Goal: Task Accomplishment & Management: Manage account settings

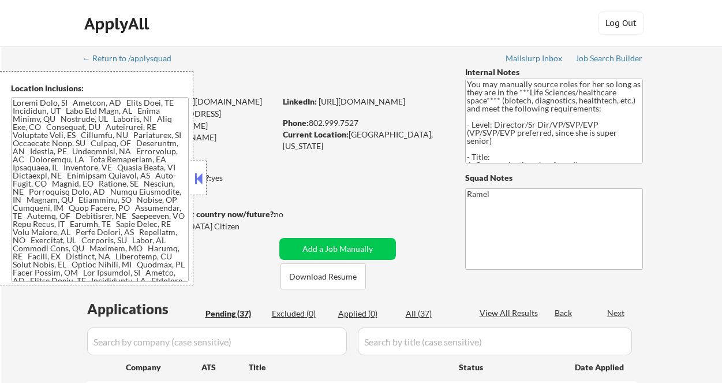
click at [221, 189] on div "Minimum salary: $180,000" at bounding box center [179, 191] width 192 height 12
click at [204, 174] on button at bounding box center [198, 178] width 13 height 17
select select ""pending""
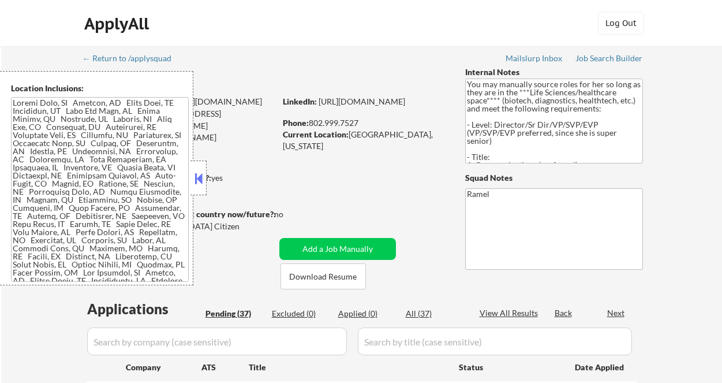
select select ""pending""
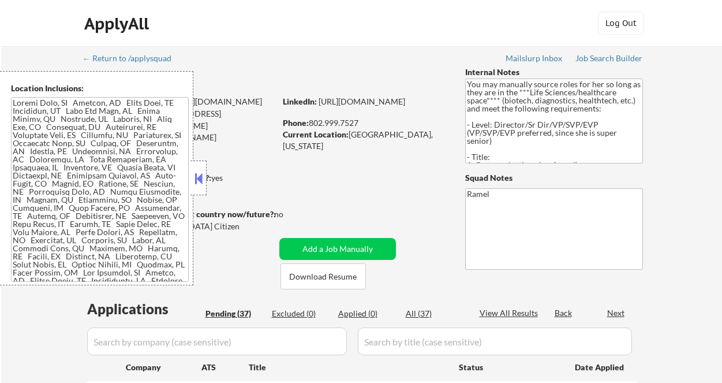
select select ""pending""
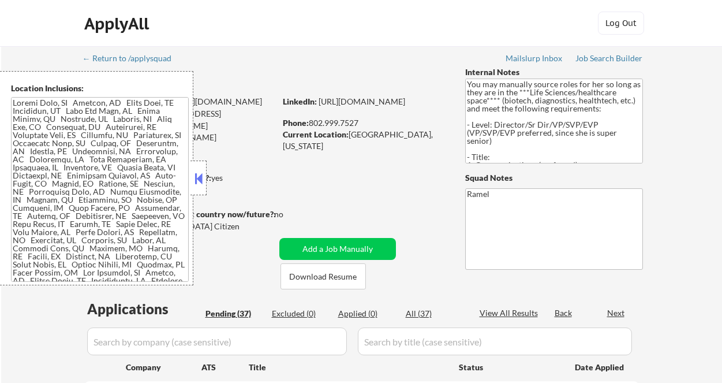
select select ""pending""
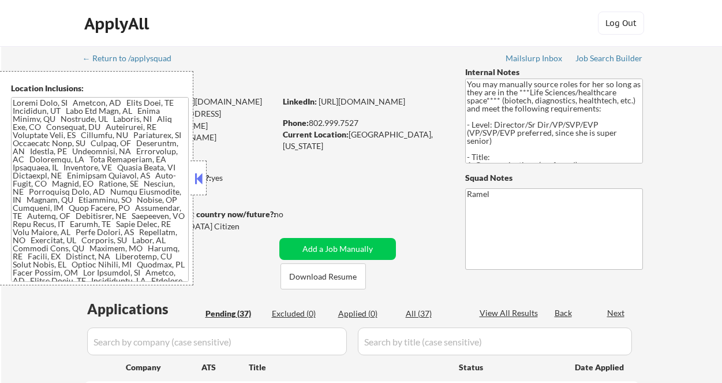
select select ""pending""
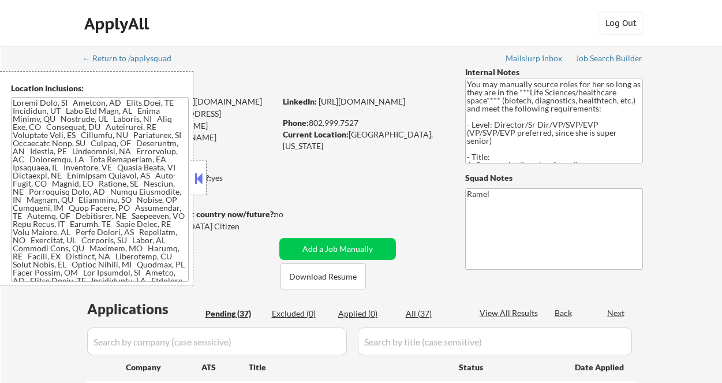
select select ""pending""
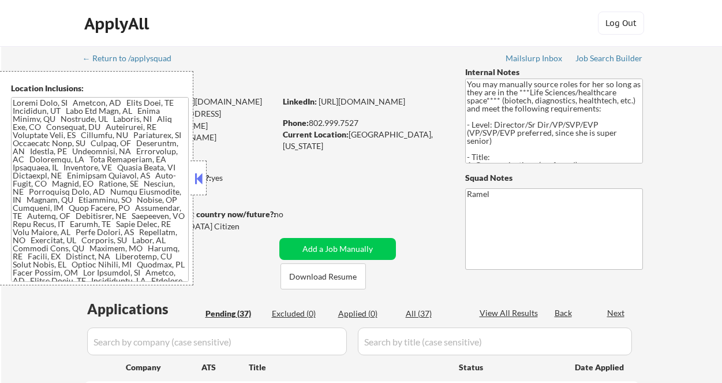
select select ""pending""
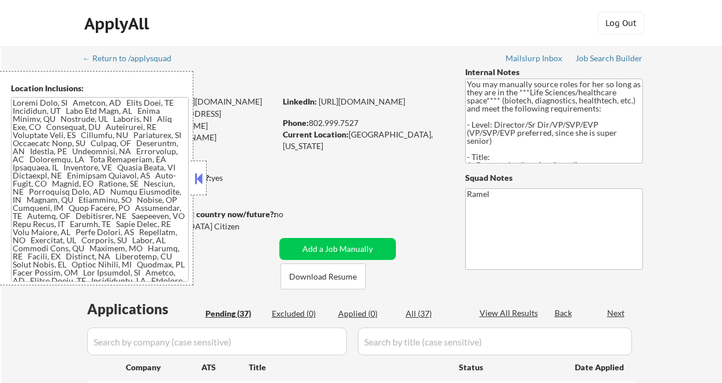
select select ""pending""
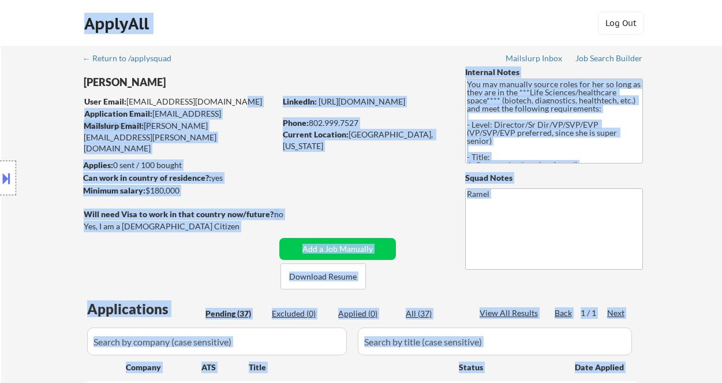
drag, startPoint x: 222, startPoint y: 100, endPoint x: 129, endPoint y: 96, distance: 93.0
click at [129, 96] on body "← Return to /applysquad Mailslurp Inbox Job Search Builder Sarah Haviland User …" at bounding box center [361, 191] width 722 height 383
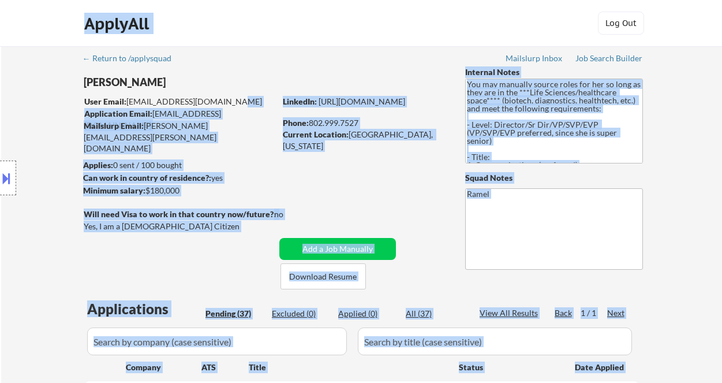
drag, startPoint x: 222, startPoint y: 101, endPoint x: 163, endPoint y: 96, distance: 59.6
click at [148, 101] on body "← Return to /applysquad Mailslurp Inbox Job Search Builder Sarah Haviland User …" at bounding box center [361, 191] width 722 height 383
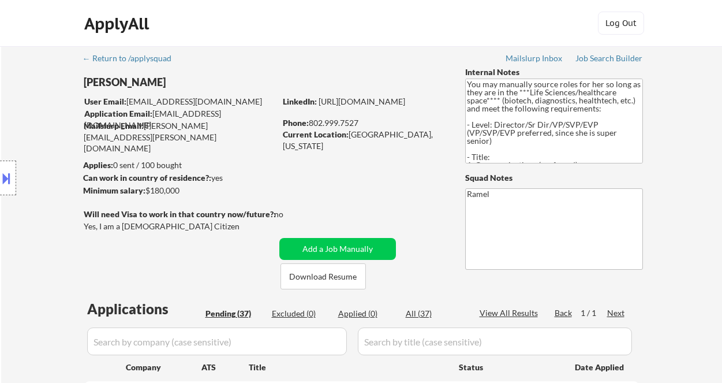
drag, startPoint x: 224, startPoint y: 81, endPoint x: 194, endPoint y: 97, distance: 33.8
click at [220, 83] on div "Sarah Haviland" at bounding box center [202, 82] width 237 height 14
drag, startPoint x: 129, startPoint y: 102, endPoint x: 229, endPoint y: 95, distance: 99.5
click at [227, 95] on body "← Return to /applysquad Mailslurp Inbox Job Search Builder Sarah Haviland User …" at bounding box center [361, 191] width 722 height 383
click at [320, 43] on div "ApplyAll Log Out" at bounding box center [361, 23] width 722 height 47
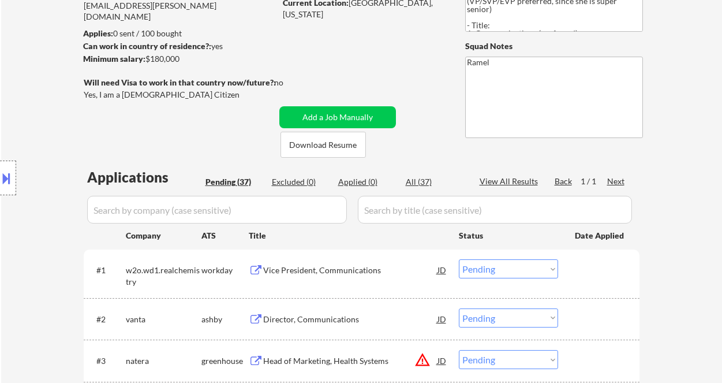
scroll to position [231, 0]
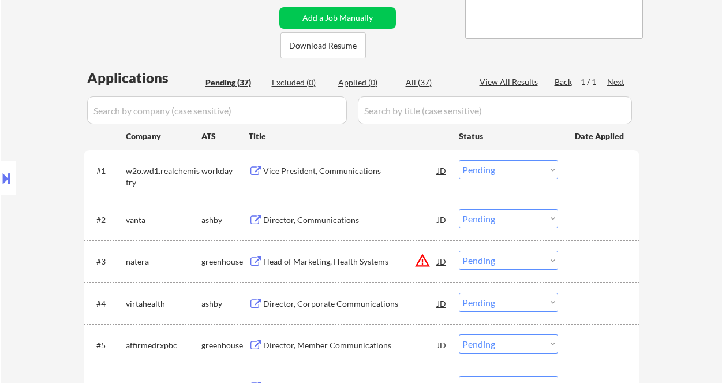
click at [73, 128] on div "Location Inclusions:" at bounding box center [103, 178] width 207 height 214
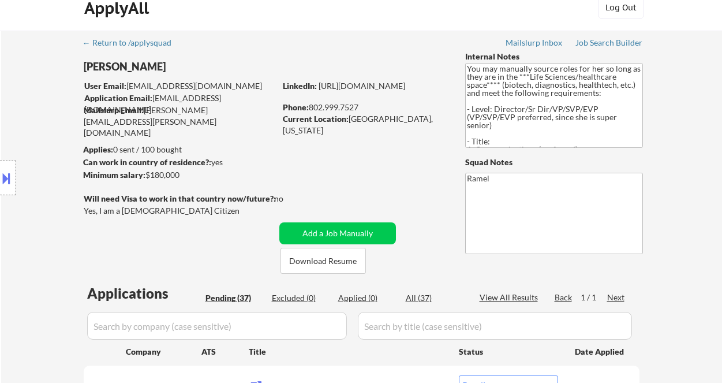
scroll to position [0, 0]
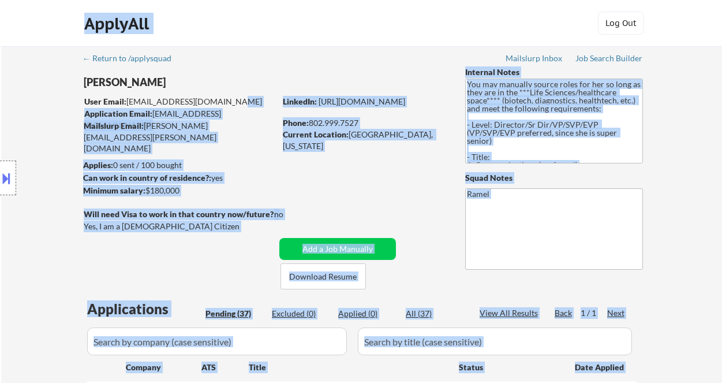
drag, startPoint x: 220, startPoint y: 104, endPoint x: 125, endPoint y: 104, distance: 95.2
click at [144, 101] on body "← Return to /applysquad Mailslurp Inbox Job Search Builder Sarah Haviland User …" at bounding box center [361, 191] width 722 height 383
click at [128, 103] on div "Location Inclusions:" at bounding box center [103, 178] width 207 height 214
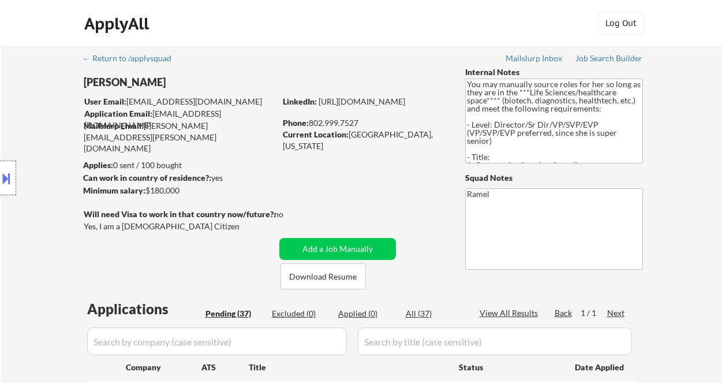
click at [268, 82] on div "Sarah Haviland" at bounding box center [202, 82] width 237 height 14
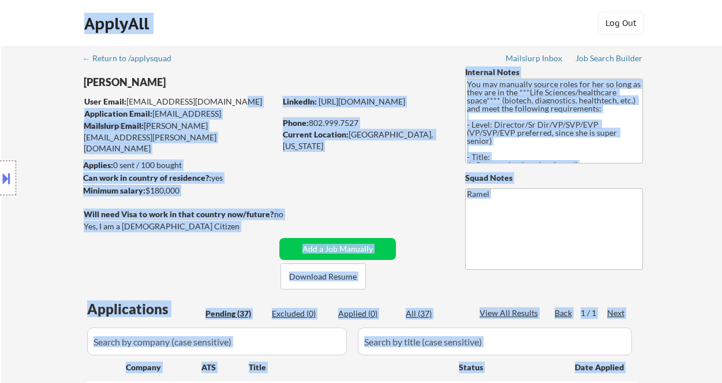
drag, startPoint x: 215, startPoint y: 103, endPoint x: 155, endPoint y: 100, distance: 59.5
click at [168, 100] on body "← Return to /applysquad Mailslurp Inbox Job Search Builder Sarah Haviland User …" at bounding box center [361, 191] width 722 height 383
click at [130, 100] on div "Location Inclusions:" at bounding box center [103, 178] width 207 height 214
drag, startPoint x: 105, startPoint y: 98, endPoint x: 226, endPoint y: 95, distance: 121.2
click at [210, 98] on body "← Return to /applysquad Mailslurp Inbox Job Search Builder Sarah Haviland User …" at bounding box center [361, 191] width 722 height 383
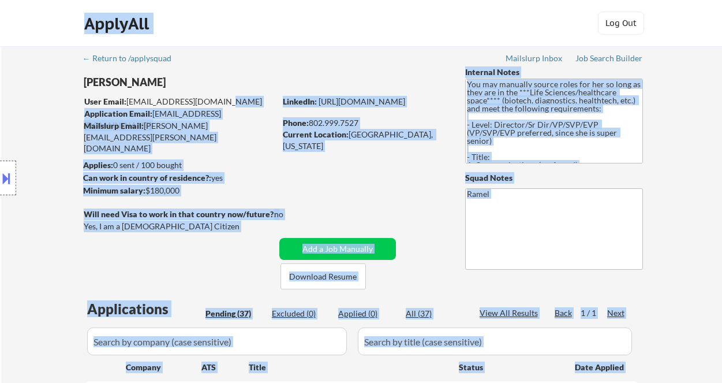
click at [135, 103] on div "Location Inclusions:" at bounding box center [103, 178] width 207 height 214
click at [152, 113] on div "Location Inclusions:" at bounding box center [103, 178] width 207 height 214
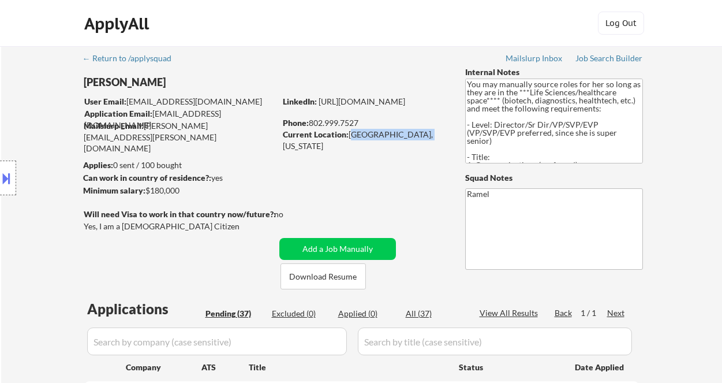
drag, startPoint x: 349, startPoint y: 136, endPoint x: 204, endPoint y: 182, distance: 152.0
click at [419, 136] on div "Current Location: Hinesburg, Vermont" at bounding box center [364, 140] width 163 height 23
copy div "Hinesburg, Vermont"
click at [13, 181] on div at bounding box center [8, 177] width 16 height 35
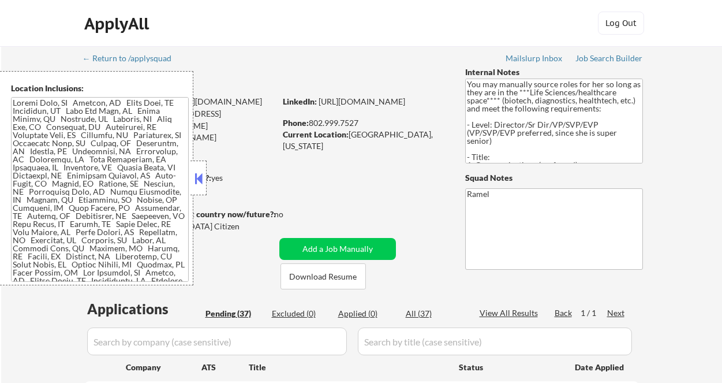
click at [136, 191] on textarea at bounding box center [100, 189] width 178 height 185
click at [40, 28] on div "ApplyAll Log Out" at bounding box center [361, 23] width 722 height 47
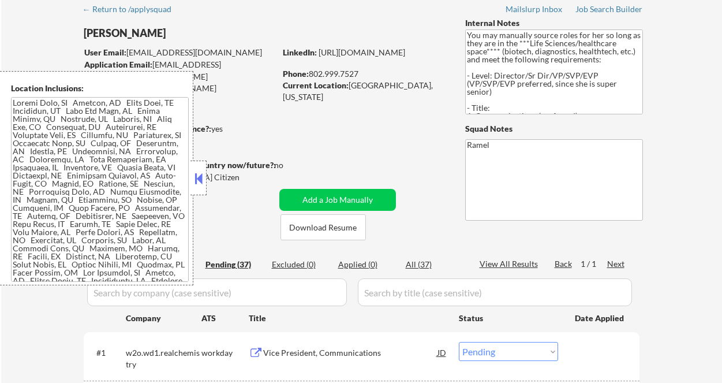
scroll to position [231, 0]
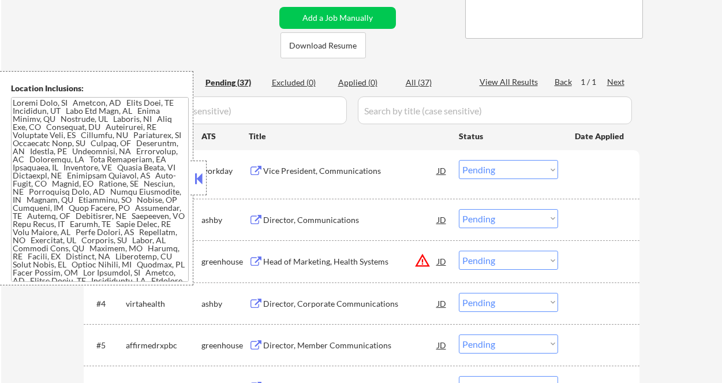
drag, startPoint x: 200, startPoint y: 173, endPoint x: 235, endPoint y: 178, distance: 36.2
click at [200, 173] on button at bounding box center [198, 178] width 13 height 17
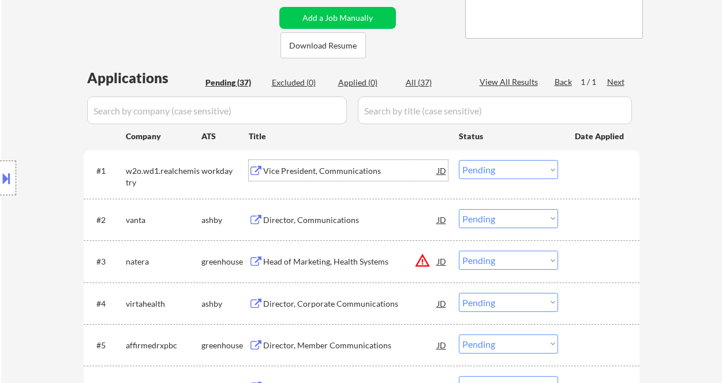
click at [299, 171] on div "Vice President, Communications" at bounding box center [350, 171] width 174 height 12
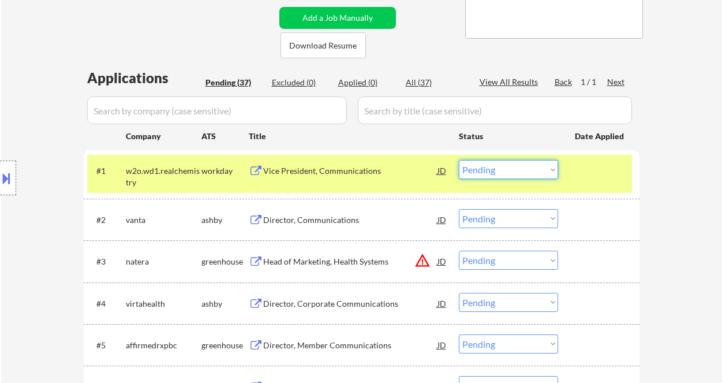
drag, startPoint x: 493, startPoint y: 167, endPoint x: 496, endPoint y: 176, distance: 9.1
click at [493, 167] on select "Choose an option... Pending Applied Excluded (Questions) Excluded (Expired) Exc…" at bounding box center [508, 169] width 99 height 19
click at [459, 160] on select "Choose an option... Pending Applied Excluded (Questions) Excluded (Expired) Exc…" at bounding box center [508, 169] width 99 height 19
click at [320, 214] on div "Director, Communications" at bounding box center [350, 220] width 174 height 12
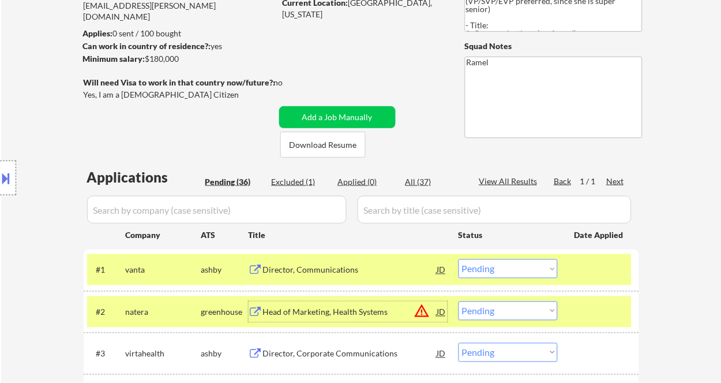
scroll to position [77, 0]
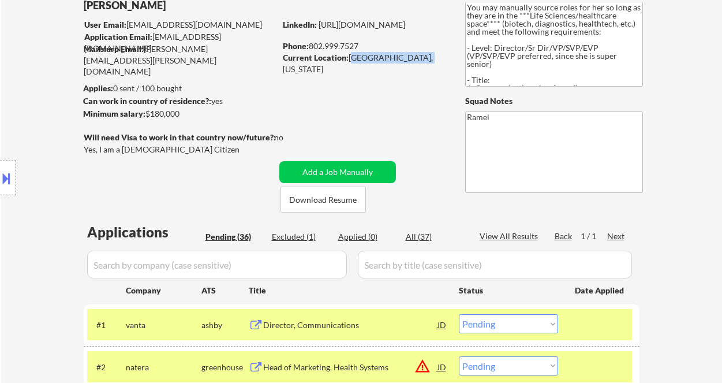
drag, startPoint x: 349, startPoint y: 55, endPoint x: 429, endPoint y: 62, distance: 79.9
click at [429, 62] on div "Current Location: Hinesburg, Vermont" at bounding box center [364, 63] width 163 height 23
copy div "Hinesburg, Vermont"
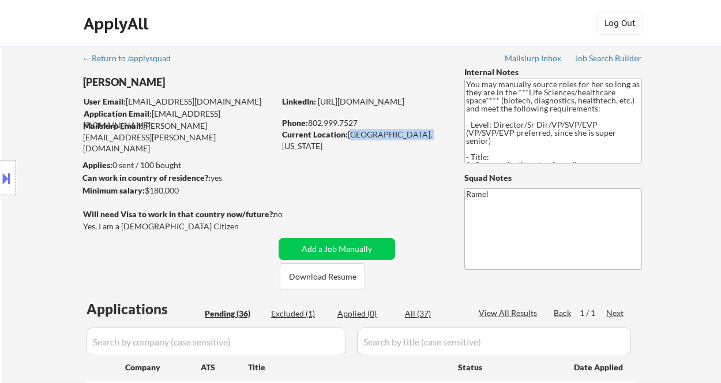
drag, startPoint x: 358, startPoint y: 125, endPoint x: 310, endPoint y: 122, distance: 48.0
click at [310, 122] on div "Phone: 802.999.7527" at bounding box center [363, 123] width 163 height 12
copy div "802.999.7527"
drag, startPoint x: 348, startPoint y: 136, endPoint x: 419, endPoint y: 139, distance: 71.0
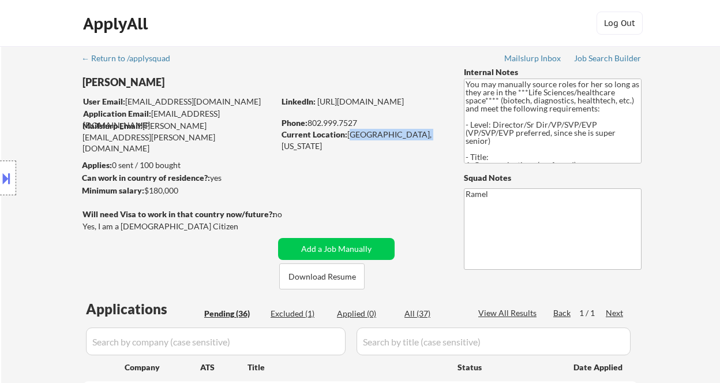
click at [419, 139] on div "Current Location: Hinesburg, Vermont" at bounding box center [363, 140] width 163 height 23
copy div "Hinesburg, Vermont"
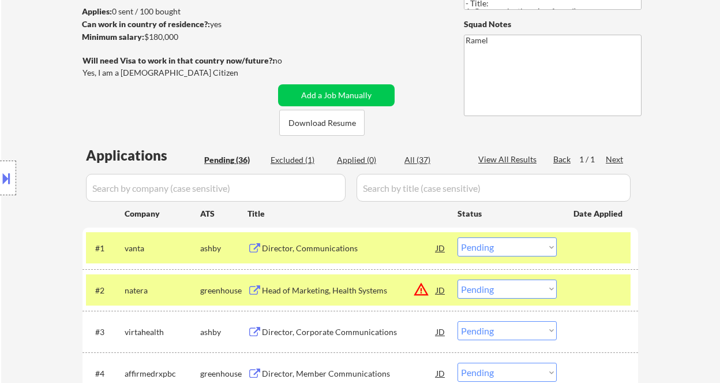
scroll to position [231, 0]
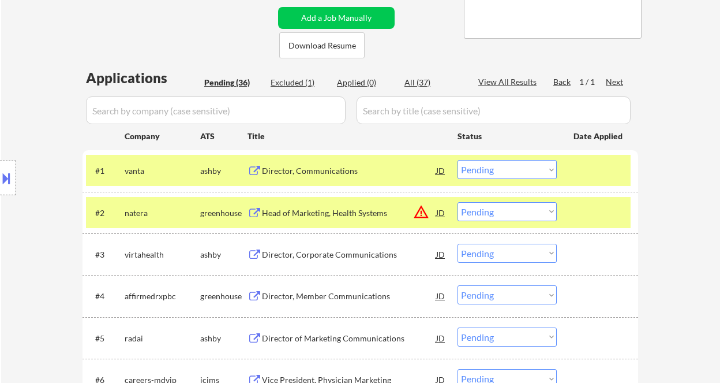
drag, startPoint x: 510, startPoint y: 166, endPoint x: 507, endPoint y: 178, distance: 12.9
click at [510, 166] on select "Choose an option... Pending Applied Excluded (Questions) Excluded (Expired) Exc…" at bounding box center [507, 169] width 99 height 19
click at [458, 160] on select "Choose an option... Pending Applied Excluded (Questions) Excluded (Expired) Exc…" at bounding box center [507, 169] width 99 height 19
click at [379, 254] on div "Director, Corporate Communications" at bounding box center [349, 255] width 174 height 12
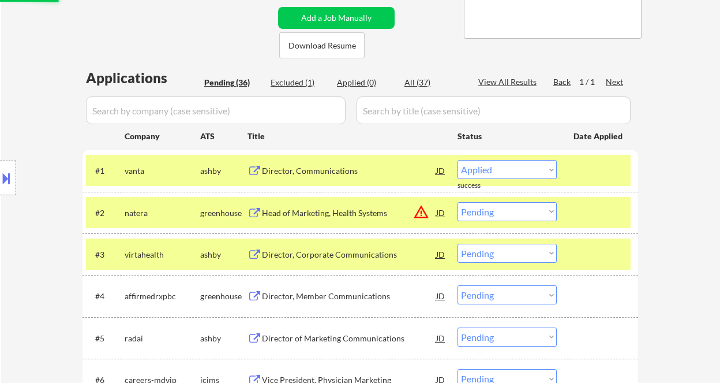
select select ""pending""
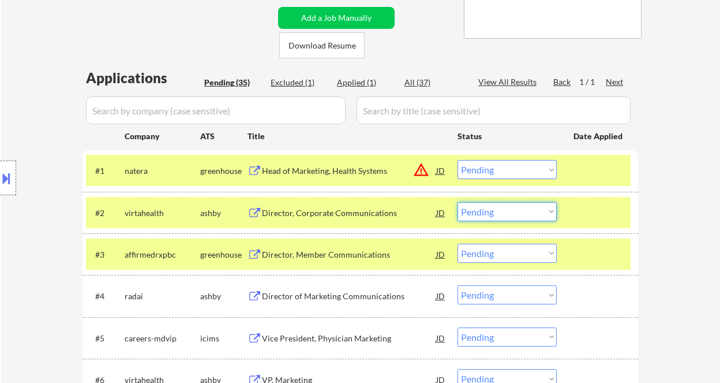
click at [488, 208] on select "Choose an option... Pending Applied Excluded (Questions) Excluded (Expired) Exc…" at bounding box center [507, 211] width 99 height 19
click at [458, 202] on select "Choose an option... Pending Applied Excluded (Questions) Excluded (Expired) Exc…" at bounding box center [507, 211] width 99 height 19
click at [365, 259] on div "Director, Member Communications" at bounding box center [349, 255] width 174 height 12
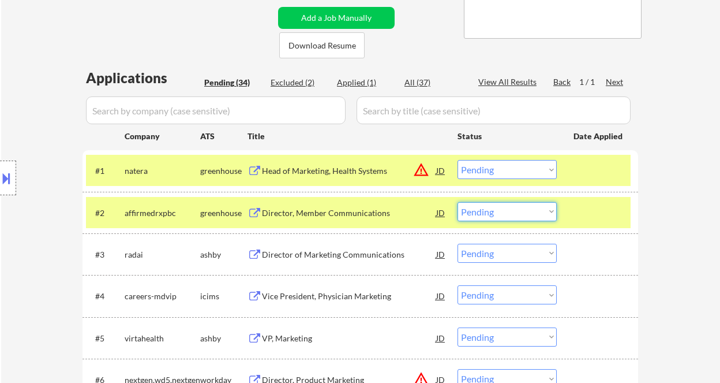
drag, startPoint x: 501, startPoint y: 208, endPoint x: 504, endPoint y: 220, distance: 12.6
click at [501, 208] on select "Choose an option... Pending Applied Excluded (Questions) Excluded (Expired) Exc…" at bounding box center [507, 211] width 99 height 19
click at [458, 202] on select "Choose an option... Pending Applied Excluded (Questions) Excluded (Expired) Exc…" at bounding box center [507, 211] width 99 height 19
click at [381, 256] on div "Director of Marketing Communications" at bounding box center [349, 255] width 174 height 12
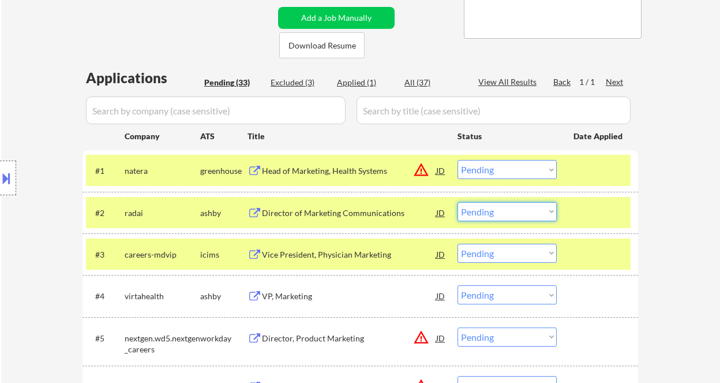
drag, startPoint x: 500, startPoint y: 212, endPoint x: 500, endPoint y: 220, distance: 8.1
click at [500, 212] on select "Choose an option... Pending Applied Excluded (Questions) Excluded (Expired) Exc…" at bounding box center [507, 211] width 99 height 19
click at [458, 202] on select "Choose an option... Pending Applied Excluded (Questions) Excluded (Expired) Exc…" at bounding box center [507, 211] width 99 height 19
select select ""pending""
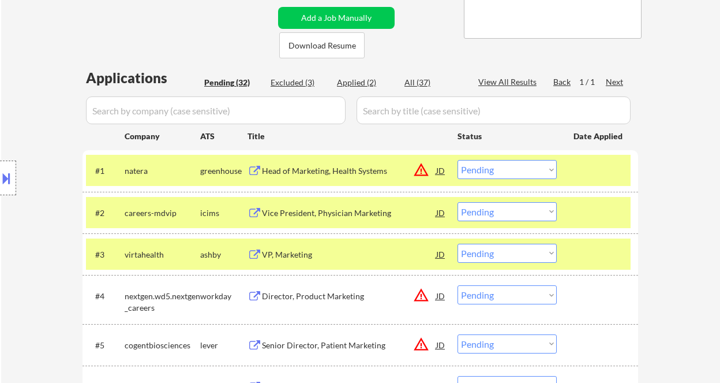
click at [297, 250] on div "VP, Marketing" at bounding box center [349, 255] width 174 height 12
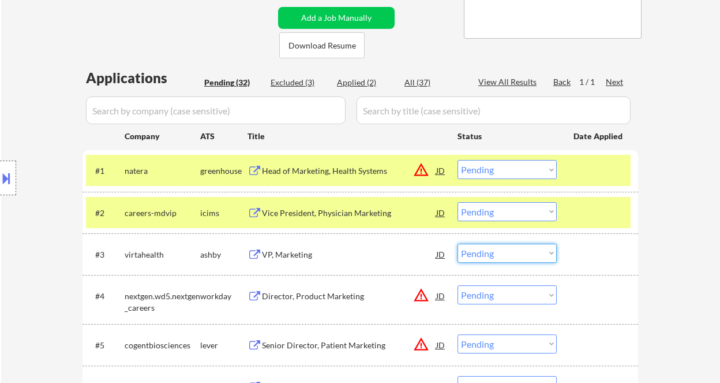
drag, startPoint x: 475, startPoint y: 250, endPoint x: 493, endPoint y: 262, distance: 21.1
click at [475, 250] on select "Choose an option... Pending Applied Excluded (Questions) Excluded (Expired) Exc…" at bounding box center [507, 253] width 99 height 19
click at [458, 244] on select "Choose an option... Pending Applied Excluded (Questions) Excluded (Expired) Exc…" at bounding box center [507, 253] width 99 height 19
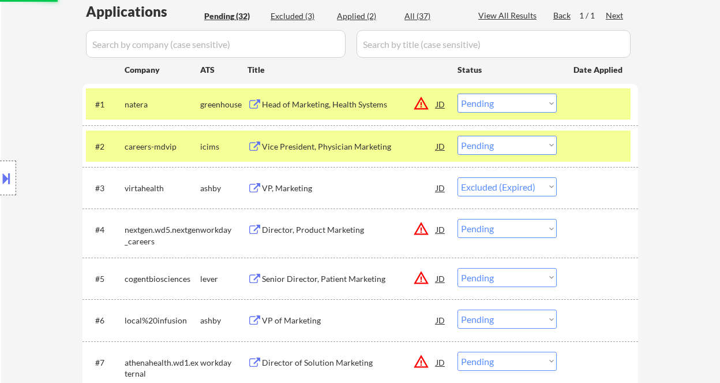
scroll to position [308, 0]
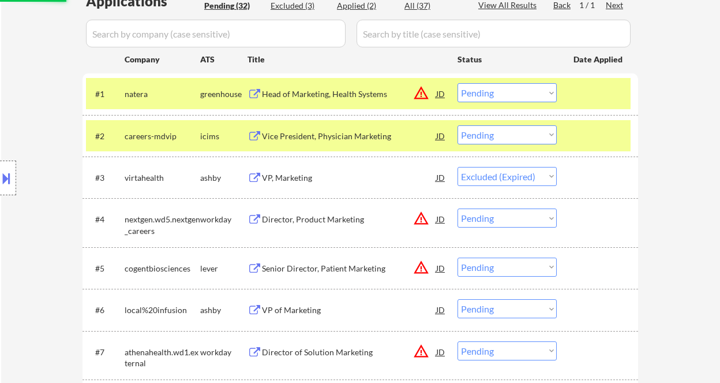
click at [305, 283] on div "#5 cogentbiosciences lever Senior Director, Patient Marketing JD warning_amber …" at bounding box center [361, 268] width 556 height 42
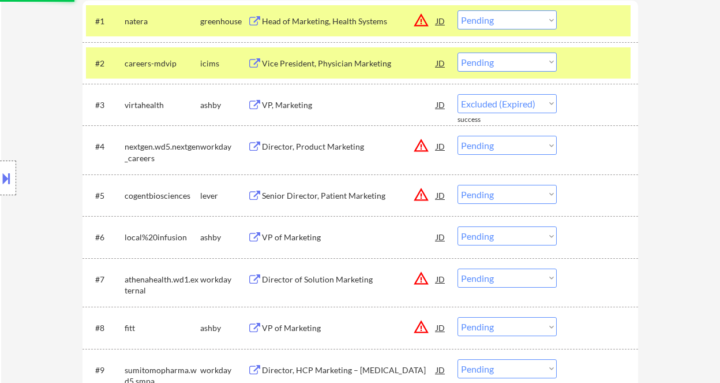
select select ""pending""
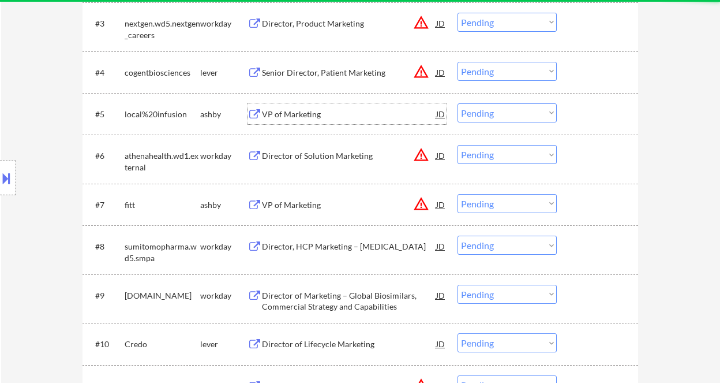
click at [287, 115] on div "VP of Marketing" at bounding box center [349, 114] width 174 height 12
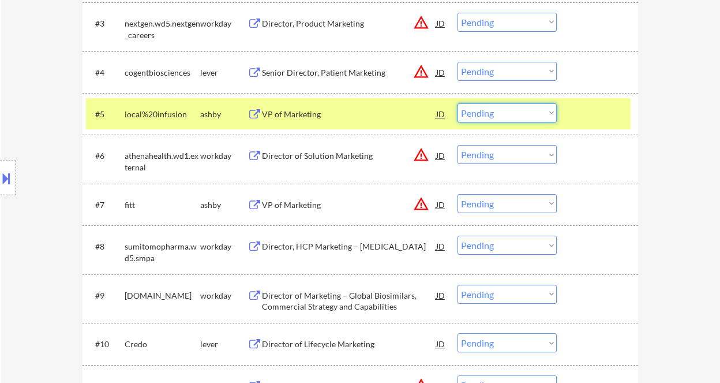
drag, startPoint x: 496, startPoint y: 113, endPoint x: 502, endPoint y: 122, distance: 10.9
click at [496, 113] on select "Choose an option... Pending Applied Excluded (Questions) Excluded (Expired) Exc…" at bounding box center [507, 112] width 99 height 19
click at [458, 103] on select "Choose an option... Pending Applied Excluded (Questions) Excluded (Expired) Exc…" at bounding box center [507, 112] width 99 height 19
select select ""pending""
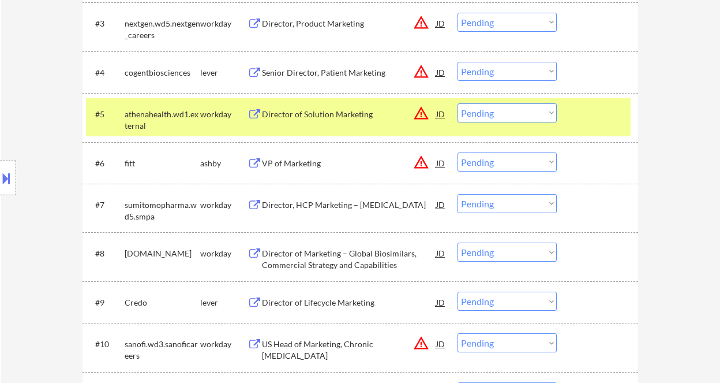
scroll to position [538, 0]
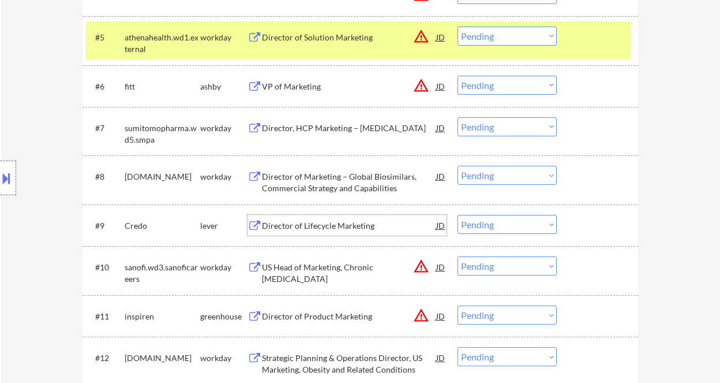
click at [325, 224] on div "Director of Lifecycle Marketing" at bounding box center [349, 226] width 174 height 12
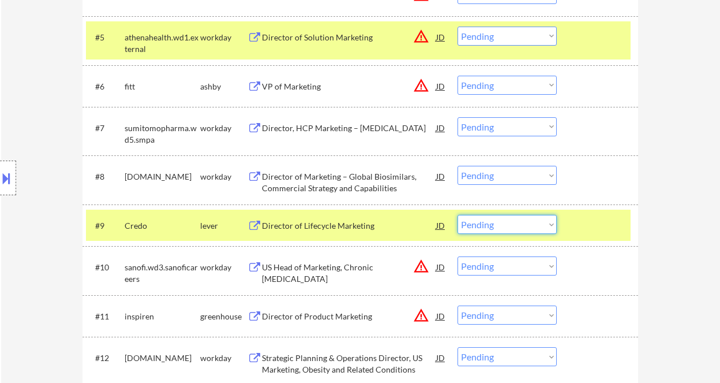
click at [489, 222] on select "Choose an option... Pending Applied Excluded (Questions) Excluded (Expired) Exc…" at bounding box center [507, 224] width 99 height 19
click at [458, 215] on select "Choose an option... Pending Applied Excluded (Questions) Excluded (Expired) Exc…" at bounding box center [507, 224] width 99 height 19
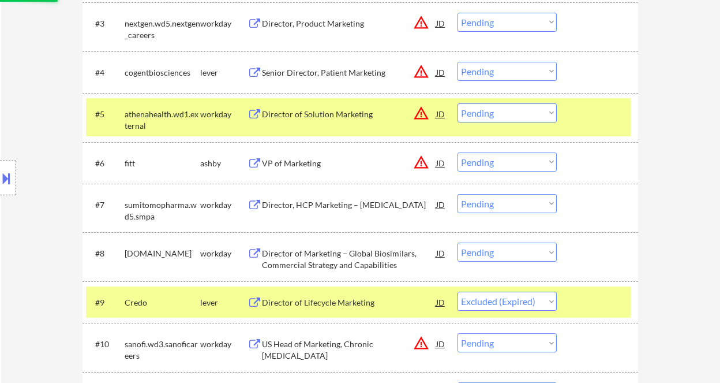
scroll to position [692, 0]
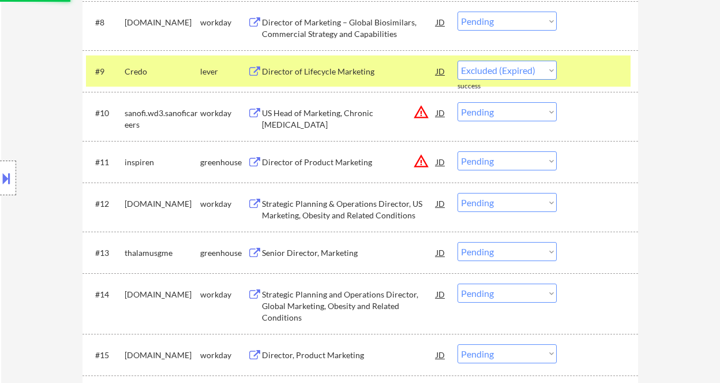
select select ""pending""
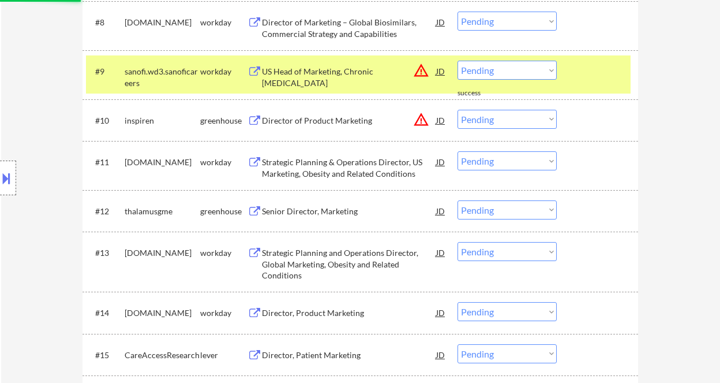
click at [346, 220] on div "Senior Director, Marketing" at bounding box center [349, 210] width 174 height 21
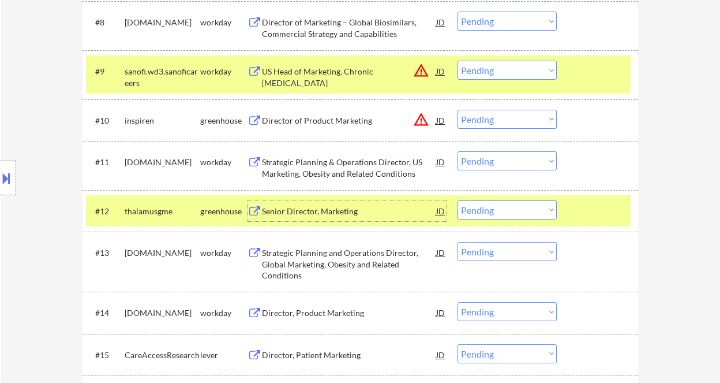
drag, startPoint x: 489, startPoint y: 208, endPoint x: 495, endPoint y: 218, distance: 11.4
click at [489, 208] on select "Choose an option... Pending Applied Excluded (Questions) Excluded (Expired) Exc…" at bounding box center [507, 209] width 99 height 19
click at [458, 200] on select "Choose an option... Pending Applied Excluded (Questions) Excluded (Expired) Exc…" at bounding box center [507, 209] width 99 height 19
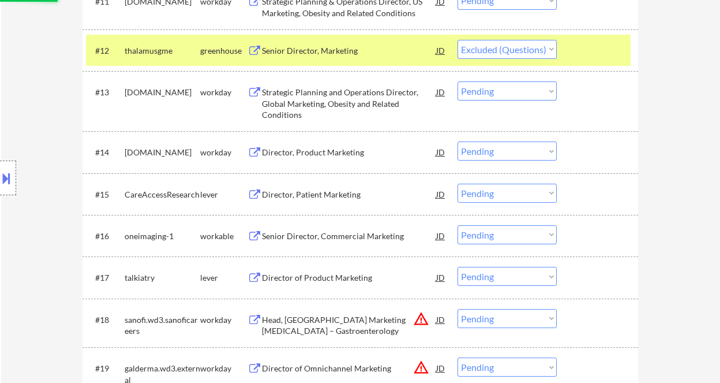
scroll to position [923, 0]
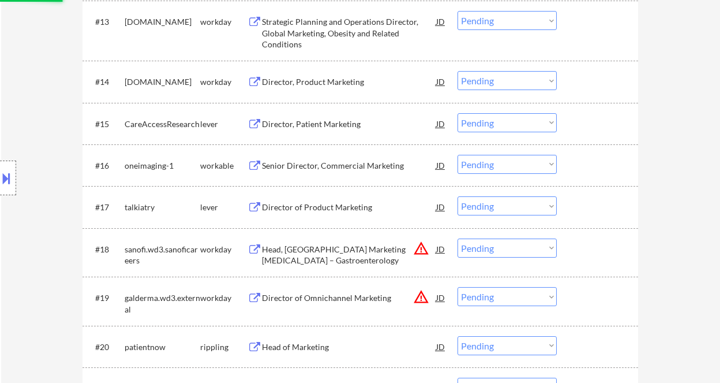
click at [328, 128] on div "Director, Patient Marketing" at bounding box center [349, 124] width 174 height 12
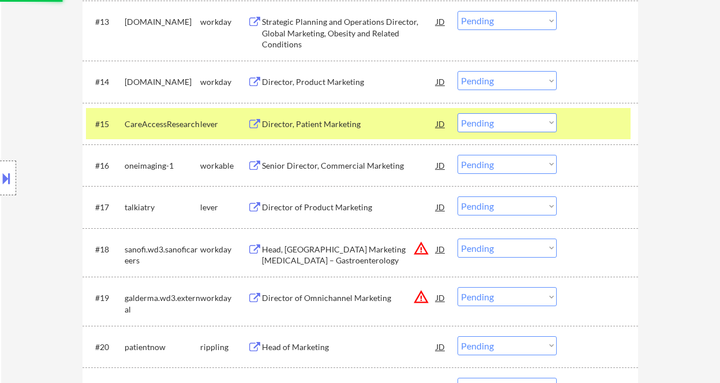
select select ""pending""
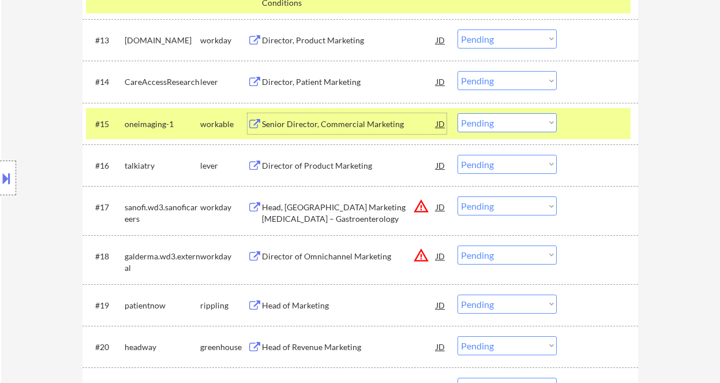
drag, startPoint x: 499, startPoint y: 83, endPoint x: 499, endPoint y: 89, distance: 6.9
click at [499, 83] on select "Choose an option... Pending Applied Excluded (Questions) Excluded (Expired) Exc…" at bounding box center [507, 80] width 99 height 19
click at [458, 71] on select "Choose an option... Pending Applied Excluded (Questions) Excluded (Expired) Exc…" at bounding box center [507, 80] width 99 height 19
click at [353, 127] on div "Senior Director, Commercial Marketing" at bounding box center [349, 124] width 174 height 12
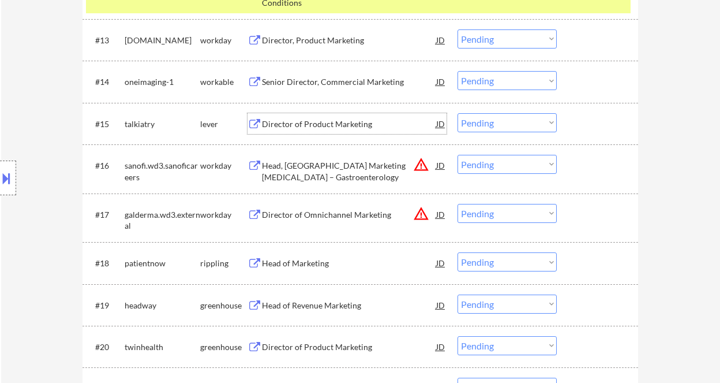
click at [490, 77] on select "Choose an option... Pending Applied Excluded (Questions) Excluded (Expired) Exc…" at bounding box center [507, 80] width 99 height 19
click at [458, 71] on select "Choose an option... Pending Applied Excluded (Questions) Excluded (Expired) Exc…" at bounding box center [507, 80] width 99 height 19
click at [324, 125] on div "Director of Product Marketing" at bounding box center [349, 124] width 174 height 12
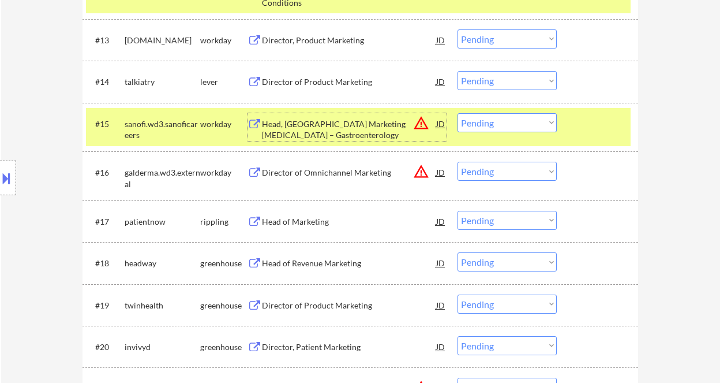
click at [302, 85] on div "Director of Product Marketing" at bounding box center [349, 82] width 174 height 12
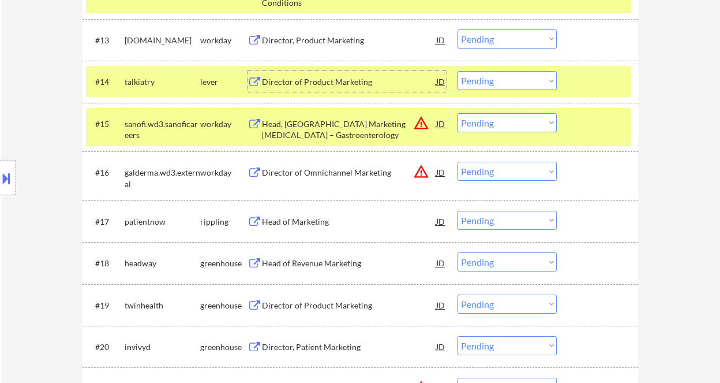
drag, startPoint x: 498, startPoint y: 82, endPoint x: 497, endPoint y: 89, distance: 7.5
click at [498, 82] on select "Choose an option... Pending Applied Excluded (Questions) Excluded (Expired) Exc…" at bounding box center [507, 80] width 99 height 19
click at [458, 71] on select "Choose an option... Pending Applied Excluded (Questions) Excluded (Expired) Exc…" at bounding box center [507, 80] width 99 height 19
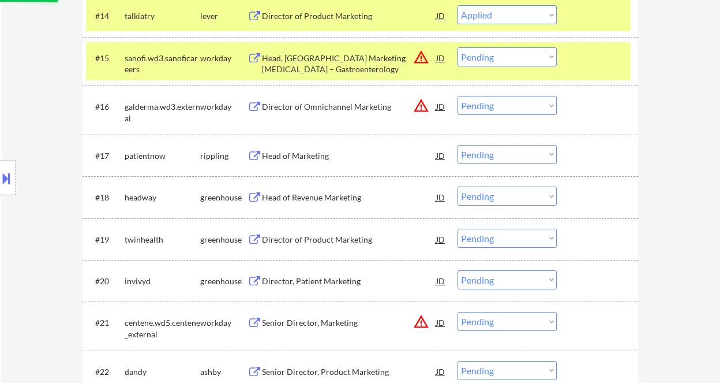
scroll to position [1000, 0]
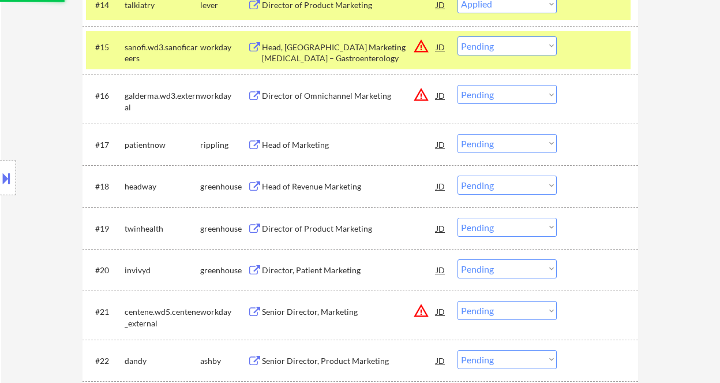
click at [313, 148] on div "Head of Marketing" at bounding box center [349, 145] width 174 height 12
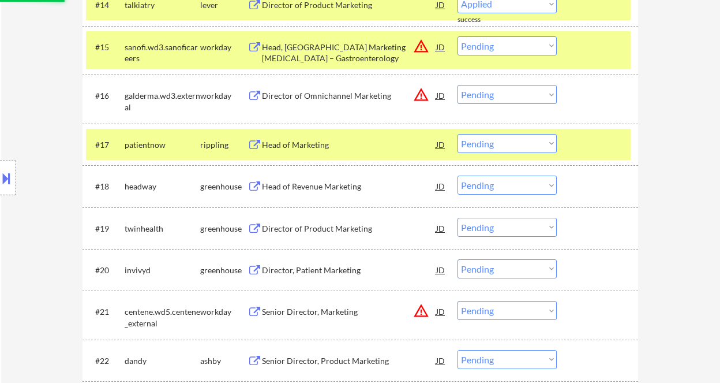
select select ""pending""
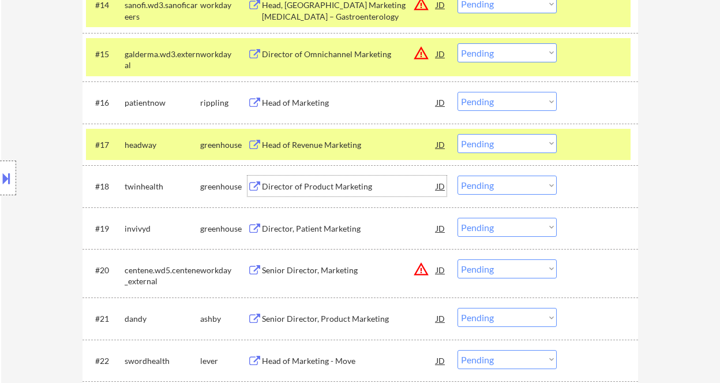
click at [325, 185] on div "Director of Product Marketing" at bounding box center [349, 187] width 174 height 12
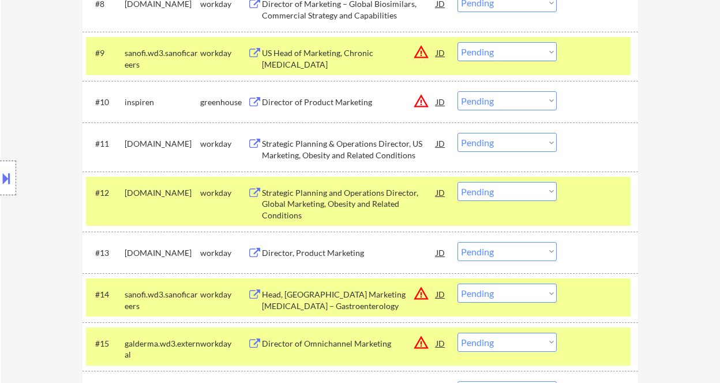
scroll to position [995, 0]
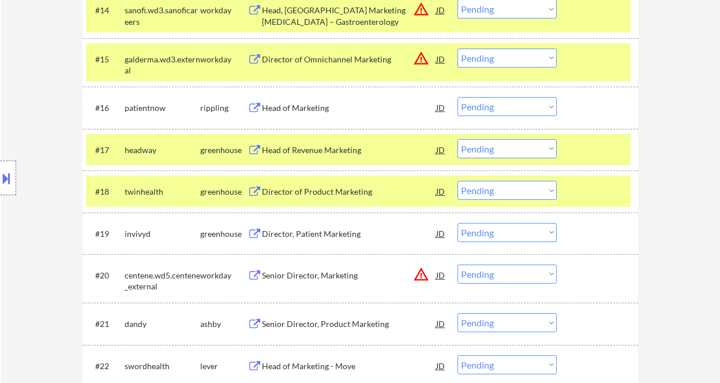
drag, startPoint x: 507, startPoint y: 192, endPoint x: 505, endPoint y: 198, distance: 6.0
click at [507, 192] on select "Choose an option... Pending Applied Excluded (Questions) Excluded (Expired) Exc…" at bounding box center [507, 190] width 99 height 19
click at [458, 181] on select "Choose an option... Pending Applied Excluded (Questions) Excluded (Expired) Exc…" at bounding box center [507, 190] width 99 height 19
click at [334, 234] on div "Director, Patient Marketing" at bounding box center [349, 234] width 174 height 12
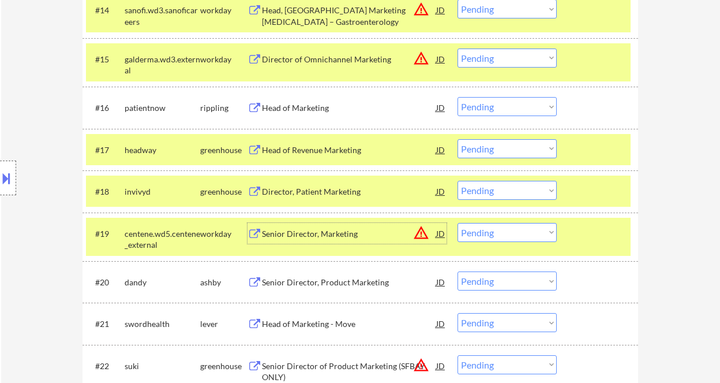
click at [471, 191] on select "Choose an option... Pending Applied Excluded (Questions) Excluded (Expired) Exc…" at bounding box center [507, 190] width 99 height 19
click at [458, 181] on select "Choose an option... Pending Applied Excluded (Questions) Excluded (Expired) Exc…" at bounding box center [507, 190] width 99 height 19
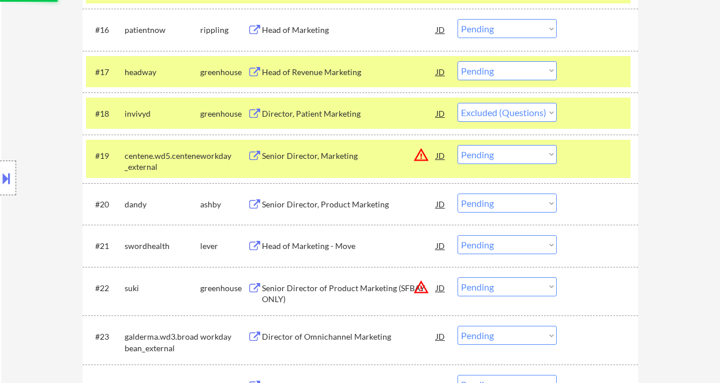
scroll to position [1149, 0]
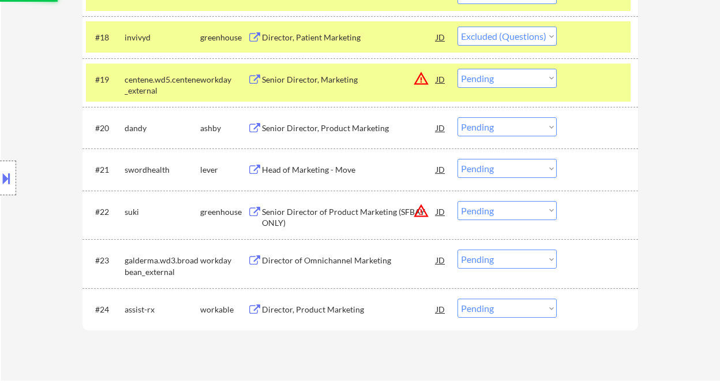
click at [351, 132] on div "Senior Director, Product Marketing" at bounding box center [349, 128] width 174 height 12
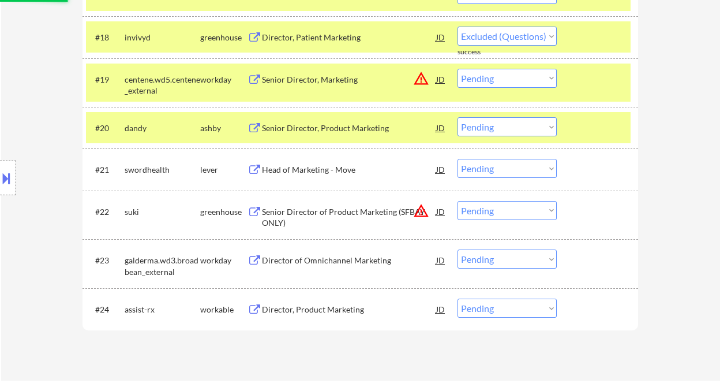
select select ""pending""
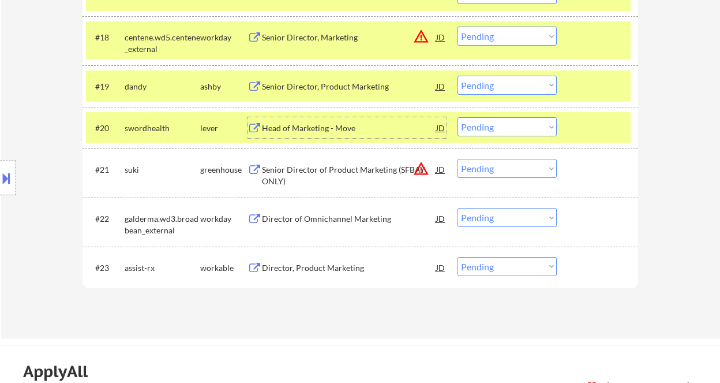
drag, startPoint x: 486, startPoint y: 84, endPoint x: 485, endPoint y: 92, distance: 7.6
click at [486, 84] on select "Choose an option... Pending Applied Excluded (Questions) Excluded (Expired) Exc…" at bounding box center [507, 85] width 99 height 19
click at [458, 76] on select "Choose an option... Pending Applied Excluded (Questions) Excluded (Expired) Exc…" at bounding box center [507, 85] width 99 height 19
click at [349, 128] on div "Head of Marketing - Move" at bounding box center [349, 128] width 174 height 12
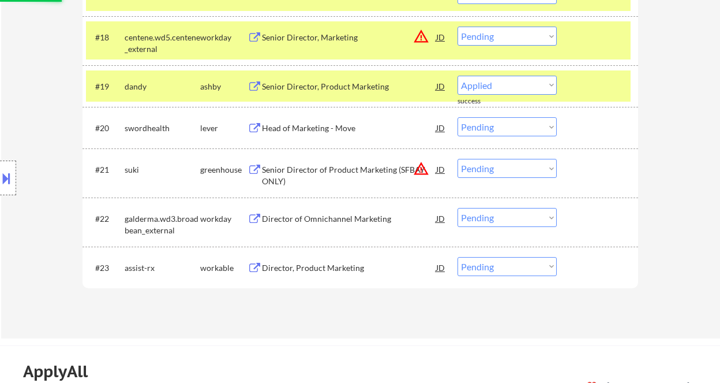
select select ""pending""
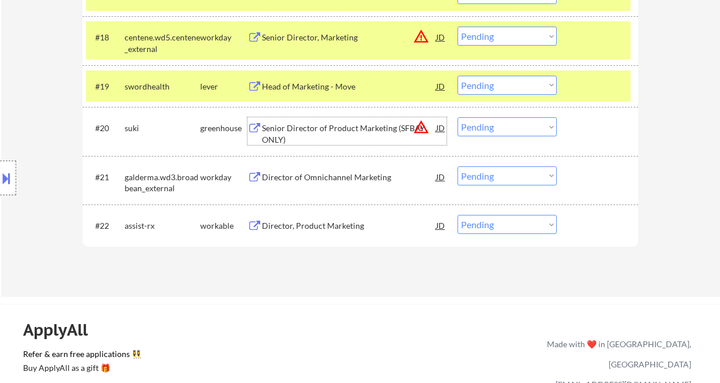
click at [317, 229] on div "Director, Product Marketing" at bounding box center [349, 226] width 174 height 12
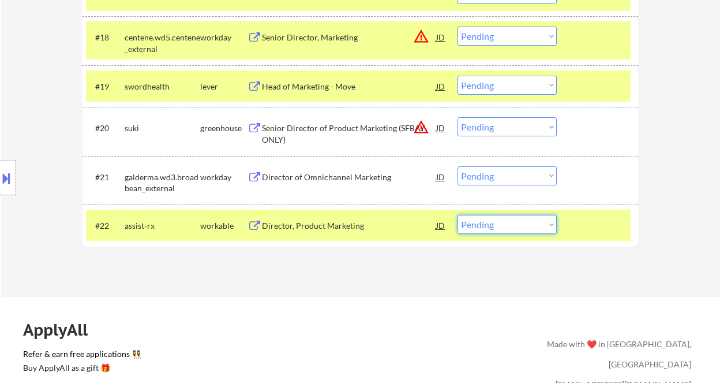
click at [483, 227] on select "Choose an option... Pending Applied Excluded (Questions) Excluded (Expired) Exc…" at bounding box center [507, 224] width 99 height 19
select select ""applied""
click at [458, 215] on select "Choose an option... Pending Applied Excluded (Questions) Excluded (Expired) Exc…" at bounding box center [507, 224] width 99 height 19
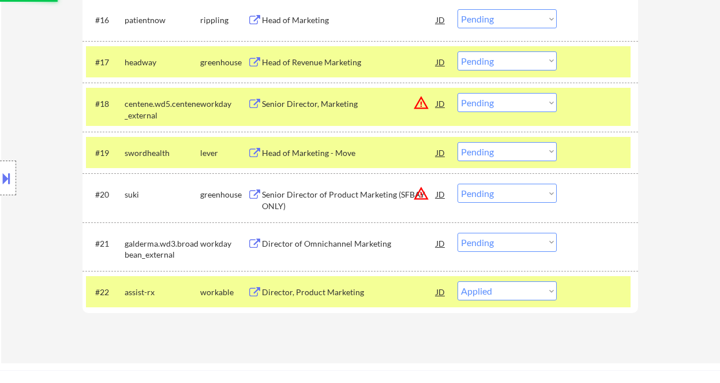
scroll to position [1072, 0]
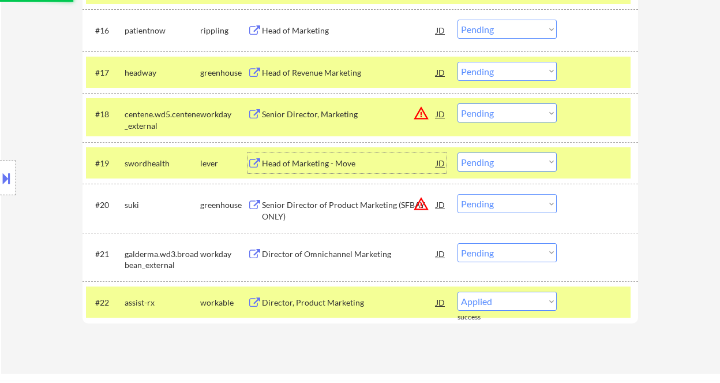
click at [302, 164] on div "Head of Marketing - Move" at bounding box center [349, 164] width 174 height 12
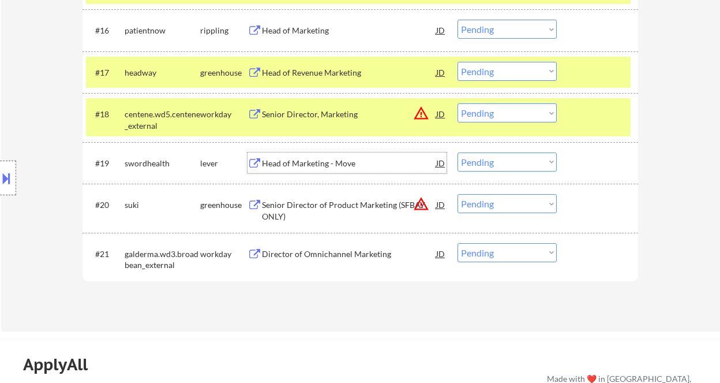
drag, startPoint x: 486, startPoint y: 162, endPoint x: 488, endPoint y: 171, distance: 8.8
click at [486, 162] on select "Choose an option... Pending Applied Excluded (Questions) Excluded (Expired) Exc…" at bounding box center [507, 161] width 99 height 19
click at [458, 152] on select "Choose an option... Pending Applied Excluded (Questions) Excluded (Expired) Exc…" at bounding box center [507, 161] width 99 height 19
select select ""pending""
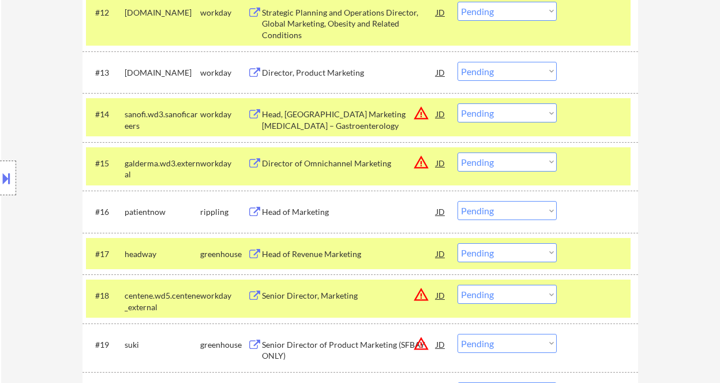
scroll to position [841, 0]
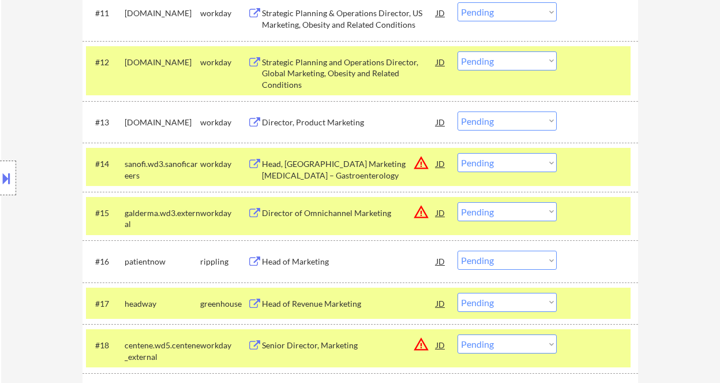
click at [316, 262] on div "Head of Marketing" at bounding box center [349, 262] width 174 height 12
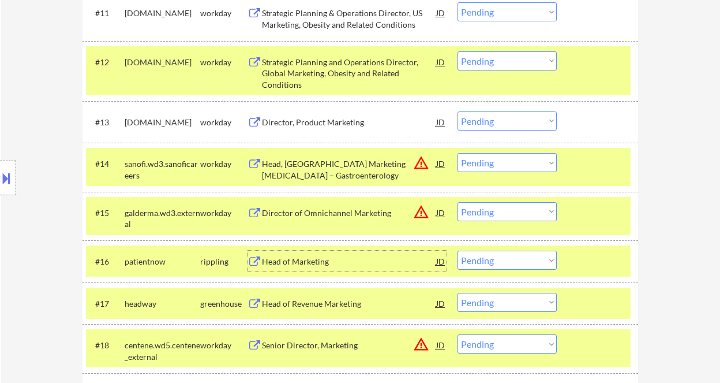
click at [486, 259] on select "Choose an option... Pending Applied Excluded (Questions) Excluded (Expired) Exc…" at bounding box center [507, 259] width 99 height 19
click at [458, 250] on select "Choose an option... Pending Applied Excluded (Questions) Excluded (Expired) Exc…" at bounding box center [507, 259] width 99 height 19
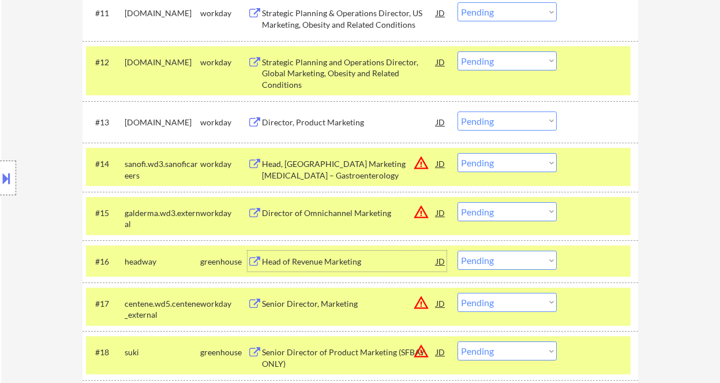
click at [308, 261] on div "Head of Revenue Marketing" at bounding box center [349, 262] width 174 height 12
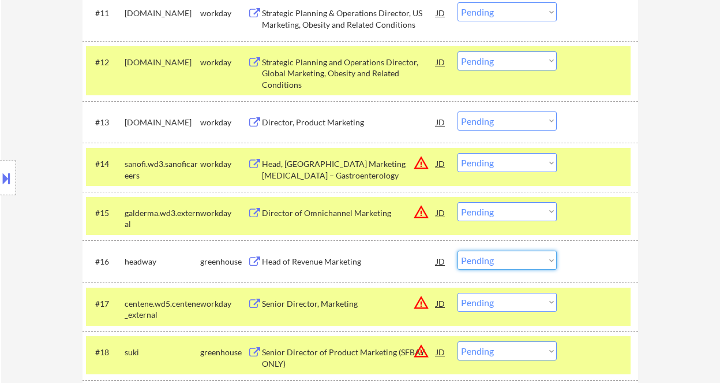
drag, startPoint x: 480, startPoint y: 259, endPoint x: 488, endPoint y: 269, distance: 13.2
click at [480, 259] on select "Choose an option... Pending Applied Excluded (Questions) Excluded (Expired) Exc…" at bounding box center [507, 259] width 99 height 19
click at [496, 265] on select "Choose an option... Pending Applied Excluded (Questions) Excluded (Expired) Exc…" at bounding box center [507, 259] width 99 height 19
click at [458, 250] on select "Choose an option... Pending Applied Excluded (Questions) Excluded (Expired) Exc…" at bounding box center [507, 259] width 99 height 19
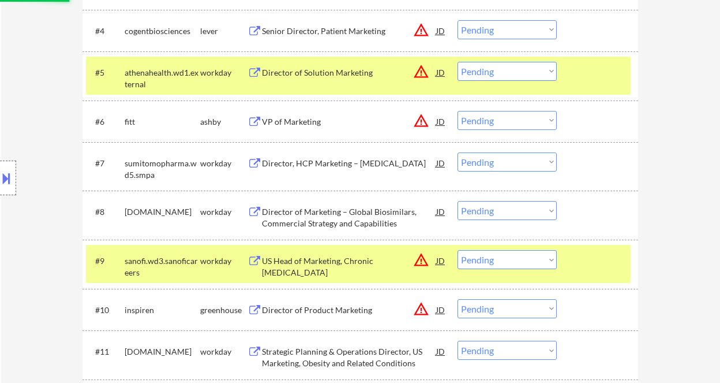
scroll to position [456, 0]
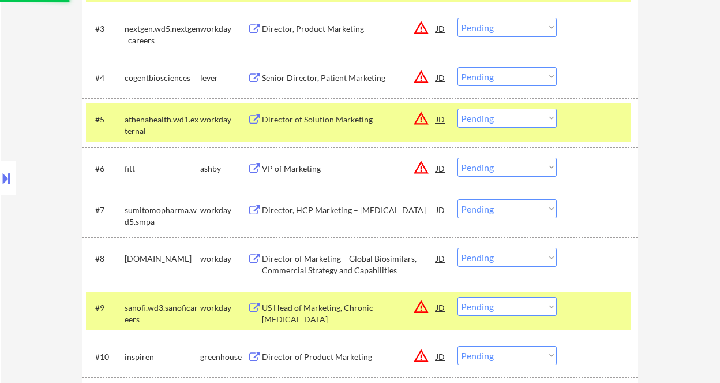
select select ""pending""
click at [314, 209] on div "Director, HCP Marketing – Orgovyx" at bounding box center [349, 210] width 174 height 12
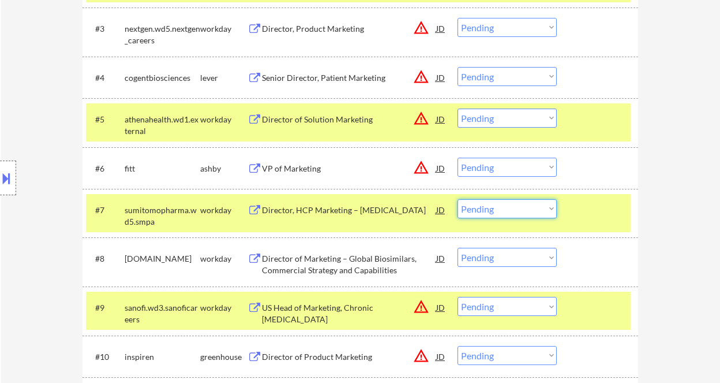
click at [499, 208] on select "Choose an option... Pending Applied Excluded (Questions) Excluded (Expired) Exc…" at bounding box center [507, 208] width 99 height 19
click at [458, 199] on select "Choose an option... Pending Applied Excluded (Questions) Excluded (Expired) Exc…" at bounding box center [507, 208] width 99 height 19
click at [350, 265] on div "Director of Marketing – Global Biosimilars, Commercial Strategy and Capabilities" at bounding box center [349, 264] width 174 height 23
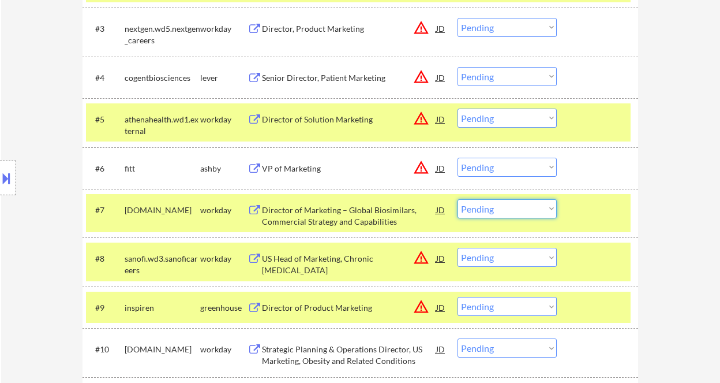
drag, startPoint x: 487, startPoint y: 207, endPoint x: 493, endPoint y: 217, distance: 11.9
click at [487, 207] on select "Choose an option... Pending Applied Excluded (Questions) Excluded (Expired) Exc…" at bounding box center [507, 208] width 99 height 19
click at [458, 199] on select "Choose an option... Pending Applied Excluded (Questions) Excluded (Expired) Exc…" at bounding box center [507, 208] width 99 height 19
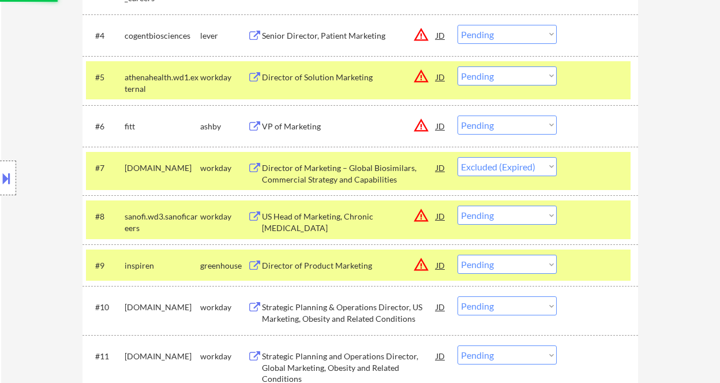
scroll to position [533, 0]
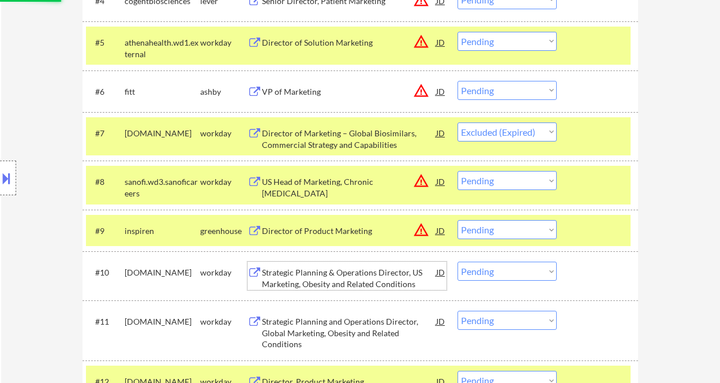
click at [374, 274] on div "Strategic Planning & Operations Director, US Marketing, Obesity and Related Con…" at bounding box center [349, 278] width 174 height 23
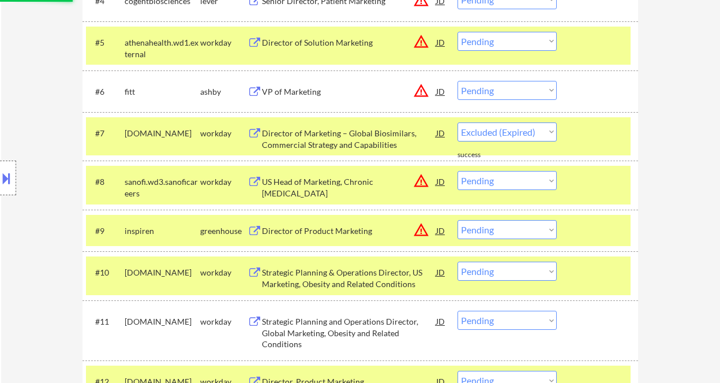
select select ""pending""
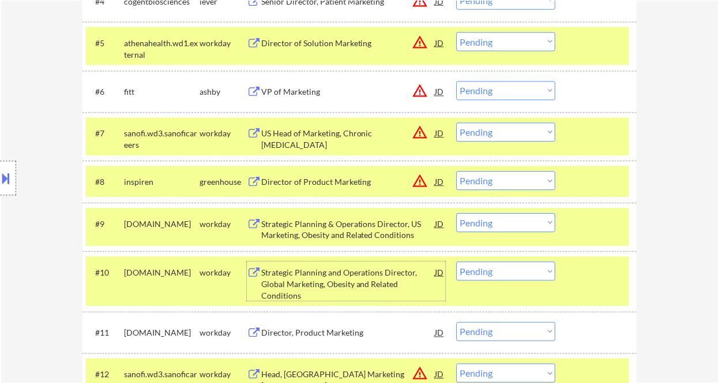
scroll to position [611, 0]
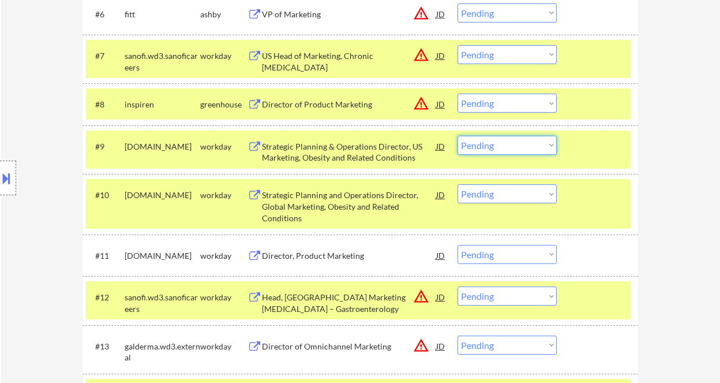
drag, startPoint x: 488, startPoint y: 145, endPoint x: 493, endPoint y: 154, distance: 10.1
click at [488, 145] on select "Choose an option... Pending Applied Excluded (Questions) Excluded (Expired) Exc…" at bounding box center [507, 145] width 99 height 19
click at [458, 136] on select "Choose an option... Pending Applied Excluded (Questions) Excluded (Expired) Exc…" at bounding box center [507, 145] width 99 height 19
click at [331, 206] on div "Strategic Planning and Operations Director, Global Marketing, Obesity and Relat…" at bounding box center [349, 206] width 174 height 34
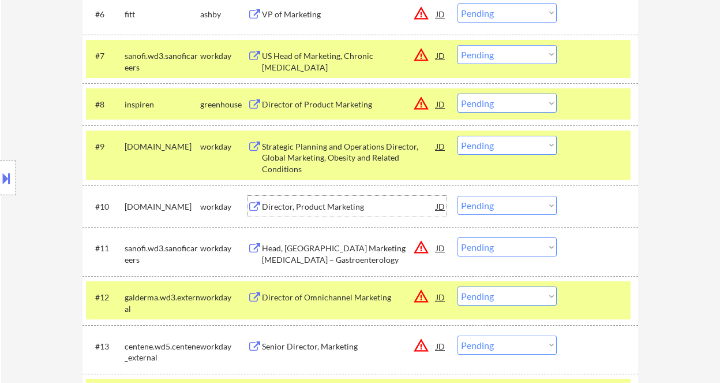
drag, startPoint x: 486, startPoint y: 141, endPoint x: 489, endPoint y: 154, distance: 13.0
click at [486, 141] on select "Choose an option... Pending Applied Excluded (Questions) Excluded (Expired) Exc…" at bounding box center [507, 145] width 99 height 19
click at [458, 136] on select "Choose an option... Pending Applied Excluded (Questions) Excluded (Expired) Exc…" at bounding box center [507, 145] width 99 height 19
click at [335, 210] on div "Director, Product Marketing" at bounding box center [349, 207] width 174 height 12
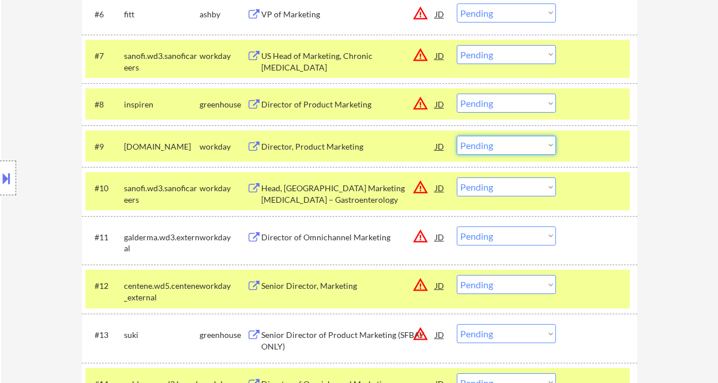
click at [481, 146] on select "Choose an option... Pending Applied Excluded (Questions) Excluded (Expired) Exc…" at bounding box center [506, 145] width 99 height 19
click at [457, 136] on select "Choose an option... Pending Applied Excluded (Questions) Excluded (Expired) Exc…" at bounding box center [506, 145] width 99 height 19
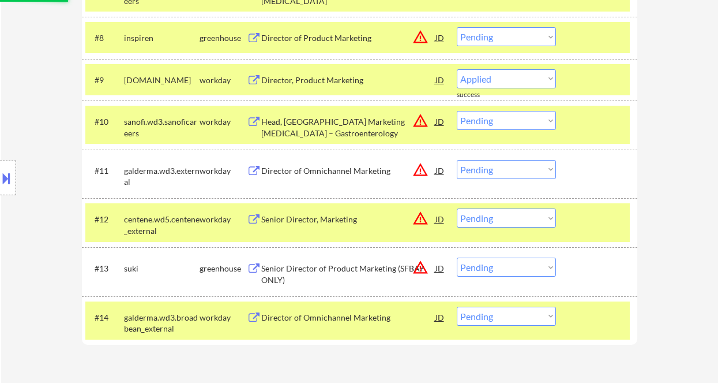
scroll to position [687, 0]
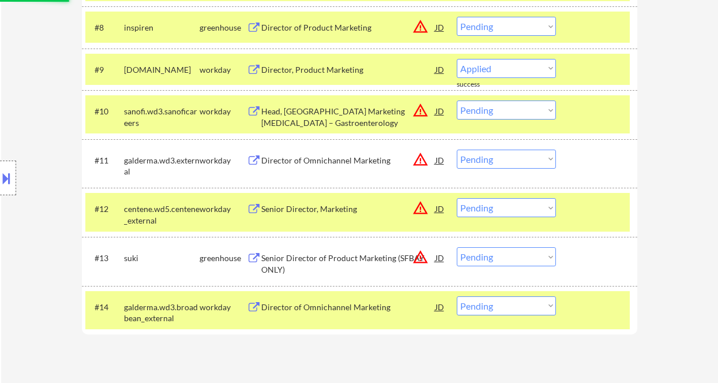
select select ""pending""
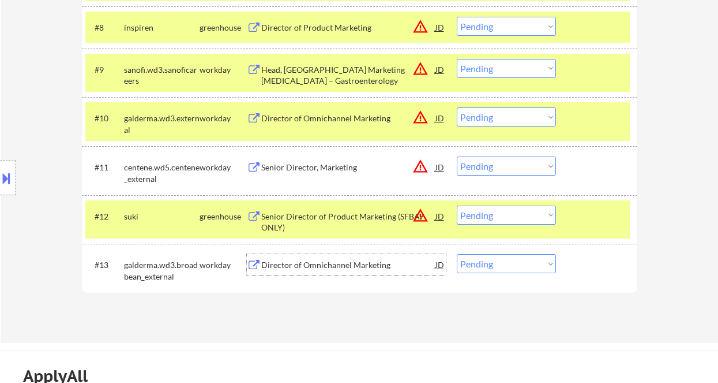
click at [342, 271] on div "Director of Omnichannel Marketing" at bounding box center [348, 264] width 174 height 21
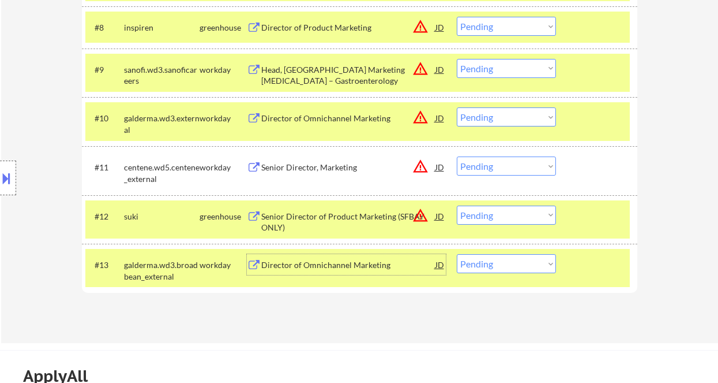
drag, startPoint x: 499, startPoint y: 263, endPoint x: 502, endPoint y: 272, distance: 9.9
click at [499, 263] on select "Choose an option... Pending Applied Excluded (Questions) Excluded (Expired) Exc…" at bounding box center [506, 263] width 99 height 19
select select ""excluded__expired_""
click at [457, 254] on select "Choose an option... Pending Applied Excluded (Questions) Excluded (Expired) Exc…" at bounding box center [506, 263] width 99 height 19
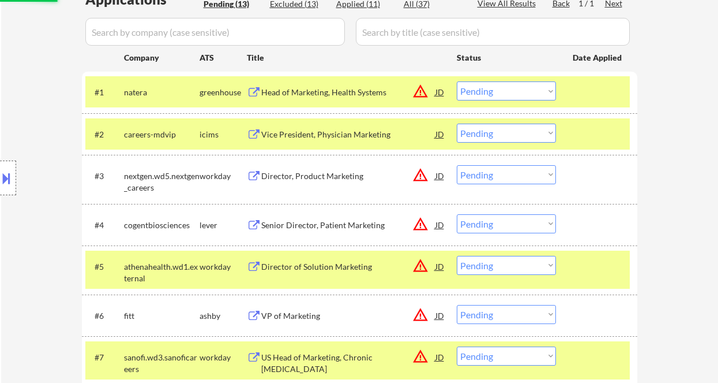
scroll to position [226, 0]
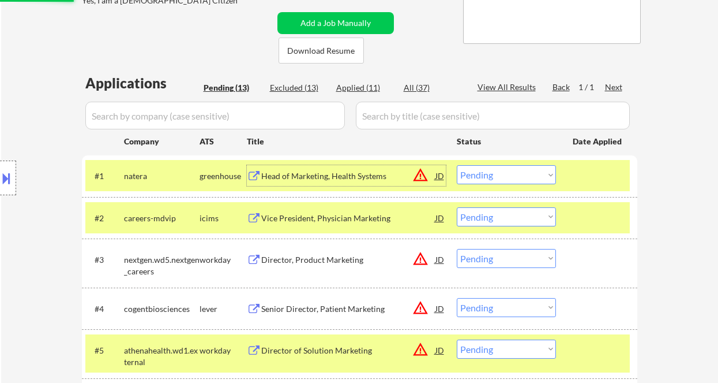
click at [327, 174] on div "Head of Marketing, Health Systems" at bounding box center [348, 176] width 174 height 12
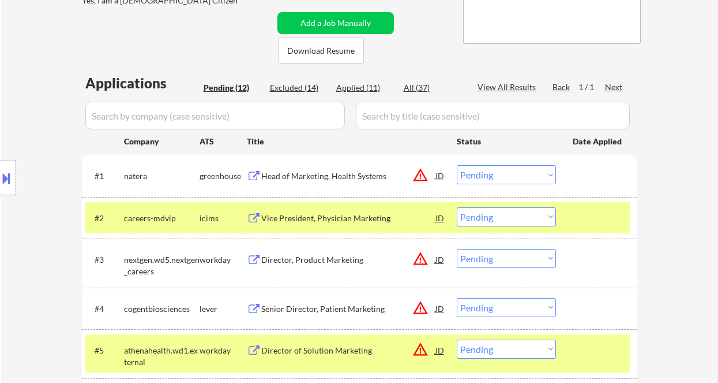
click at [10, 179] on button at bounding box center [6, 177] width 13 height 19
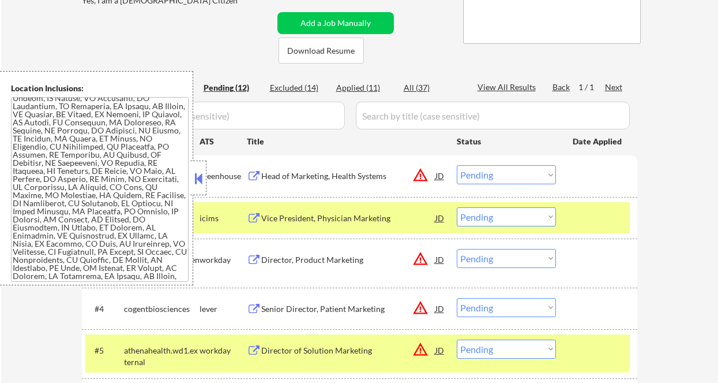
scroll to position [271, 0]
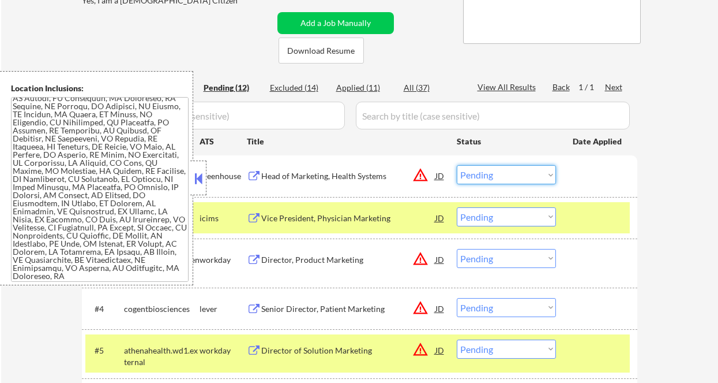
click at [490, 166] on select "Choose an option... Pending Applied Excluded (Questions) Excluded (Expired) Exc…" at bounding box center [506, 174] width 99 height 19
click at [198, 177] on button at bounding box center [198, 178] width 13 height 17
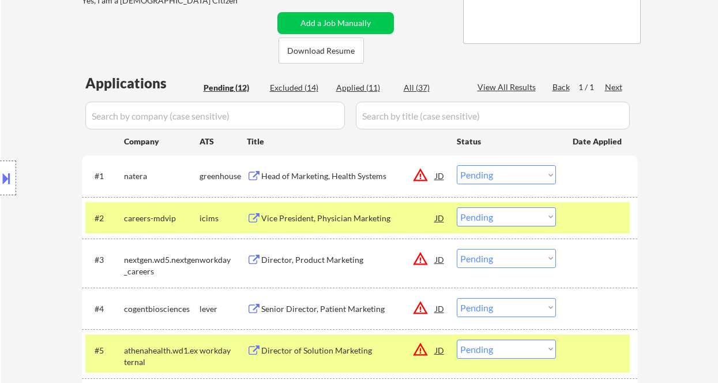
drag, startPoint x: 503, startPoint y: 176, endPoint x: 505, endPoint y: 183, distance: 7.3
click at [503, 176] on select "Choose an option... Pending Applied Excluded (Questions) Excluded (Expired) Exc…" at bounding box center [506, 174] width 99 height 19
click at [457, 165] on select "Choose an option... Pending Applied Excluded (Questions) Excluded (Expired) Exc…" at bounding box center [506, 174] width 99 height 19
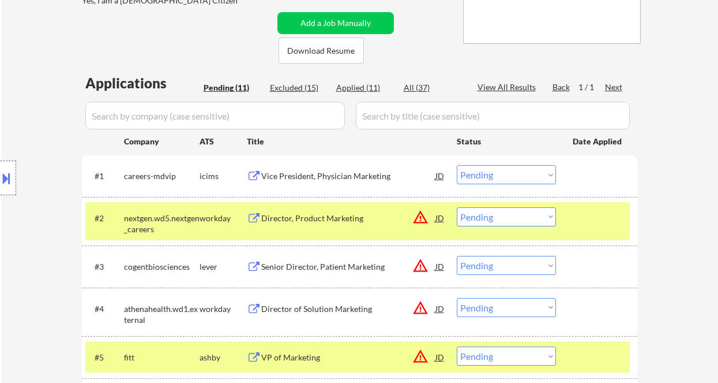
click at [352, 177] on div "Vice President, Physician Marketing" at bounding box center [348, 176] width 174 height 12
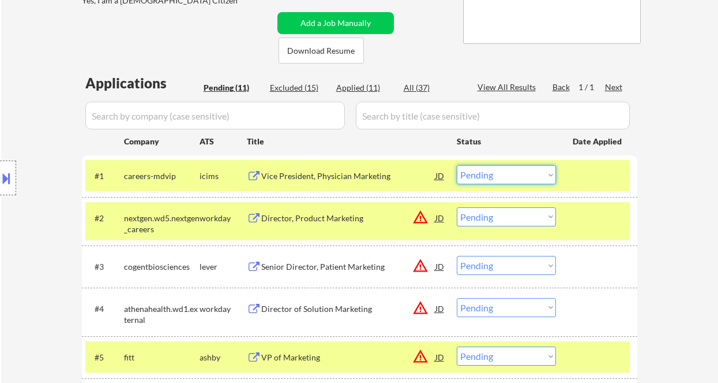
click at [477, 177] on select "Choose an option... Pending Applied Excluded (Questions) Excluded (Expired) Exc…" at bounding box center [506, 174] width 99 height 19
click at [457, 165] on select "Choose an option... Pending Applied Excluded (Questions) Excluded (Expired) Exc…" at bounding box center [506, 174] width 99 height 19
click at [324, 219] on div "Director, Product Marketing" at bounding box center [348, 218] width 174 height 12
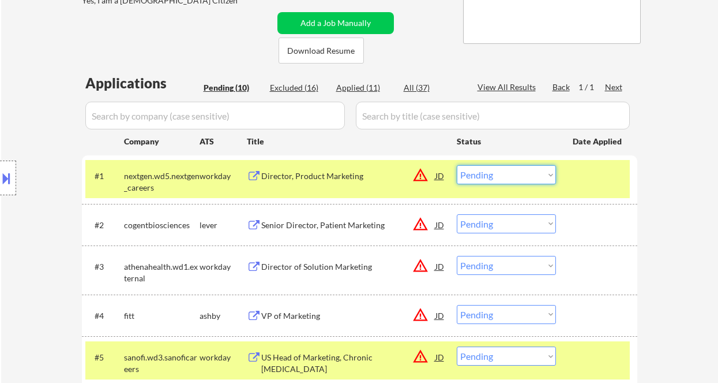
drag, startPoint x: 493, startPoint y: 175, endPoint x: 500, endPoint y: 183, distance: 9.8
click at [493, 175] on select "Choose an option... Pending Applied Excluded (Questions) Excluded (Expired) Exc…" at bounding box center [506, 174] width 99 height 19
drag, startPoint x: 518, startPoint y: 175, endPoint x: 517, endPoint y: 183, distance: 7.6
click at [518, 175] on select "Choose an option... Pending Applied Excluded (Questions) Excluded (Expired) Exc…" at bounding box center [506, 174] width 99 height 19
click at [457, 165] on select "Choose an option... Pending Applied Excluded (Questions) Excluded (Expired) Exc…" at bounding box center [506, 174] width 99 height 19
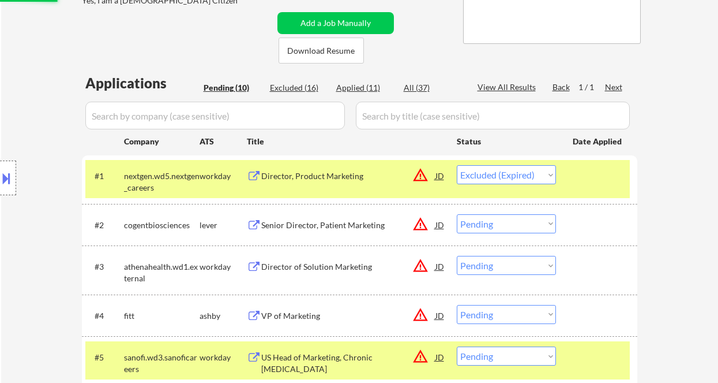
click at [328, 222] on div "Senior Director, Patient Marketing" at bounding box center [348, 225] width 174 height 12
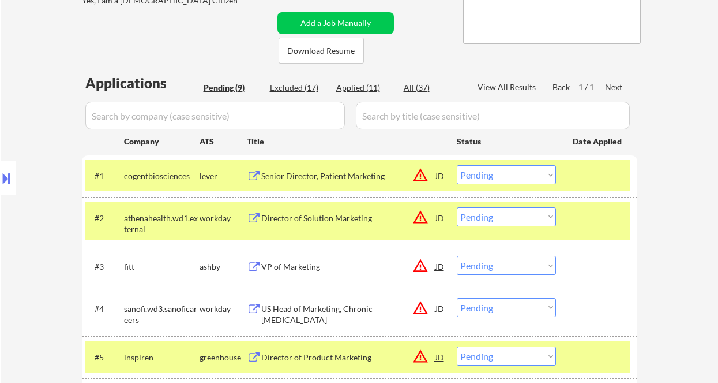
drag, startPoint x: 12, startPoint y: 180, endPoint x: 18, endPoint y: 174, distance: 8.6
click at [11, 180] on button at bounding box center [6, 177] width 13 height 19
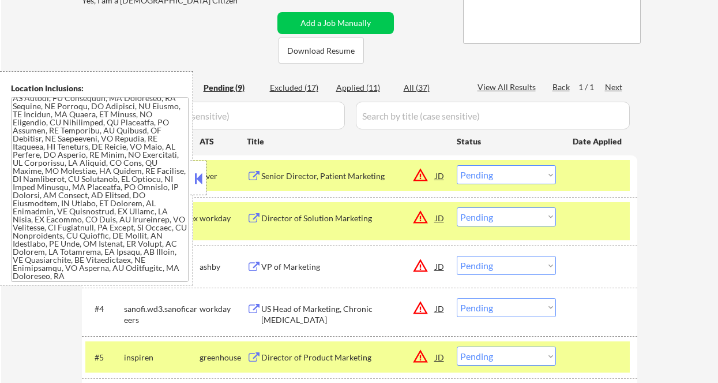
scroll to position [267, 0]
click at [198, 180] on button at bounding box center [198, 178] width 13 height 17
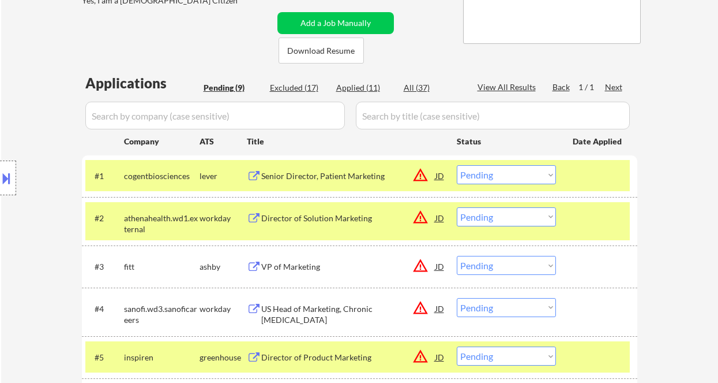
click at [478, 178] on select "Choose an option... Pending Applied Excluded (Questions) Excluded (Expired) Exc…" at bounding box center [506, 174] width 99 height 19
click at [457, 165] on select "Choose an option... Pending Applied Excluded (Questions) Excluded (Expired) Exc…" at bounding box center [506, 174] width 99 height 19
click at [326, 223] on div "Director of Solution Marketing" at bounding box center [348, 218] width 174 height 12
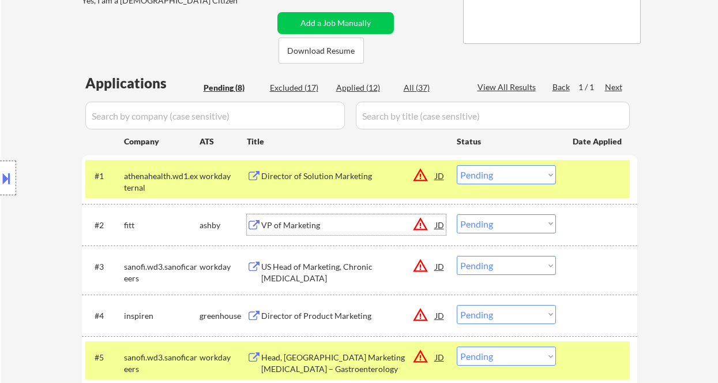
drag, startPoint x: 515, startPoint y: 171, endPoint x: 519, endPoint y: 183, distance: 12.6
click at [515, 171] on select "Choose an option... Pending Applied Excluded (Questions) Excluded (Expired) Exc…" at bounding box center [506, 174] width 99 height 19
click at [457, 165] on select "Choose an option... Pending Applied Excluded (Questions) Excluded (Expired) Exc…" at bounding box center [506, 174] width 99 height 19
click at [305, 233] on div "VP of Marketing" at bounding box center [348, 224] width 174 height 21
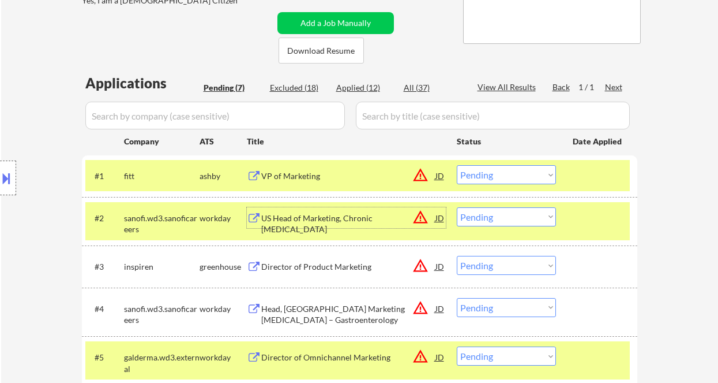
click at [493, 179] on select "Choose an option... Pending Applied Excluded (Questions) Excluded (Expired) Exc…" at bounding box center [506, 174] width 99 height 19
click at [457, 165] on select "Choose an option... Pending Applied Excluded (Questions) Excluded (Expired) Exc…" at bounding box center [506, 174] width 99 height 19
click at [373, 212] on div "US Head of Marketing, Chronic Rhinosinusitis" at bounding box center [348, 223] width 174 height 23
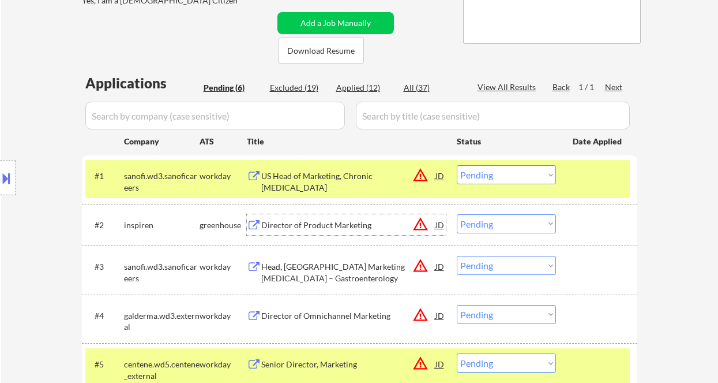
click at [485, 169] on select "Choose an option... Pending Applied Excluded (Questions) Excluded (Expired) Exc…" at bounding box center [506, 174] width 99 height 19
click at [457, 165] on select "Choose an option... Pending Applied Excluded (Questions) Excluded (Expired) Exc…" at bounding box center [506, 174] width 99 height 19
click at [321, 220] on div "Director of Product Marketing" at bounding box center [348, 225] width 174 height 12
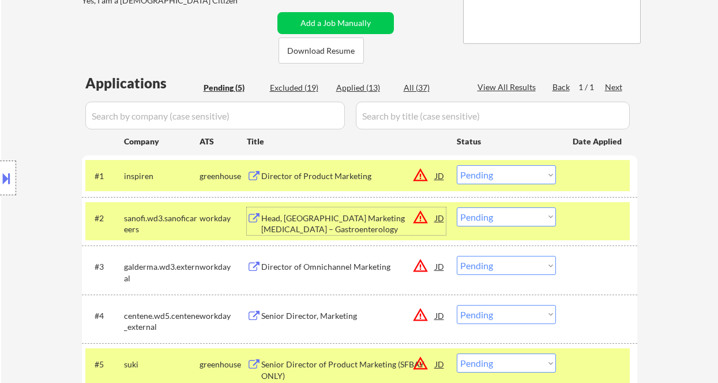
drag, startPoint x: 507, startPoint y: 173, endPoint x: 507, endPoint y: 183, distance: 9.8
click at [507, 173] on select "Choose an option... Pending Applied Excluded (Questions) Excluded (Expired) Exc…" at bounding box center [506, 174] width 99 height 19
click at [457, 165] on select "Choose an option... Pending Applied Excluded (Questions) Excluded (Expired) Exc…" at bounding box center [506, 174] width 99 height 19
click at [343, 229] on div "Head, US Marketing Dupixent – Gastroenterology" at bounding box center [348, 223] width 174 height 23
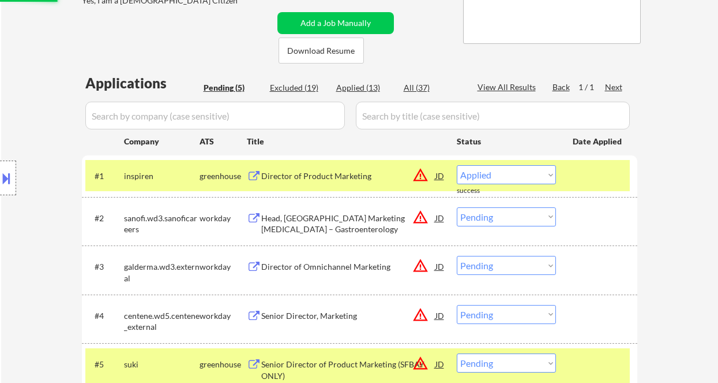
select select ""pending""
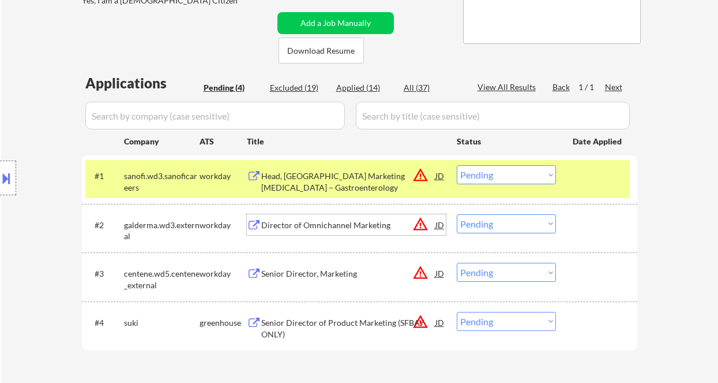
click at [317, 222] on div "Director of Omnichannel Marketing" at bounding box center [348, 225] width 174 height 12
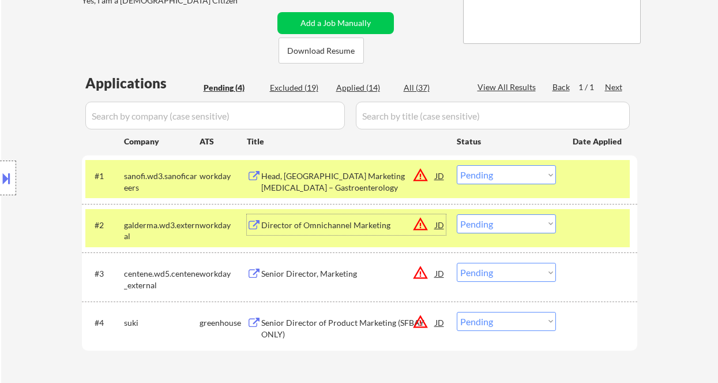
drag, startPoint x: 486, startPoint y: 221, endPoint x: 495, endPoint y: 224, distance: 9.1
click at [486, 221] on select "Choose an option... Pending Applied Excluded (Questions) Excluded (Expired) Exc…" at bounding box center [506, 223] width 99 height 19
click at [457, 214] on select "Choose an option... Pending Applied Excluded (Questions) Excluded (Expired) Exc…" at bounding box center [506, 223] width 99 height 19
click at [338, 277] on div "Senior Director, Marketing" at bounding box center [348, 274] width 174 height 12
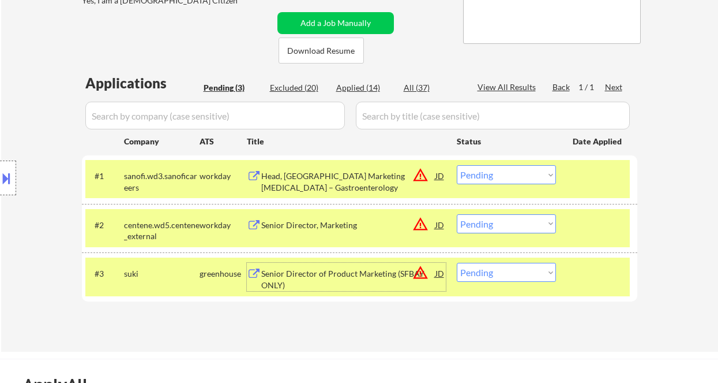
drag, startPoint x: 508, startPoint y: 226, endPoint x: 512, endPoint y: 232, distance: 7.5
click at [508, 226] on select "Choose an option... Pending Applied Excluded (Questions) Excluded (Expired) Exc…" at bounding box center [506, 223] width 99 height 19
click at [457, 214] on select "Choose an option... Pending Applied Excluded (Questions) Excluded (Expired) Exc…" at bounding box center [506, 223] width 99 height 19
click at [365, 278] on div "Senior Director of Product Marketing (SFBAY ONLY)" at bounding box center [348, 279] width 174 height 23
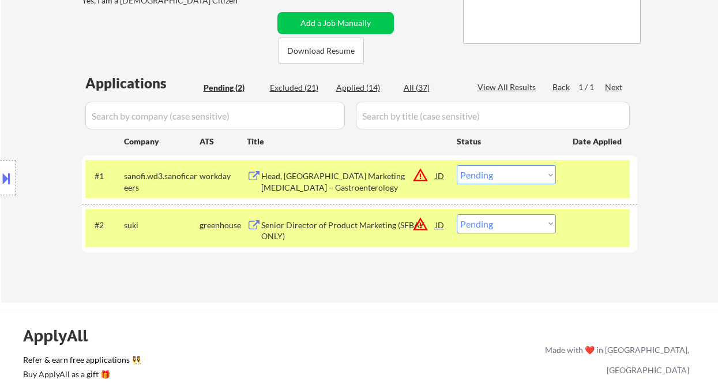
click at [504, 219] on select "Choose an option... Pending Applied Excluded (Questions) Excluded (Expired) Exc…" at bounding box center [506, 223] width 99 height 19
select select ""excluded__location_""
click at [457, 214] on select "Choose an option... Pending Applied Excluded (Questions) Excluded (Expired) Exc…" at bounding box center [506, 223] width 99 height 19
click at [338, 173] on div "Head, US Marketing Dupixent – Gastroenterology" at bounding box center [348, 181] width 174 height 23
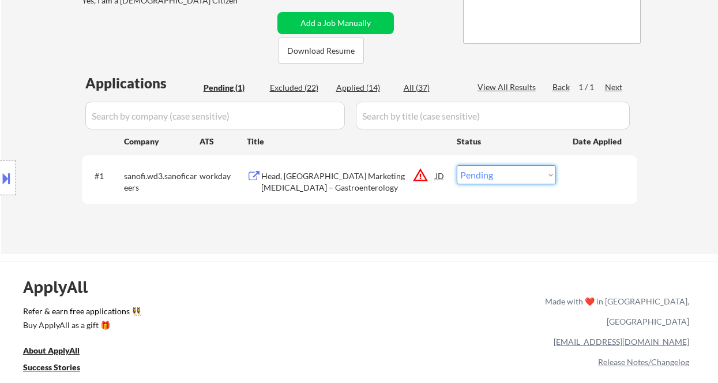
drag, startPoint x: 492, startPoint y: 175, endPoint x: 500, endPoint y: 183, distance: 11.4
click at [493, 175] on select "Choose an option... Pending Applied Excluded (Questions) Excluded (Expired) Exc…" at bounding box center [506, 174] width 99 height 19
select select ""excluded__other_""
click at [457, 165] on select "Choose an option... Pending Applied Excluded (Questions) Excluded (Expired) Exc…" at bounding box center [506, 174] width 99 height 19
click at [381, 274] on div "ApplyAll Refer & earn free applications 👯‍♀️ Buy ApplyAll as a gift 🎁 About App…" at bounding box center [359, 360] width 718 height 183
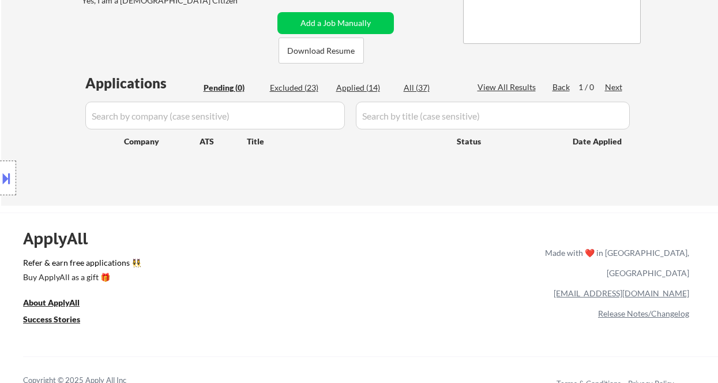
drag, startPoint x: 8, startPoint y: 125, endPoint x: 114, endPoint y: 62, distance: 123.4
click at [8, 125] on div "Location Inclusions:" at bounding box center [103, 178] width 207 height 214
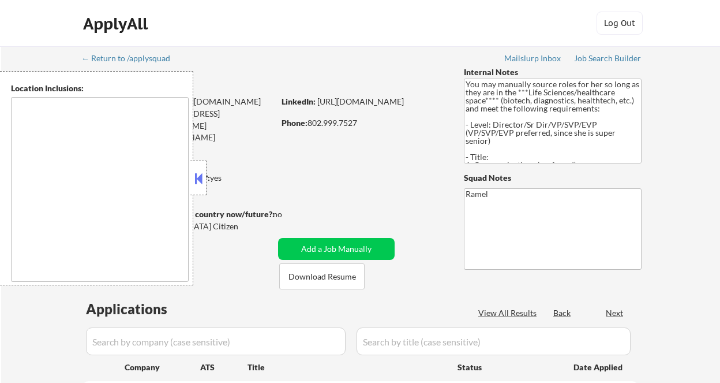
select select ""pending""
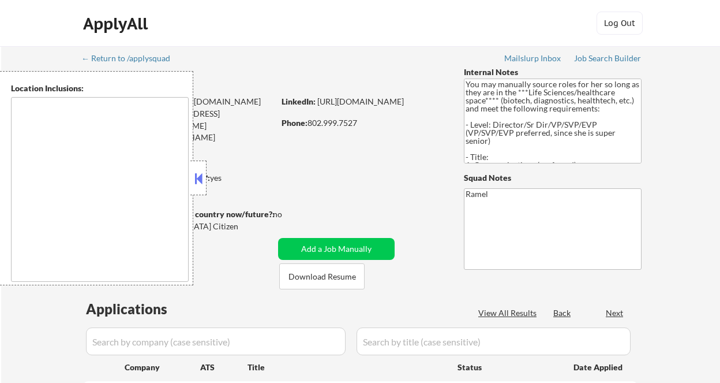
select select ""pending""
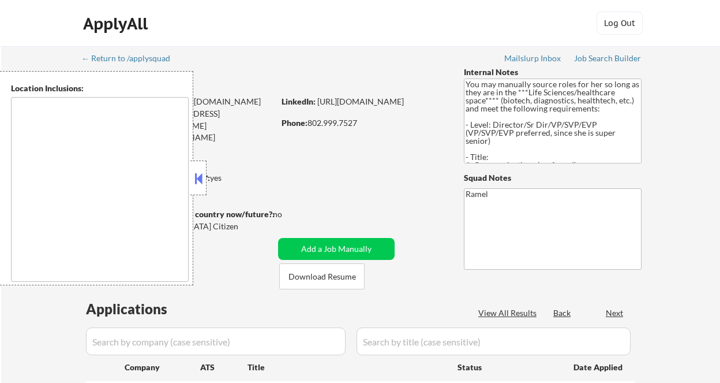
select select ""pending""
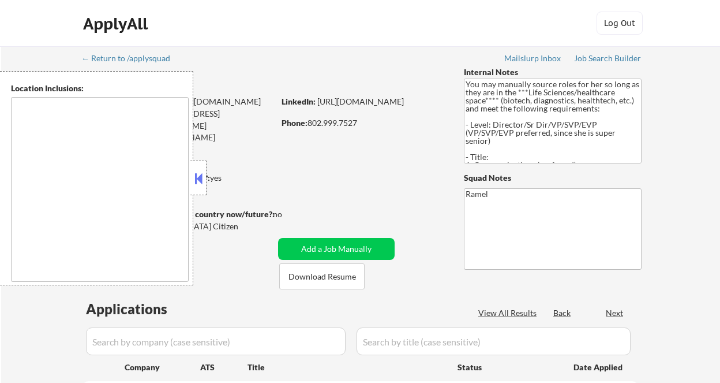
select select ""pending""
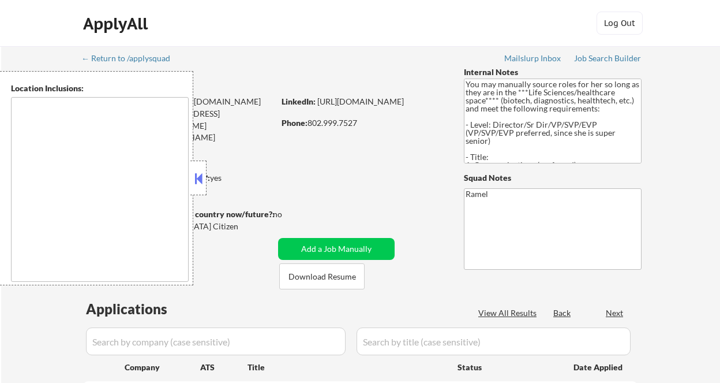
select select ""pending""
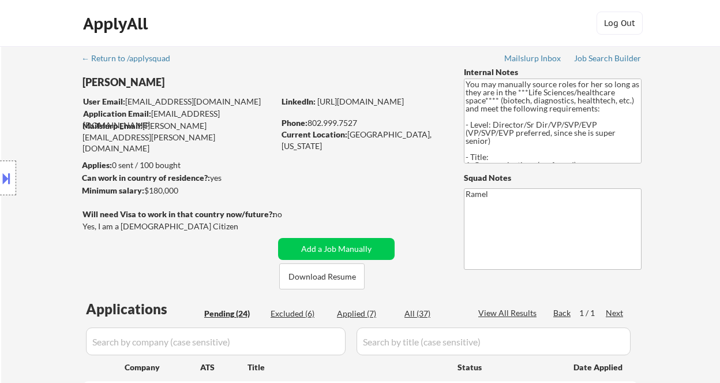
select select ""pending""
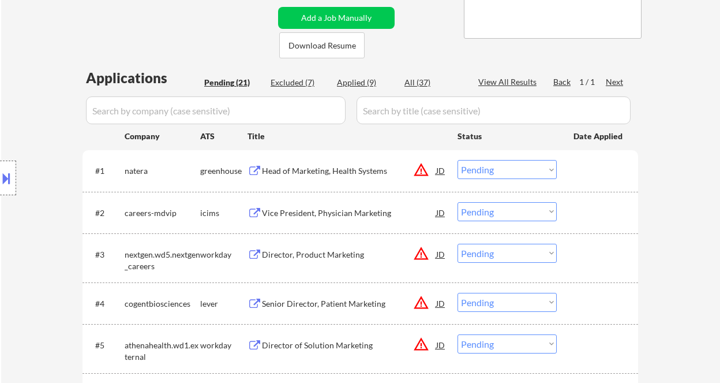
select select ""pending""
click at [367, 83] on div "Applied (10)" at bounding box center [366, 83] width 58 height 12
select select ""applied""
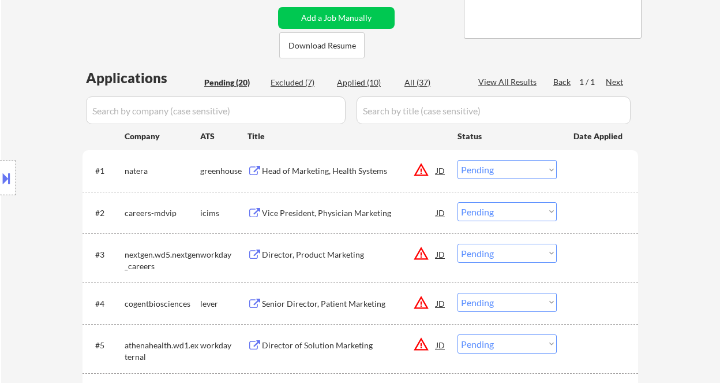
select select ""applied""
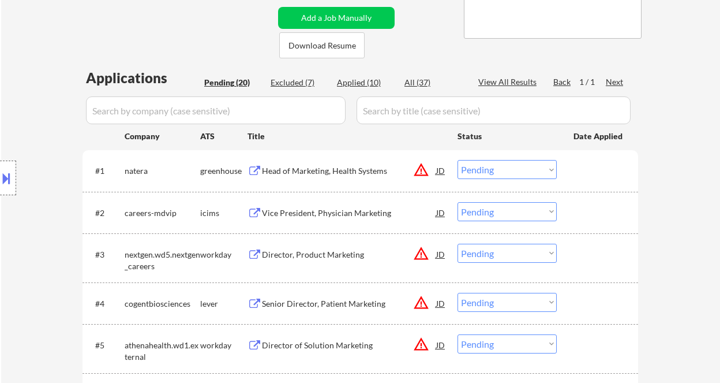
select select ""applied""
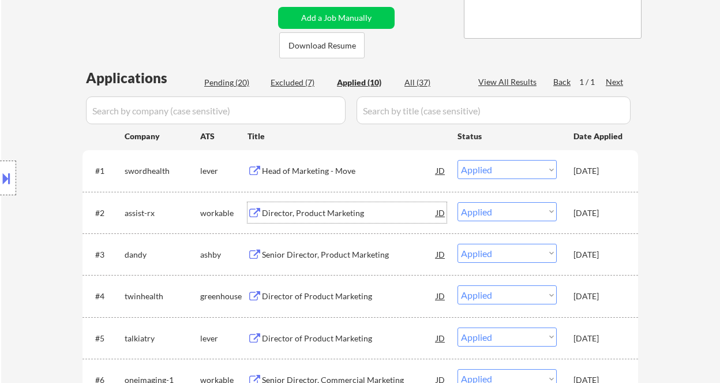
click at [334, 211] on div "Director, Product Marketing" at bounding box center [349, 213] width 174 height 12
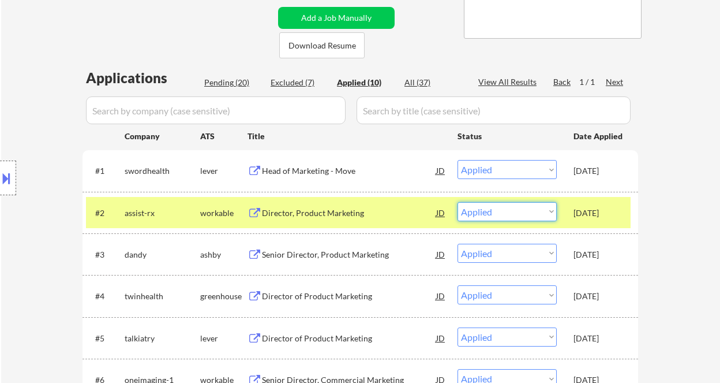
drag, startPoint x: 498, startPoint y: 212, endPoint x: 503, endPoint y: 220, distance: 9.1
click at [498, 212] on select "Choose an option... Pending Applied Excluded (Questions) Excluded (Expired) Exc…" at bounding box center [507, 211] width 99 height 19
click at [458, 202] on select "Choose an option... Pending Applied Excluded (Questions) Excluded (Expired) Exc…" at bounding box center [507, 211] width 99 height 19
select select ""applied""
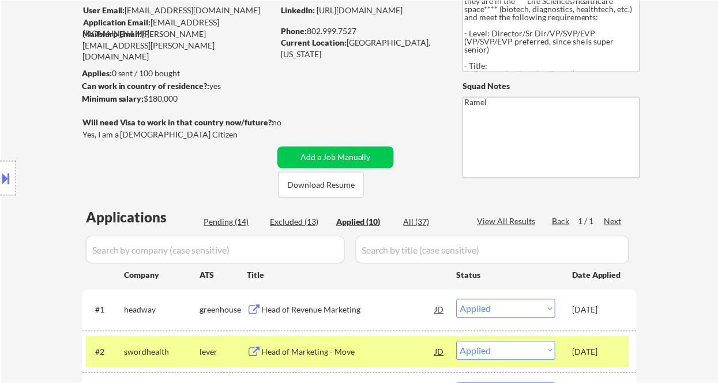
scroll to position [77, 0]
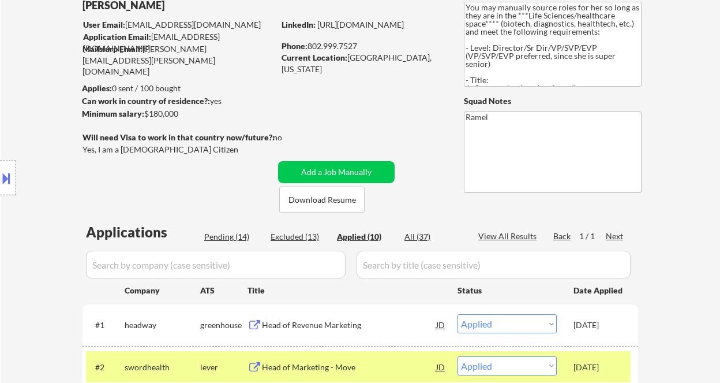
click at [341, 44] on div "Phone: 802.999.7527" at bounding box center [363, 46] width 163 height 12
drag, startPoint x: 360, startPoint y: 46, endPoint x: 309, endPoint y: 42, distance: 51.0
click at [309, 42] on div "Phone: 802.999.7527" at bounding box center [363, 46] width 163 height 12
copy div "802.999.7527"
select select ""applied""
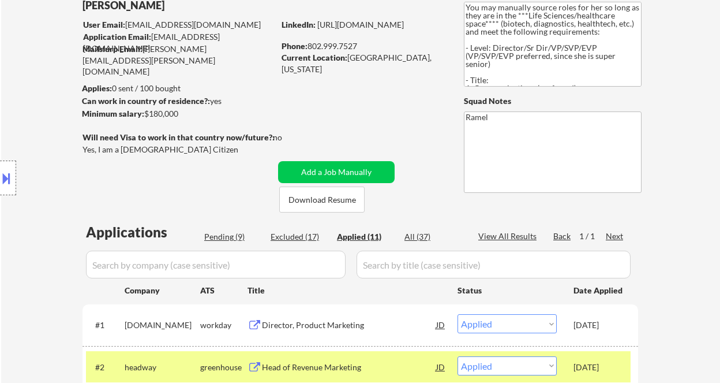
select select ""applied""
copy div "802.999.7527"
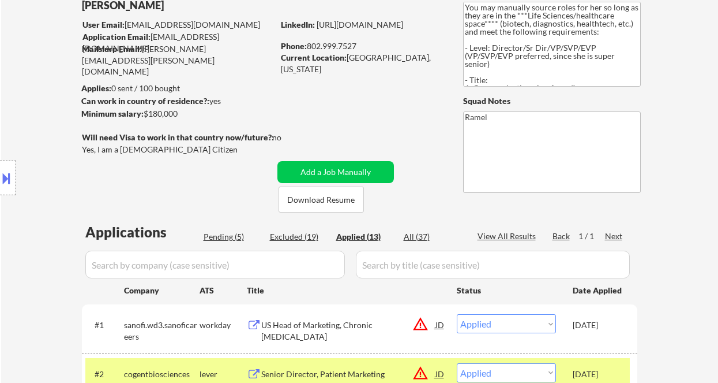
select select ""applied""
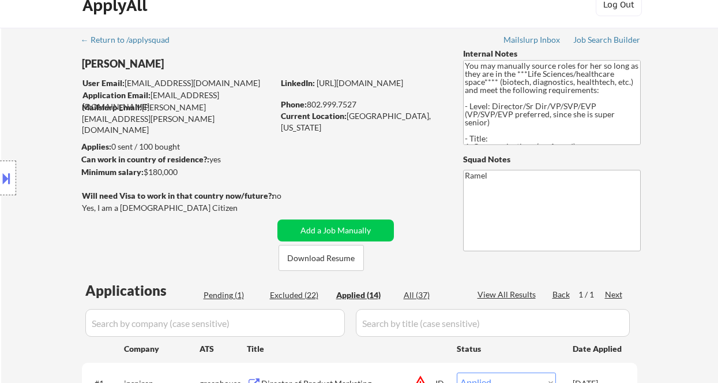
scroll to position [0, 0]
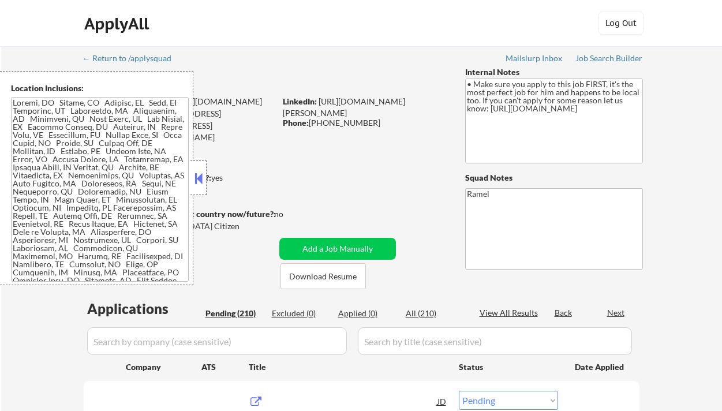
select select ""pending""
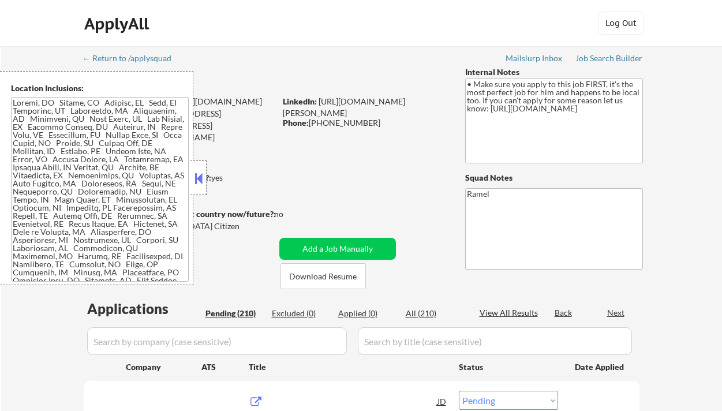
select select ""pending""
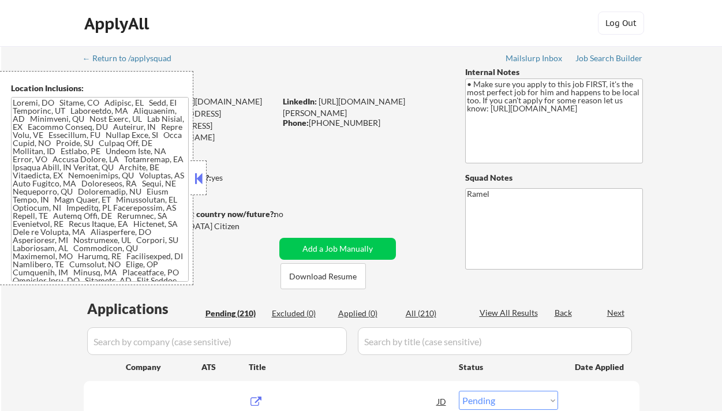
select select ""pending""
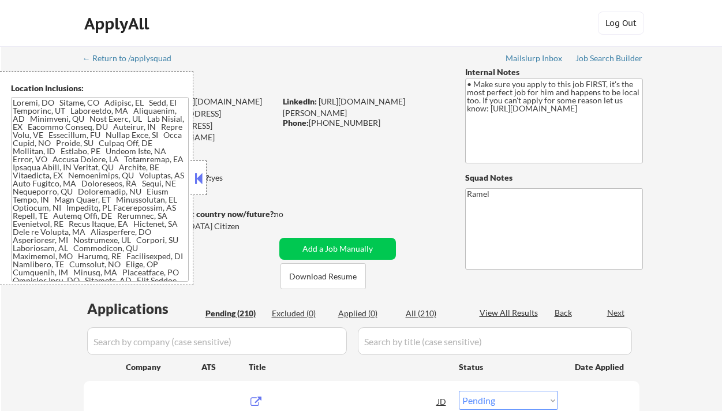
select select ""pending""
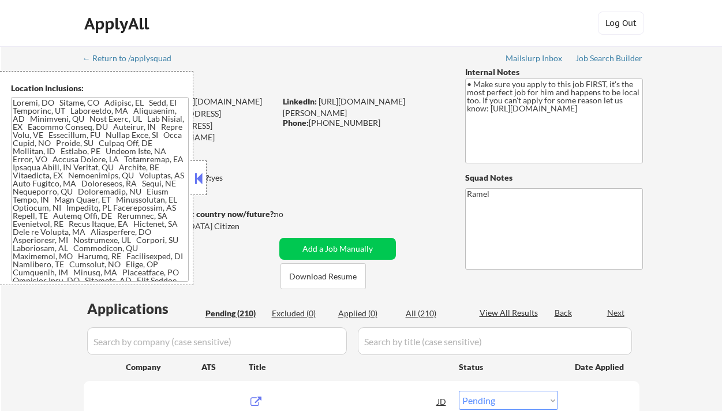
select select ""pending""
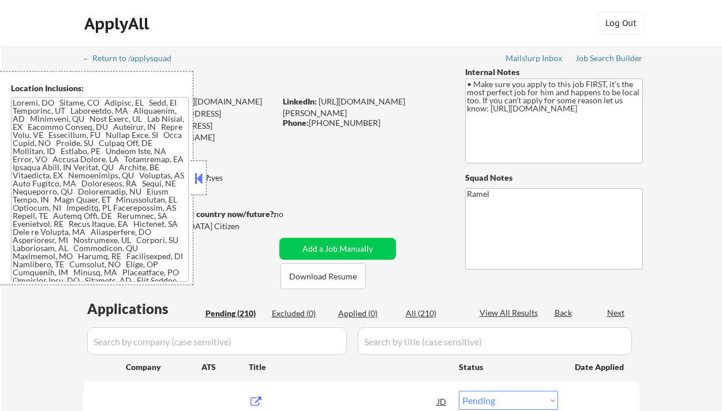
select select ""pending""
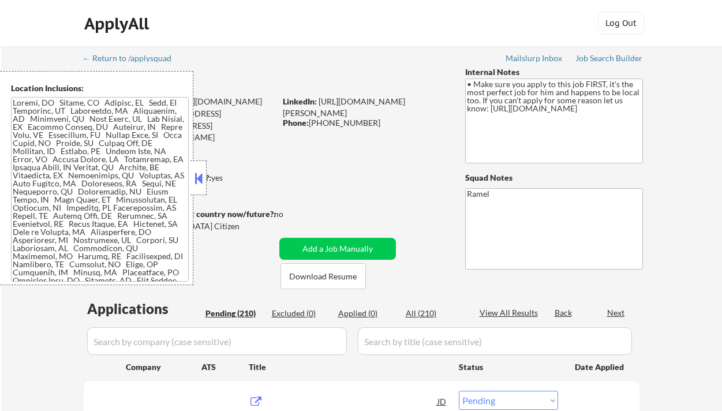
select select ""pending""
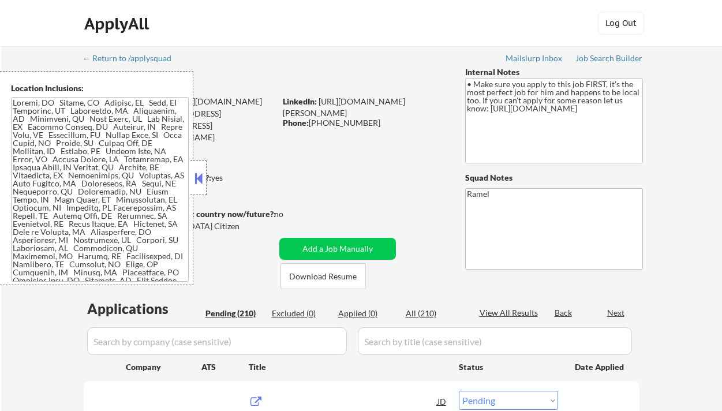
select select ""pending""
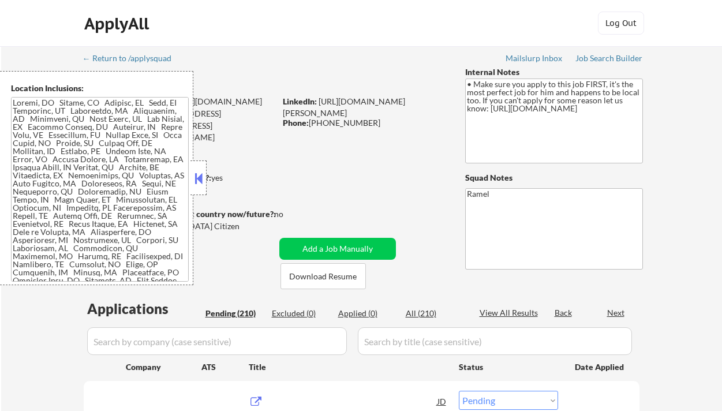
select select ""pending""
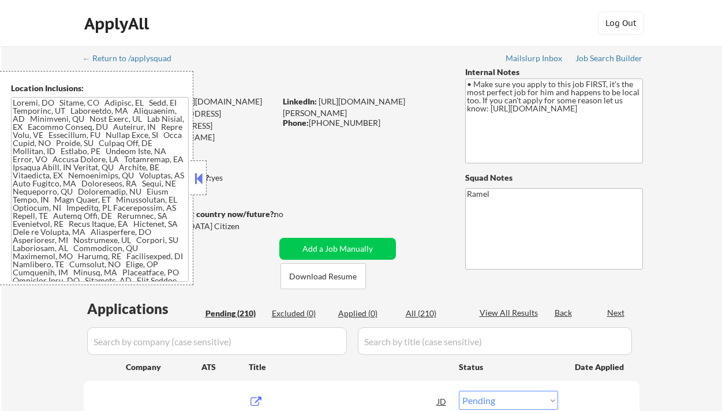
select select ""pending""
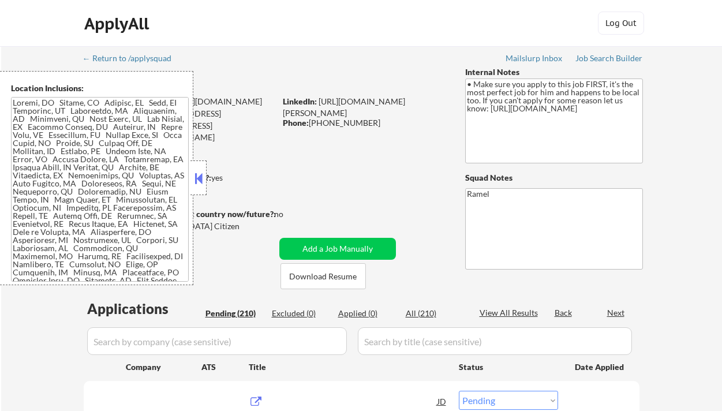
select select ""pending""
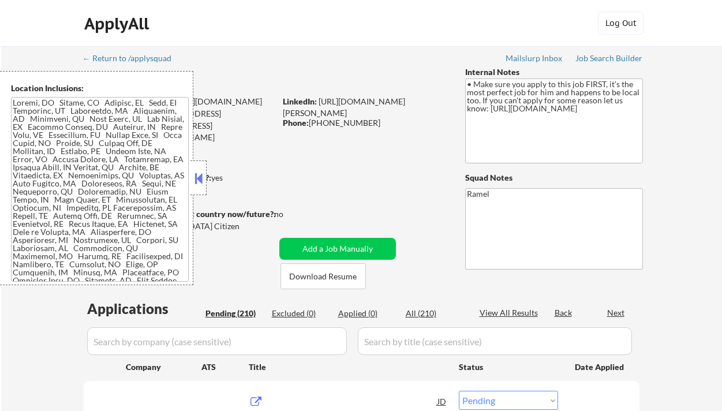
select select ""pending""
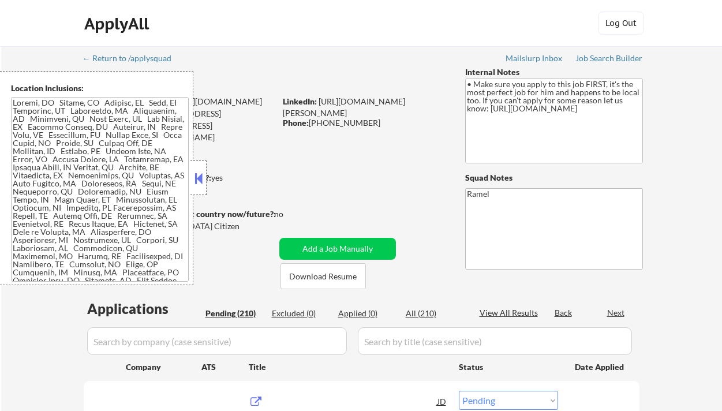
select select ""pending""
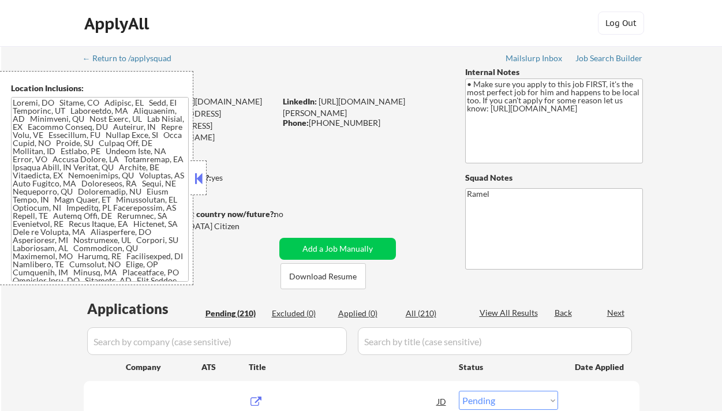
select select ""pending""
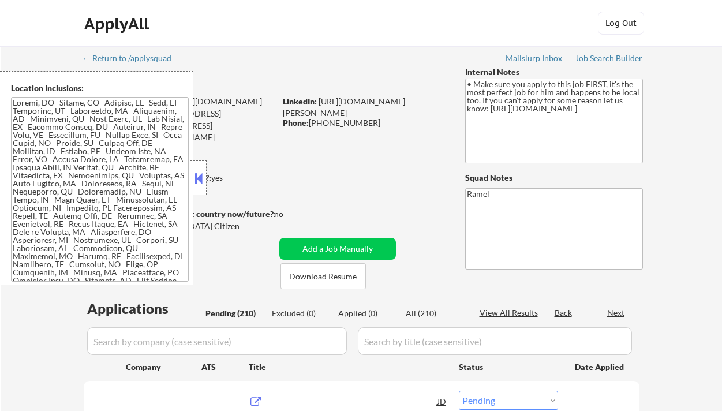
select select ""pending""
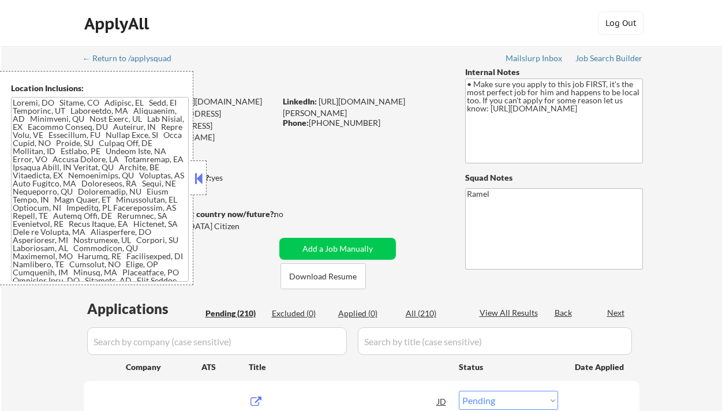
select select ""pending""
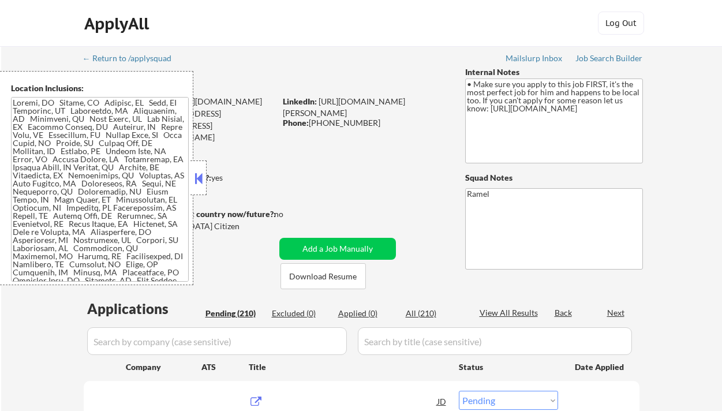
select select ""pending""
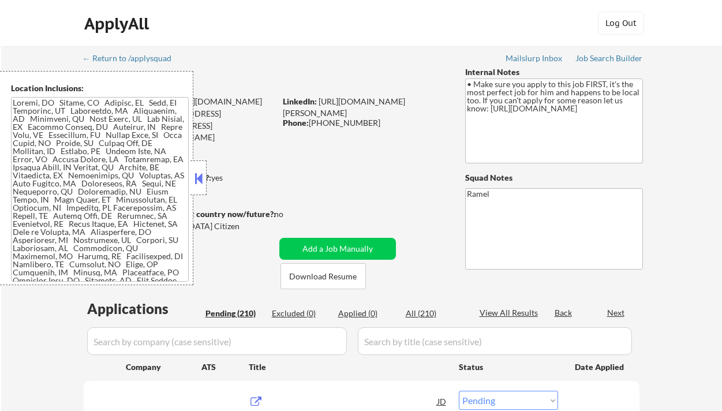
select select ""pending""
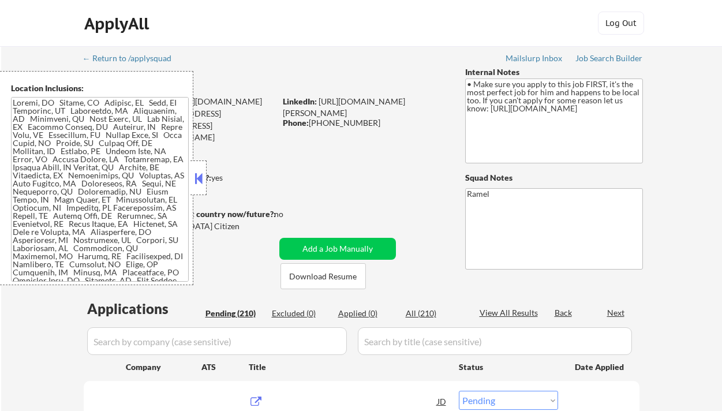
select select ""pending""
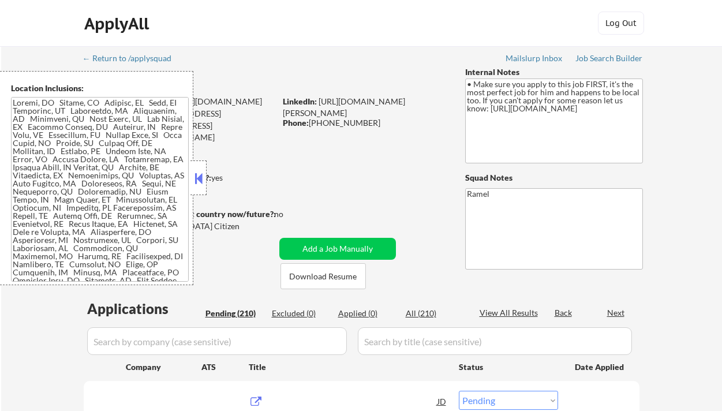
select select ""pending""
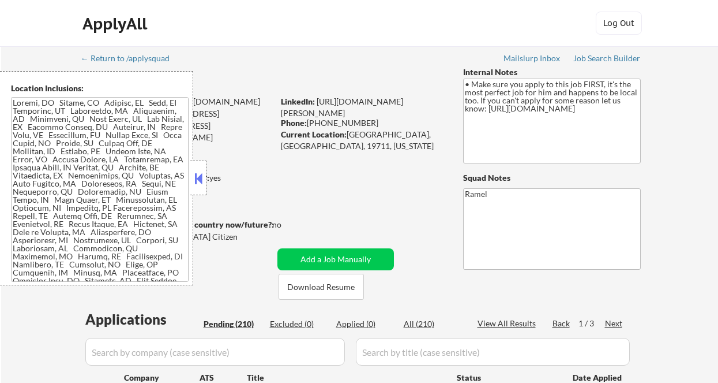
click at [199, 179] on button at bounding box center [198, 178] width 13 height 17
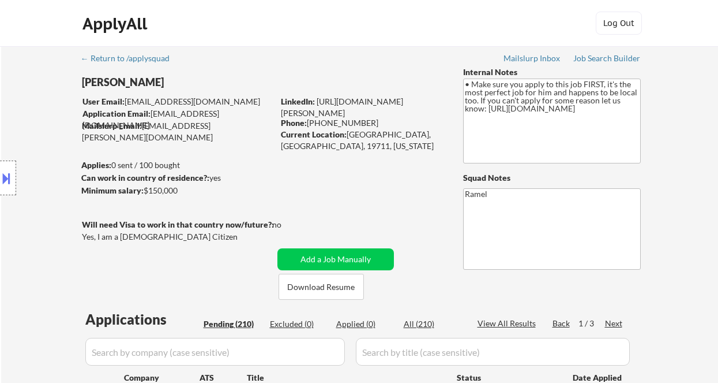
click at [15, 115] on div "Location Inclusions:" at bounding box center [103, 178] width 207 height 214
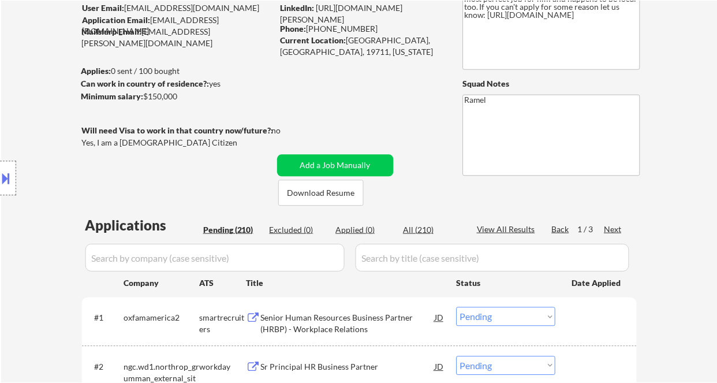
scroll to position [77, 0]
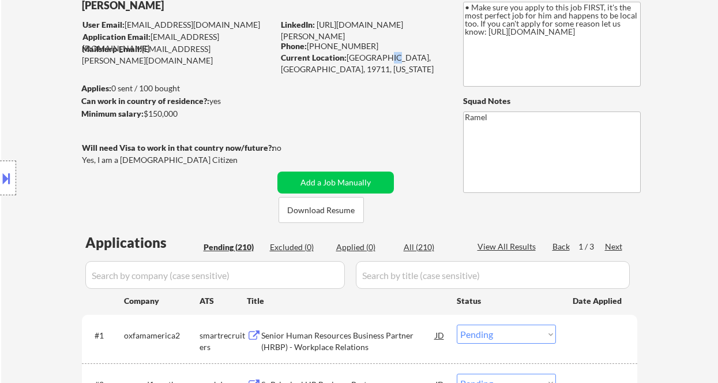
drag, startPoint x: 380, startPoint y: 58, endPoint x: 387, endPoint y: 58, distance: 6.9
click at [387, 58] on div "Current Location: [GEOGRAPHIC_DATA], [GEOGRAPHIC_DATA], 19711, [US_STATE]" at bounding box center [362, 63] width 163 height 23
copy div "DE"
click at [405, 57] on div "Current Location: [GEOGRAPHIC_DATA], [GEOGRAPHIC_DATA], 19711, [US_STATE]" at bounding box center [362, 63] width 163 height 23
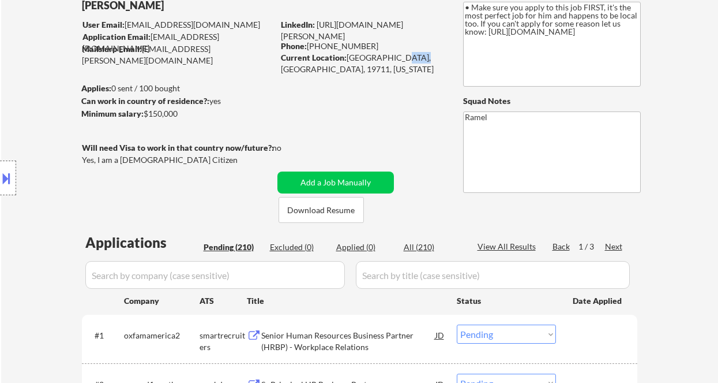
copy div "19711"
drag, startPoint x: 365, startPoint y: 44, endPoint x: 321, endPoint y: 51, distance: 44.4
click at [308, 43] on div "Phone: (302) 943-8686" at bounding box center [362, 46] width 163 height 12
copy div "[PHONE_NUMBER]"
drag, startPoint x: 347, startPoint y: 55, endPoint x: 387, endPoint y: 58, distance: 39.9
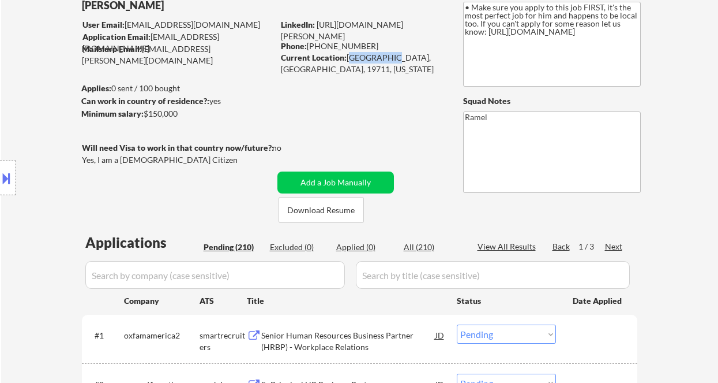
click at [387, 58] on div "Current Location: [GEOGRAPHIC_DATA], [GEOGRAPHIC_DATA], 19711, [US_STATE]" at bounding box center [362, 63] width 163 height 23
copy div "[GEOGRAPHIC_DATA], [GEOGRAPHIC_DATA]"
click at [9, 182] on button at bounding box center [6, 177] width 13 height 19
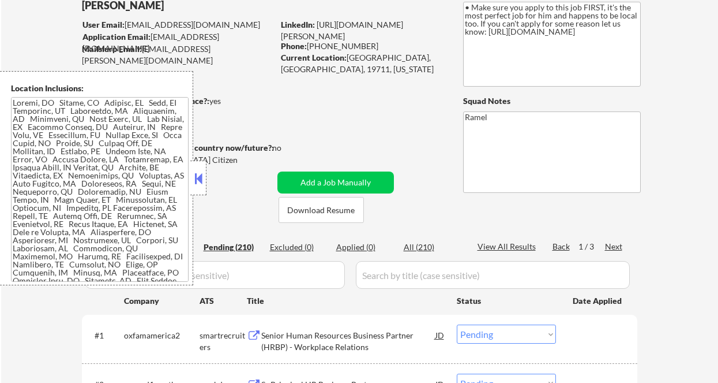
click at [123, 161] on textarea at bounding box center [100, 189] width 178 height 185
click at [200, 176] on button at bounding box center [198, 178] width 13 height 17
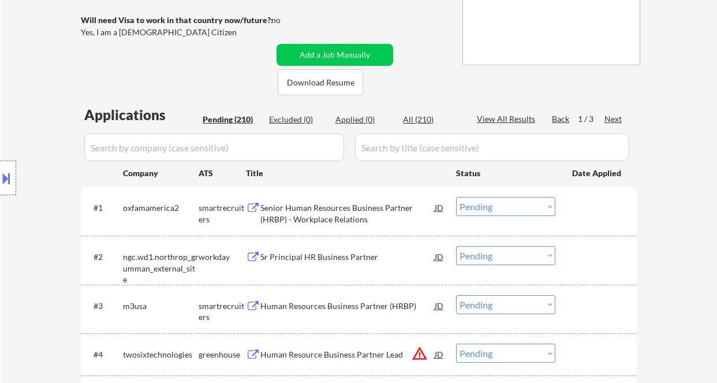
scroll to position [231, 0]
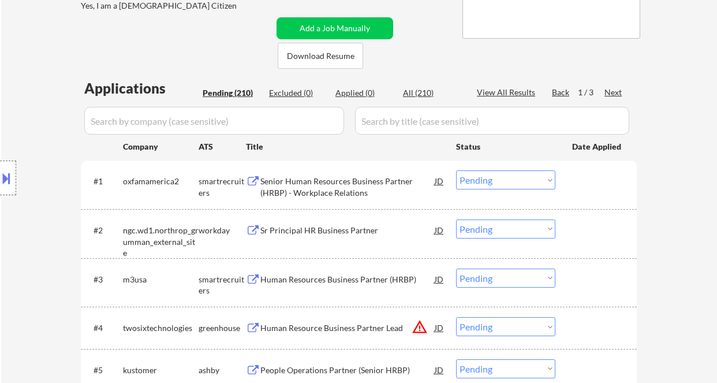
click at [325, 188] on div "Senior Human Resources Business Partner (HRBP) - Workplace Relations" at bounding box center [347, 186] width 174 height 23
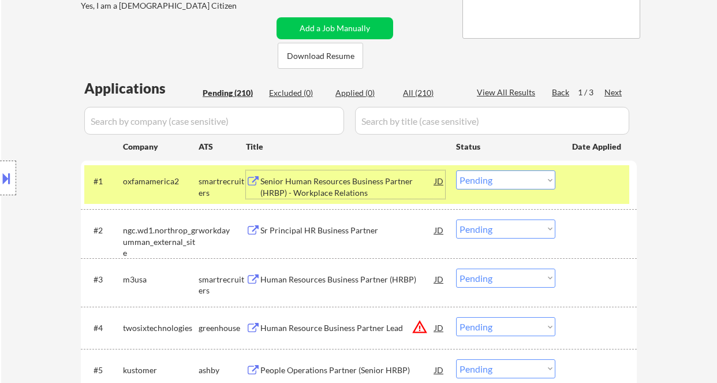
click at [492, 185] on select "Choose an option... Pending Applied Excluded (Questions) Excluded (Expired) Exc…" at bounding box center [505, 179] width 99 height 19
click at [456, 170] on select "Choose an option... Pending Applied Excluded (Questions) Excluded (Expired) Exc…" at bounding box center [505, 179] width 99 height 19
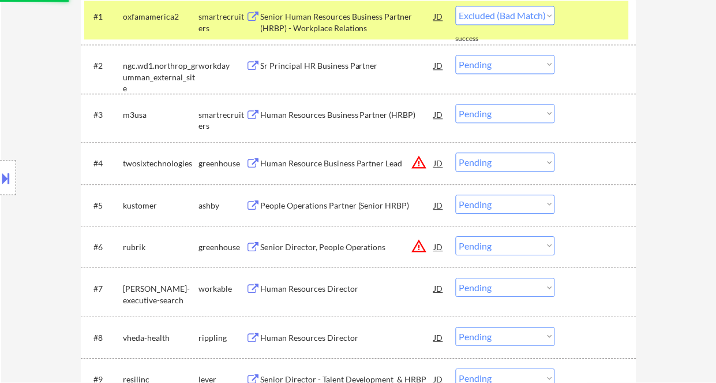
scroll to position [384, 0]
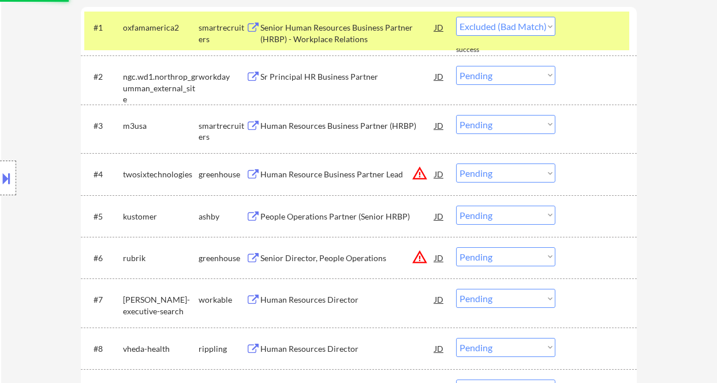
click at [332, 122] on div "Human Resources Business Partner (HRBP)" at bounding box center [347, 126] width 174 height 12
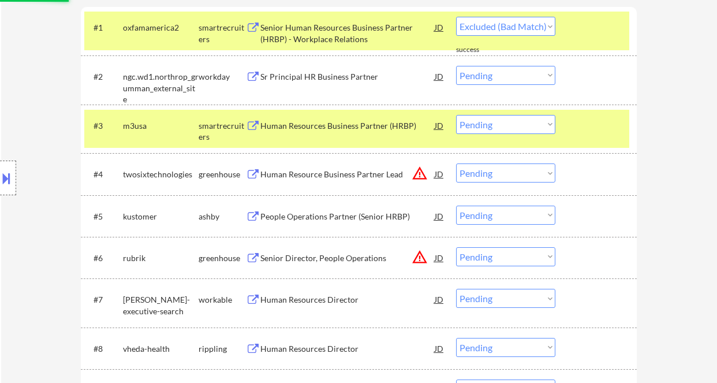
select select ""pending""
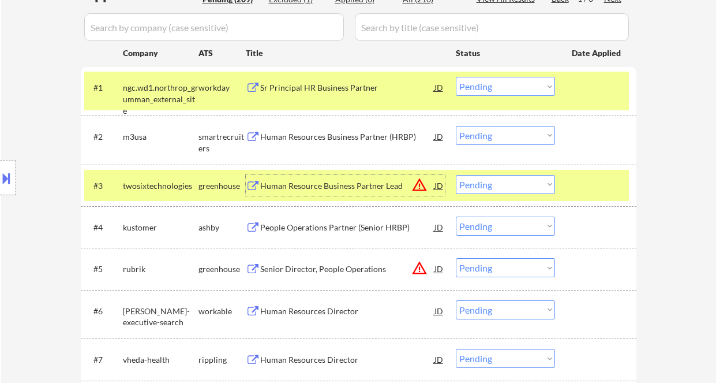
scroll to position [308, 0]
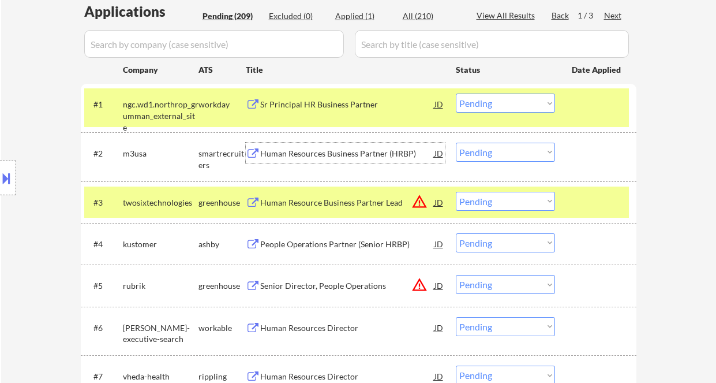
click at [328, 152] on div "Human Resources Business Partner (HRBP)" at bounding box center [347, 154] width 174 height 12
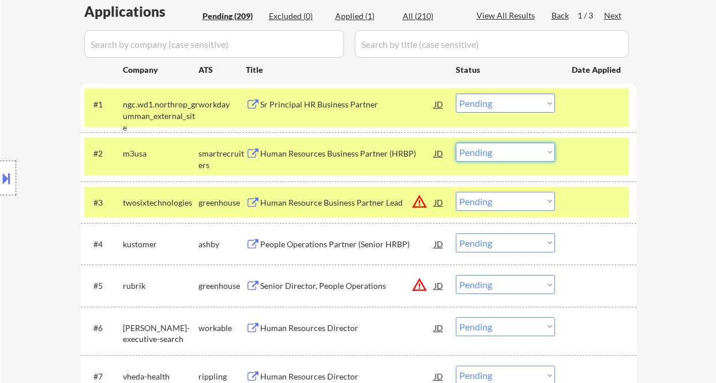
click at [487, 152] on select "Choose an option... Pending Applied Excluded (Questions) Excluded (Expired) Exc…" at bounding box center [505, 152] width 99 height 19
click at [456, 143] on select "Choose an option... Pending Applied Excluded (Questions) Excluded (Expired) Exc…" at bounding box center [505, 152] width 99 height 19
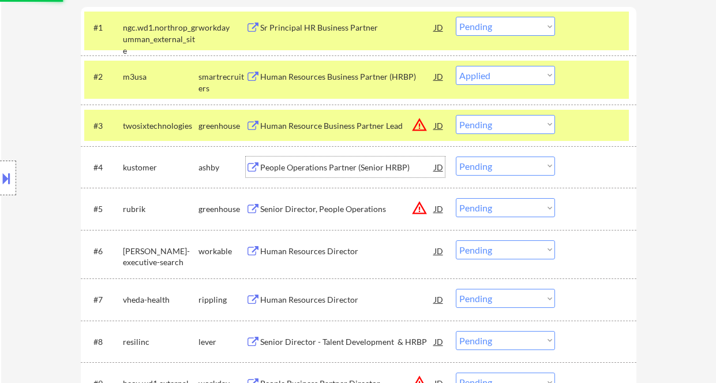
click at [364, 173] on div "People Operations Partner (Senior HRBP)" at bounding box center [347, 166] width 174 height 21
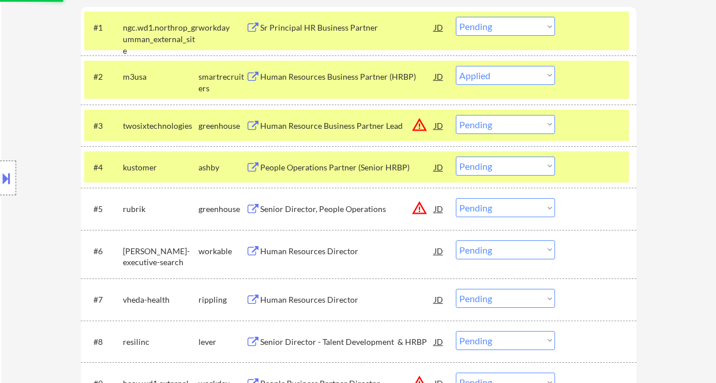
select select ""pending""
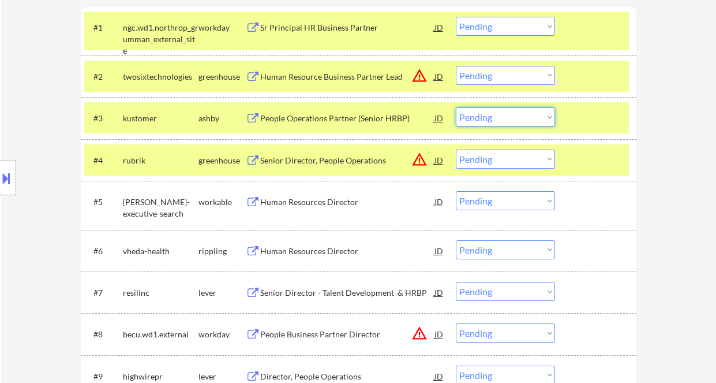
click at [489, 118] on select "Choose an option... Pending Applied Excluded (Questions) Excluded (Expired) Exc…" at bounding box center [505, 116] width 99 height 19
click at [456, 107] on select "Choose an option... Pending Applied Excluded (Questions) Excluded (Expired) Exc…" at bounding box center [505, 116] width 99 height 19
click at [335, 202] on div "Human Resources Director" at bounding box center [347, 202] width 174 height 12
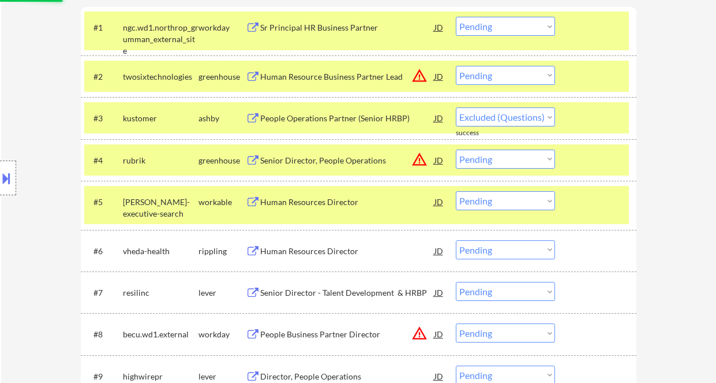
select select ""pending""
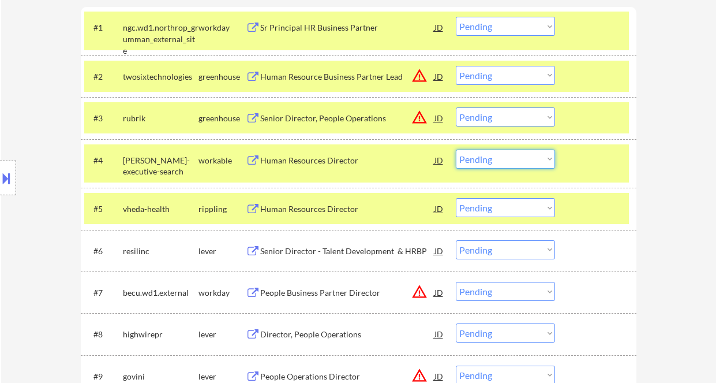
click at [488, 159] on select "Choose an option... Pending Applied Excluded (Questions) Excluded (Expired) Exc…" at bounding box center [505, 158] width 99 height 19
click at [456, 149] on select "Choose an option... Pending Applied Excluded (Questions) Excluded (Expired) Exc…" at bounding box center [505, 158] width 99 height 19
click at [327, 208] on div "Human Resources Director" at bounding box center [347, 209] width 174 height 12
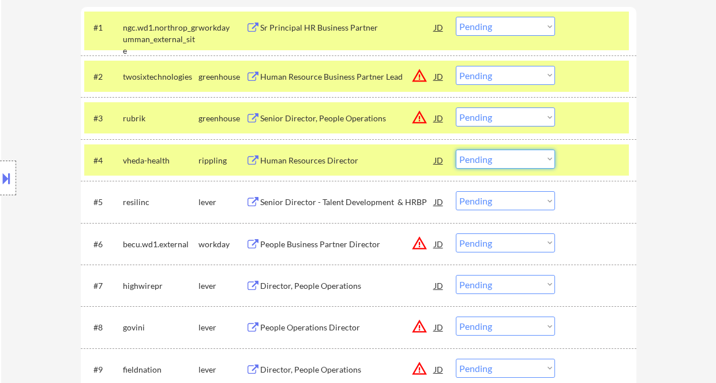
drag, startPoint x: 490, startPoint y: 159, endPoint x: 494, endPoint y: 164, distance: 6.6
click at [490, 159] on select "Choose an option... Pending Applied Excluded (Questions) Excluded (Expired) Exc…" at bounding box center [505, 158] width 99 height 19
click at [456, 149] on select "Choose an option... Pending Applied Excluded (Questions) Excluded (Expired) Exc…" at bounding box center [505, 158] width 99 height 19
click at [344, 208] on div "Senior Director - Talent Development & HRBP" at bounding box center [347, 201] width 174 height 21
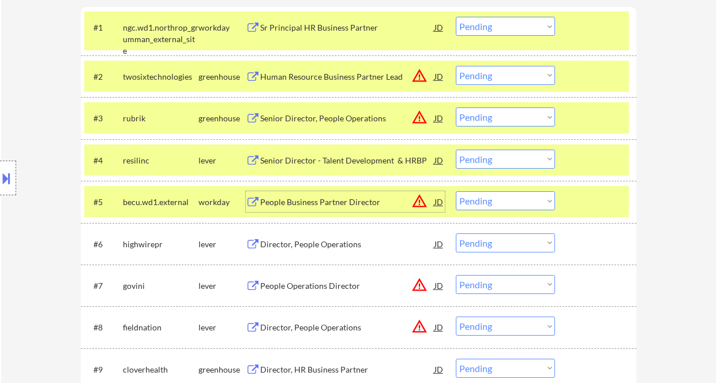
click at [482, 159] on select "Choose an option... Pending Applied Excluded (Questions) Excluded (Expired) Exc…" at bounding box center [505, 158] width 99 height 19
click at [456, 149] on select "Choose an option... Pending Applied Excluded (Questions) Excluded (Expired) Exc…" at bounding box center [505, 158] width 99 height 19
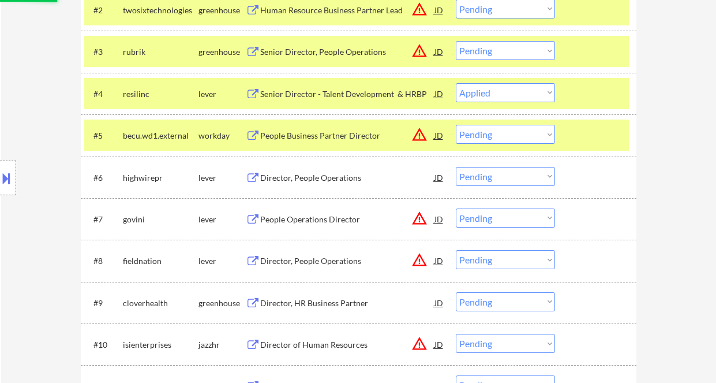
scroll to position [462, 0]
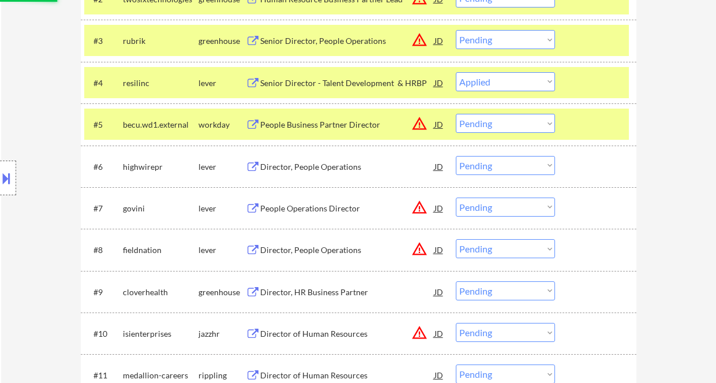
click at [314, 173] on div "Director, People Operations" at bounding box center [347, 166] width 174 height 21
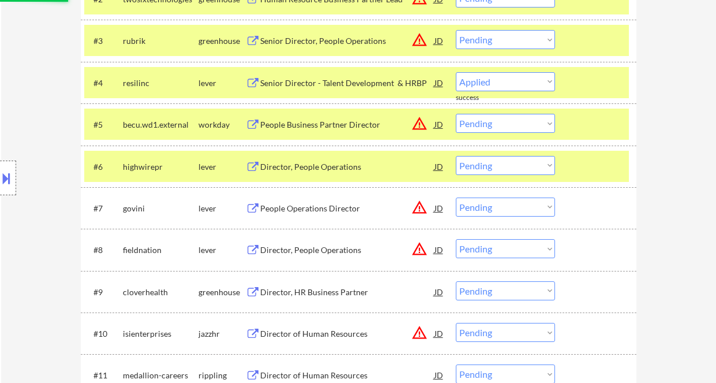
select select ""pending""
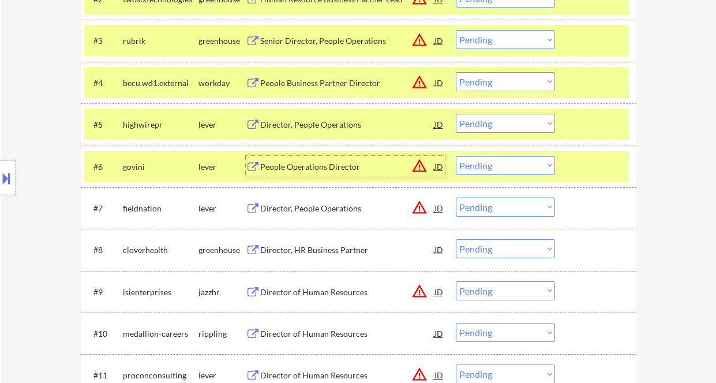
drag, startPoint x: 490, startPoint y: 119, endPoint x: 488, endPoint y: 132, distance: 12.2
click at [490, 119] on select "Choose an option... Pending Applied Excluded (Questions) Excluded (Expired) Exc…" at bounding box center [505, 123] width 99 height 19
click at [456, 114] on select "Choose an option... Pending Applied Excluded (Questions) Excluded (Expired) Exc…" at bounding box center [505, 123] width 99 height 19
click at [334, 250] on div "Director, HR Business Partner" at bounding box center [347, 250] width 174 height 12
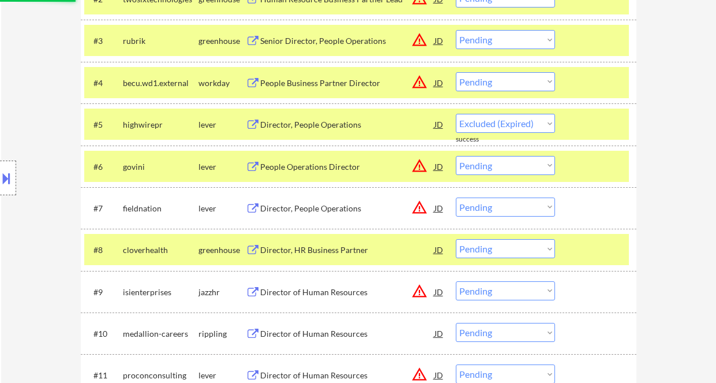
select select ""pending""
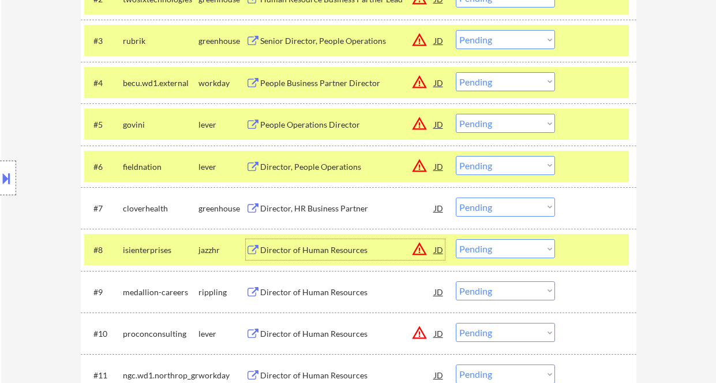
click at [487, 203] on select "Choose an option... Pending Applied Excluded (Questions) Excluded (Expired) Exc…" at bounding box center [505, 206] width 99 height 19
click at [456, 197] on select "Choose an option... Pending Applied Excluded (Questions) Excluded (Expired) Exc…" at bounding box center [505, 206] width 99 height 19
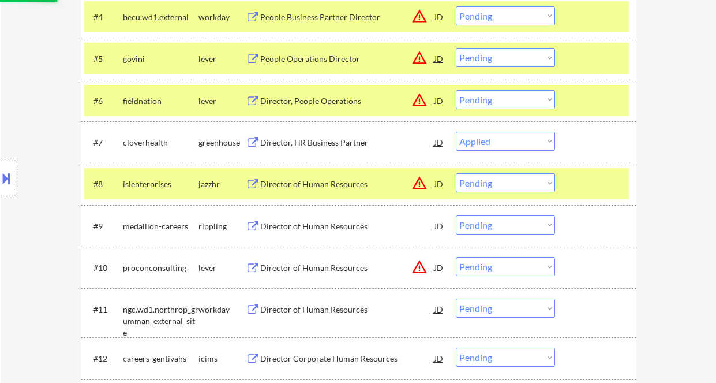
scroll to position [538, 0]
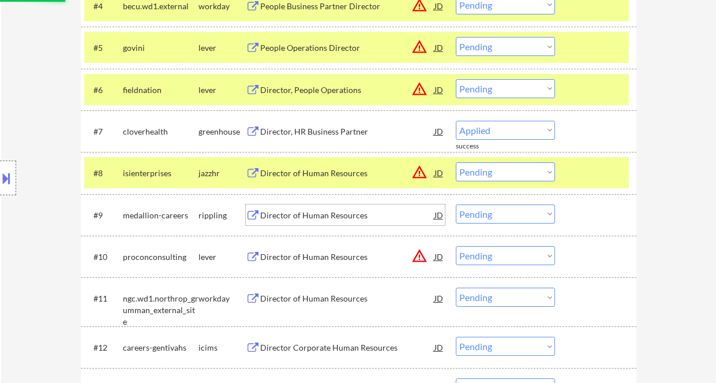
click at [285, 212] on div "Director of Human Resources" at bounding box center [347, 215] width 174 height 12
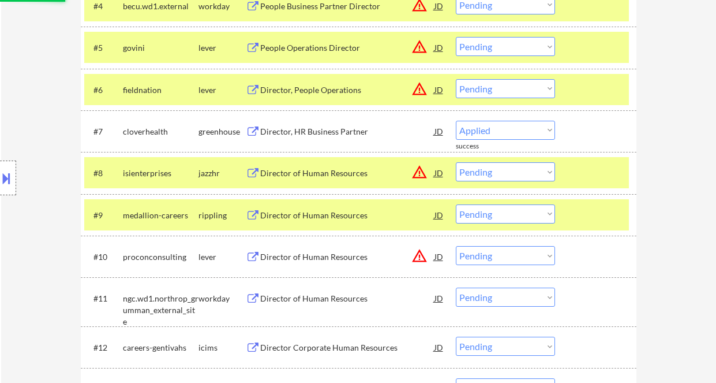
select select ""pending""
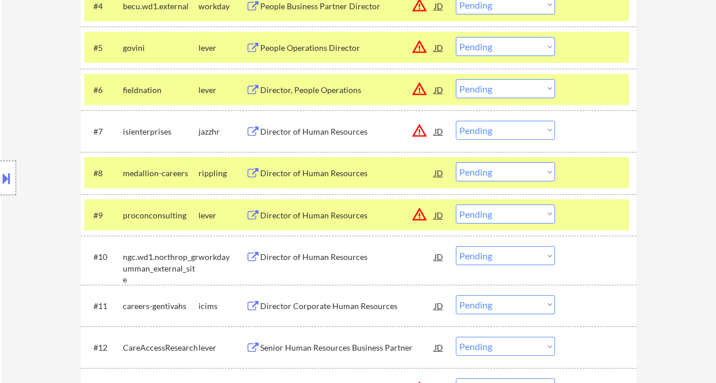
click at [496, 177] on select "Choose an option... Pending Applied Excluded (Questions) Excluded (Expired) Exc…" at bounding box center [505, 171] width 99 height 19
click at [456, 162] on select "Choose an option... Pending Applied Excluded (Questions) Excluded (Expired) Exc…" at bounding box center [505, 171] width 99 height 19
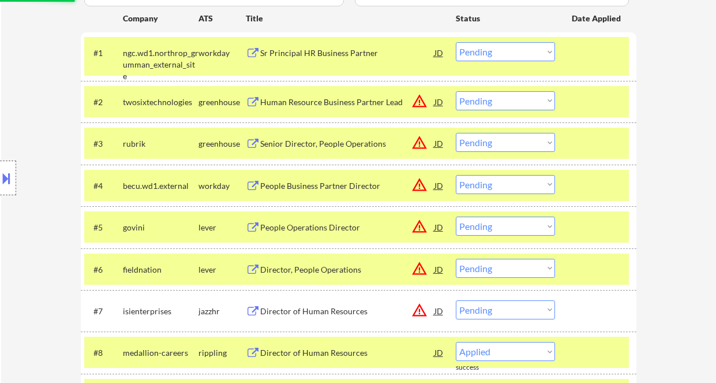
scroll to position [308, 0]
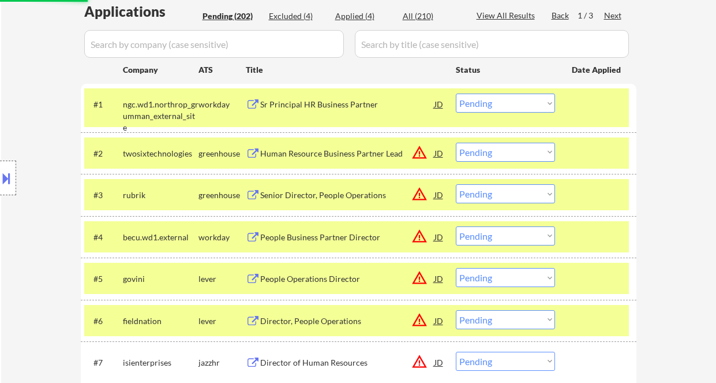
select select ""pending""
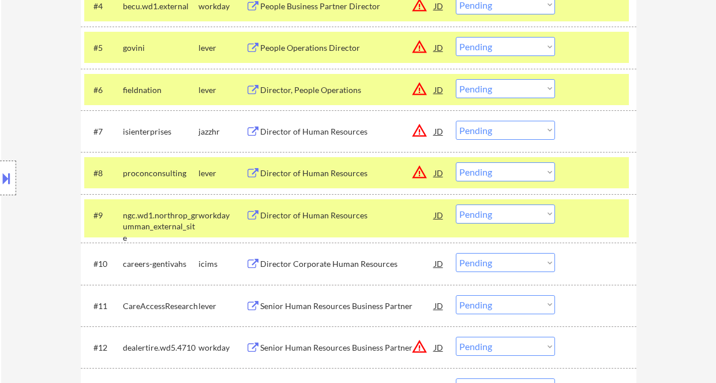
scroll to position [692, 0]
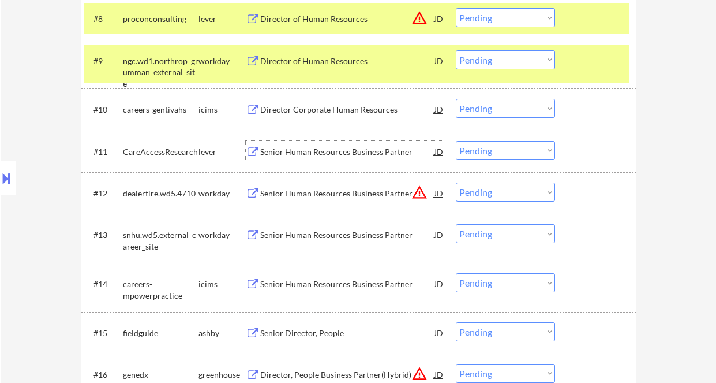
click at [266, 152] on div "Senior Human Resources Business Partner" at bounding box center [347, 152] width 174 height 12
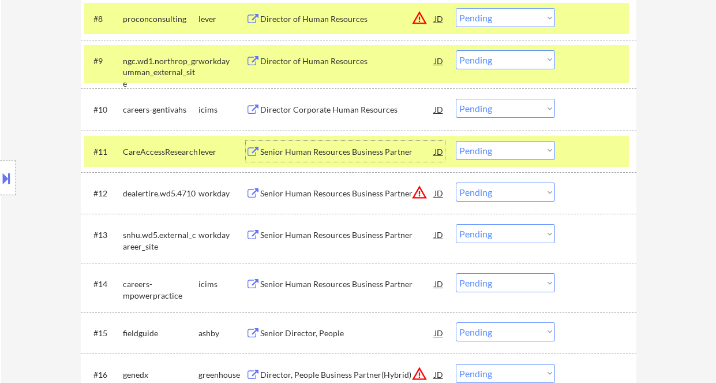
click at [477, 151] on select "Choose an option... Pending Applied Excluded (Questions) Excluded (Expired) Exc…" at bounding box center [505, 150] width 99 height 19
click at [456, 141] on select "Choose an option... Pending Applied Excluded (Questions) Excluded (Expired) Exc…" at bounding box center [505, 150] width 99 height 19
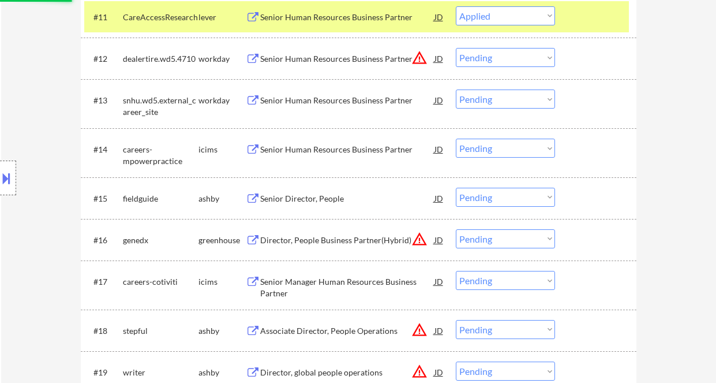
scroll to position [846, 0]
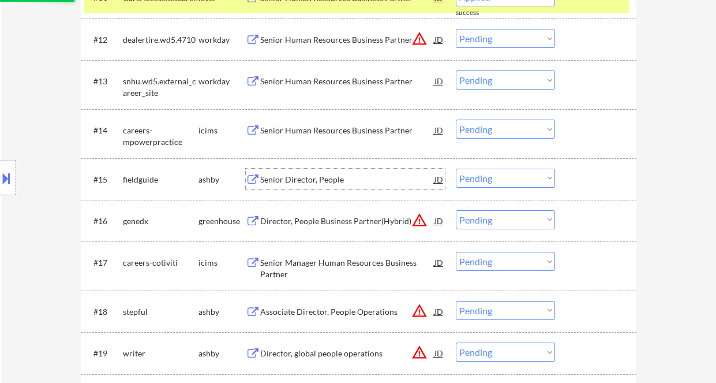
click at [325, 183] on div "Senior Director, People" at bounding box center [347, 180] width 174 height 12
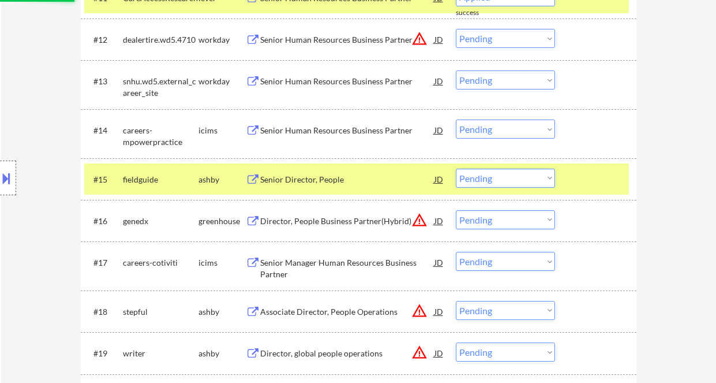
select select ""pending""
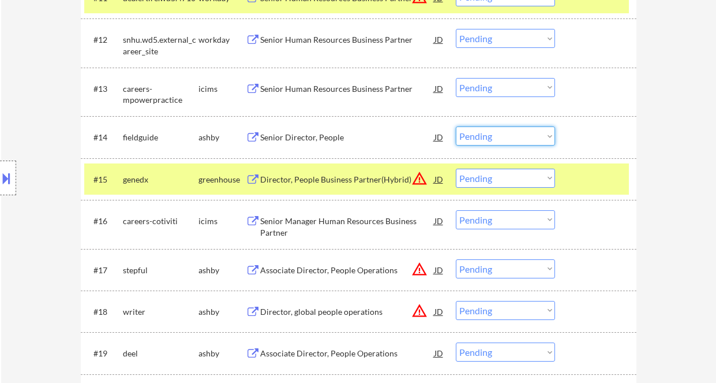
click at [514, 133] on select "Choose an option... Pending Applied Excluded (Questions) Excluded (Expired) Exc…" at bounding box center [505, 135] width 99 height 19
click at [520, 134] on select "Choose an option... Pending Applied Excluded (Questions) Excluded (Expired) Exc…" at bounding box center [505, 135] width 99 height 19
click at [456, 126] on select "Choose an option... Pending Applied Excluded (Questions) Excluded (Expired) Exc…" at bounding box center [505, 135] width 99 height 19
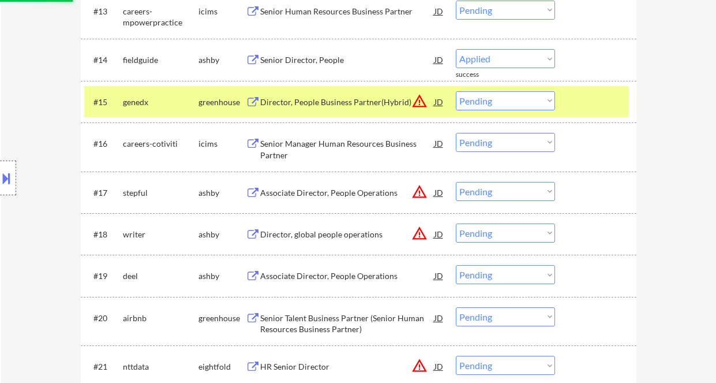
select select ""pending""
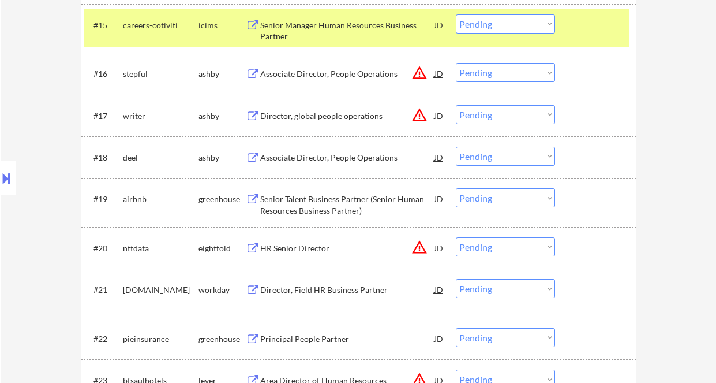
click at [349, 156] on div "Associate Director, People Operations" at bounding box center [347, 158] width 174 height 12
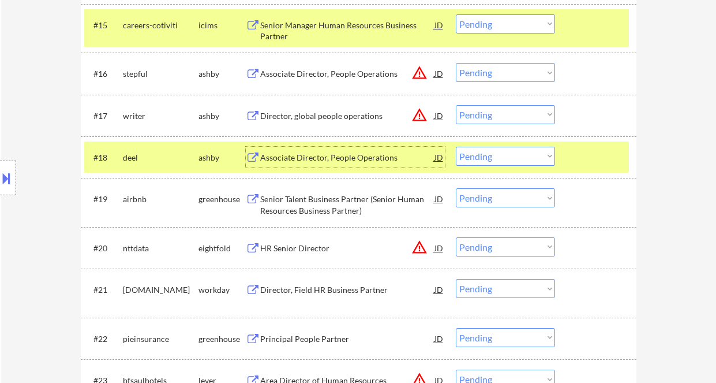
click at [497, 158] on select "Choose an option... Pending Applied Excluded (Questions) Excluded (Expired) Exc…" at bounding box center [505, 156] width 99 height 19
click at [456, 147] on select "Choose an option... Pending Applied Excluded (Questions) Excluded (Expired) Exc…" at bounding box center [505, 156] width 99 height 19
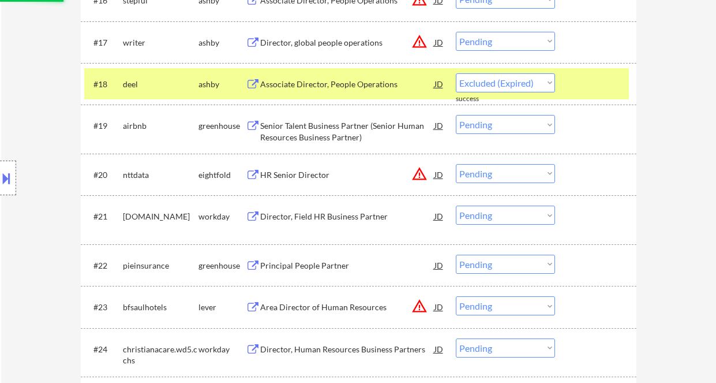
scroll to position [1077, 0]
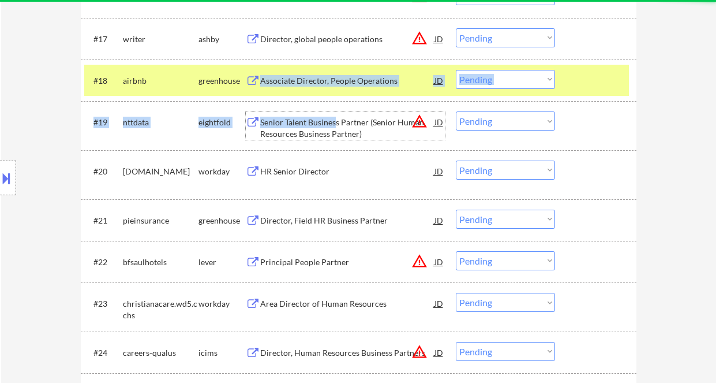
drag, startPoint x: 335, startPoint y: 126, endPoint x: 364, endPoint y: 91, distance: 46.0
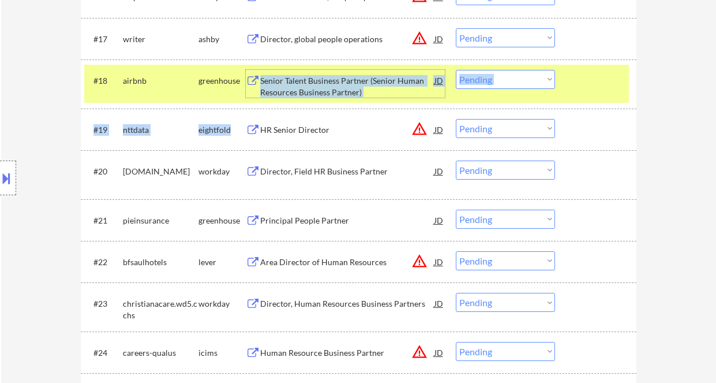
click at [342, 76] on div "Senior Talent Business Partner (Senior Human Resources Business Partner)" at bounding box center [347, 86] width 174 height 23
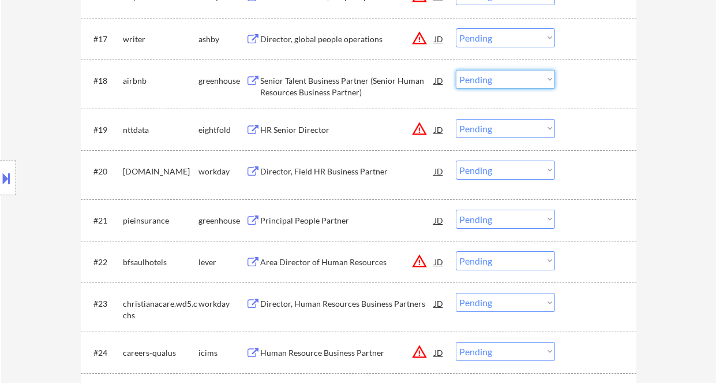
click at [491, 76] on select "Choose an option... Pending Applied Excluded (Questions) Excluded (Expired) Exc…" at bounding box center [505, 79] width 99 height 19
click at [456, 70] on select "Choose an option... Pending Applied Excluded (Questions) Excluded (Expired) Exc…" at bounding box center [505, 79] width 99 height 19
click at [312, 221] on div "Principal People Partner" at bounding box center [347, 221] width 174 height 12
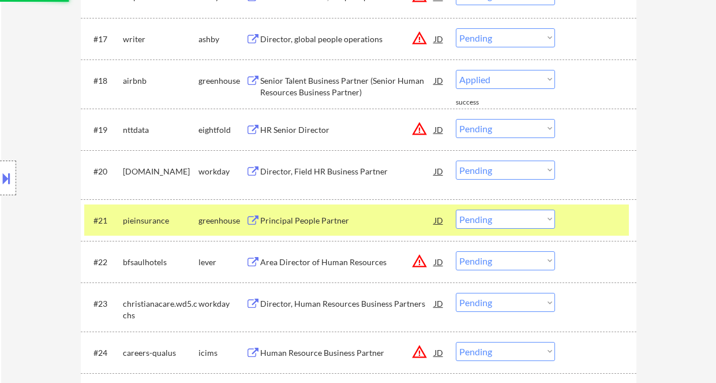
select select ""pending""
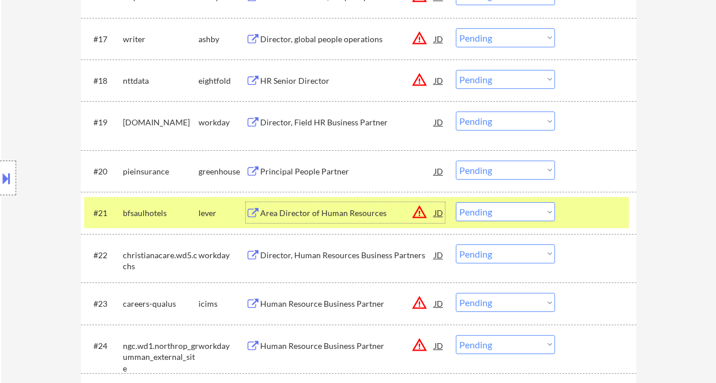
click at [490, 173] on select "Choose an option... Pending Applied Excluded (Questions) Excluded (Expired) Exc…" at bounding box center [505, 169] width 99 height 19
click at [456, 160] on select "Choose an option... Pending Applied Excluded (Questions) Excluded (Expired) Exc…" at bounding box center [505, 169] width 99 height 19
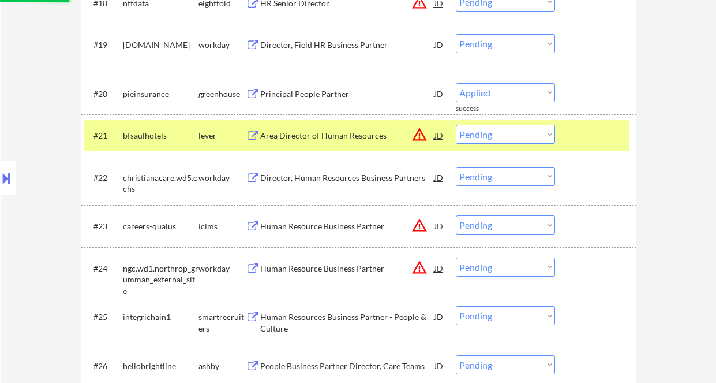
select select ""pending""
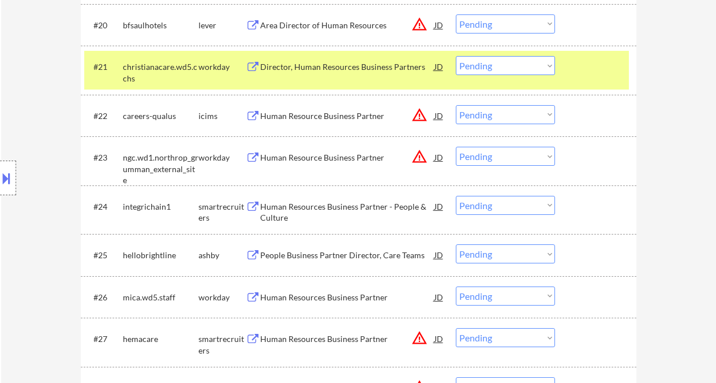
scroll to position [1231, 0]
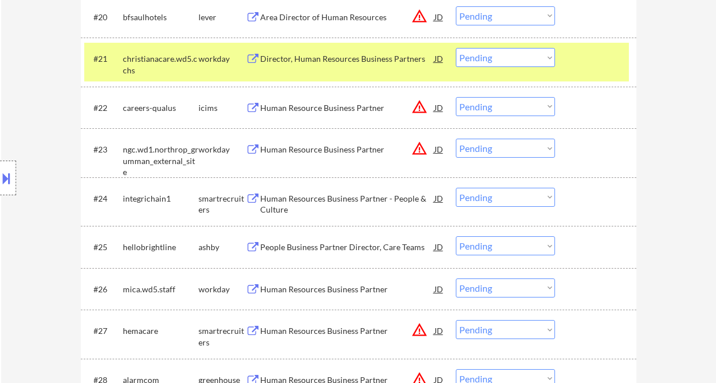
click at [335, 205] on div "Human Resources Business Partner - People & Culture" at bounding box center [347, 204] width 174 height 23
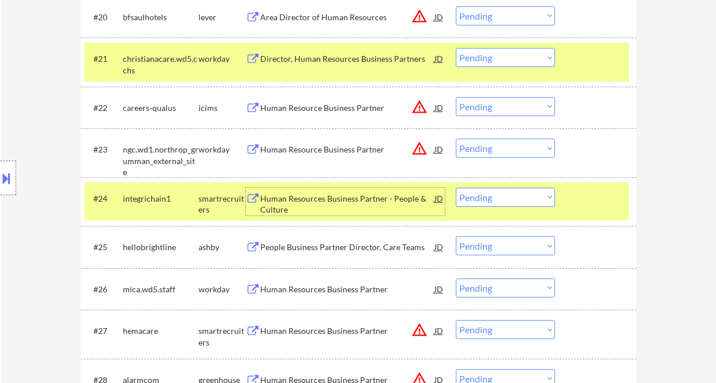
click at [322, 200] on div "Human Resources Business Partner - People & Culture" at bounding box center [347, 204] width 174 height 23
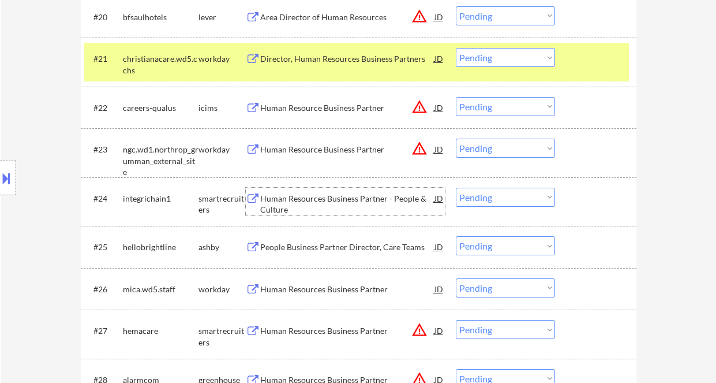
drag, startPoint x: 484, startPoint y: 195, endPoint x: 485, endPoint y: 205, distance: 10.5
click at [484, 195] on select "Choose an option... Pending Applied Excluded (Questions) Excluded (Expired) Exc…" at bounding box center [505, 197] width 99 height 19
click at [456, 188] on select "Choose an option... Pending Applied Excluded (Questions) Excluded (Expired) Exc…" at bounding box center [505, 197] width 99 height 19
click at [383, 247] on div "People Business Partner Director, Care Teams" at bounding box center [347, 247] width 174 height 12
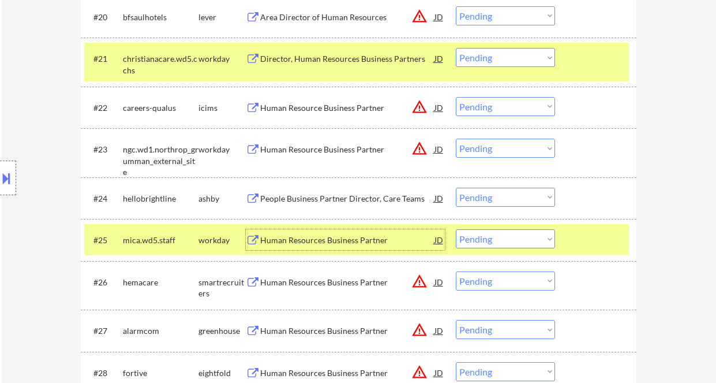
click at [475, 201] on select "Choose an option... Pending Applied Excluded (Questions) Excluded (Expired) Exc…" at bounding box center [505, 197] width 99 height 19
click at [456, 188] on select "Choose an option... Pending Applied Excluded (Questions) Excluded (Expired) Exc…" at bounding box center [505, 197] width 99 height 19
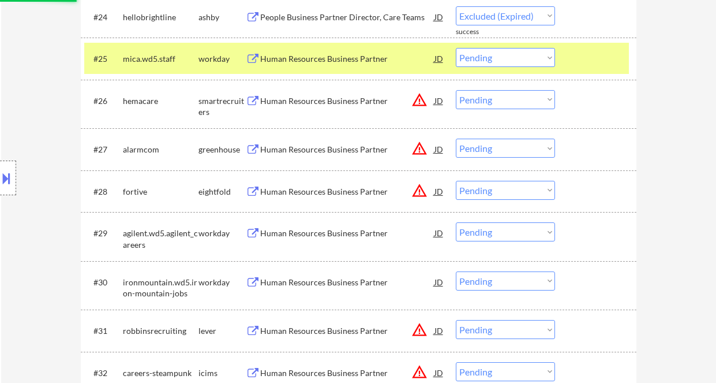
select select ""pending""
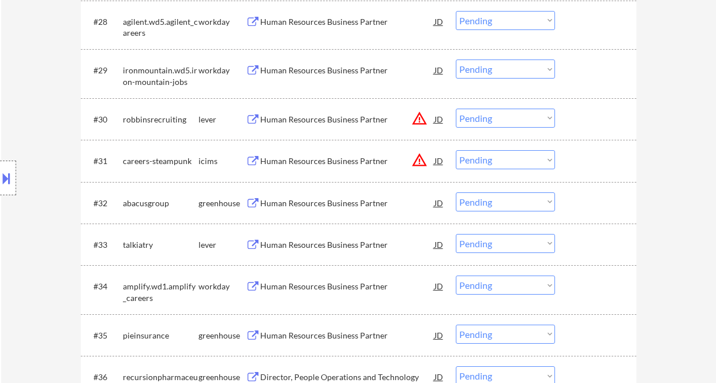
scroll to position [1616, 0]
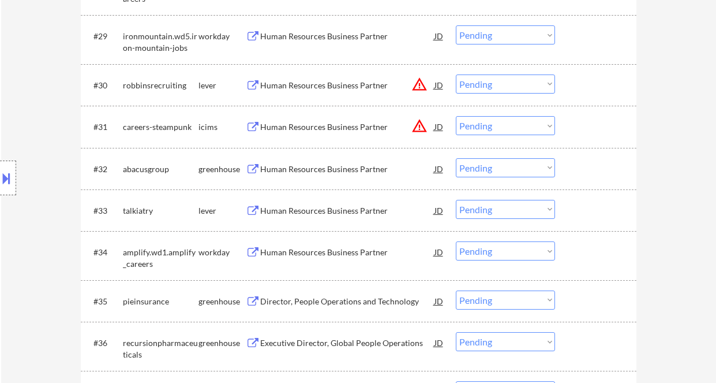
click at [331, 207] on div "Human Resources Business Partner" at bounding box center [347, 211] width 174 height 12
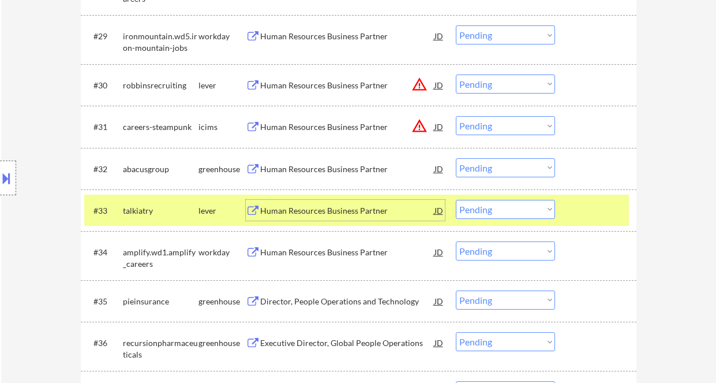
click at [516, 217] on select "Choose an option... Pending Applied Excluded (Questions) Excluded (Expired) Exc…" at bounding box center [505, 209] width 99 height 19
click at [456, 200] on select "Choose an option... Pending Applied Excluded (Questions) Excluded (Expired) Exc…" at bounding box center [505, 209] width 99 height 19
click at [340, 171] on div "Human Resources Business Partner" at bounding box center [347, 169] width 174 height 12
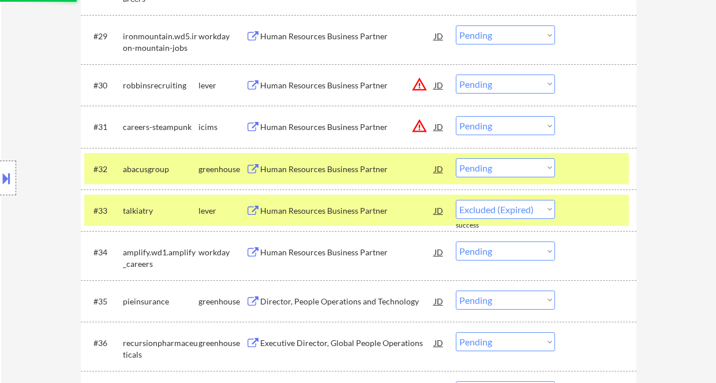
select select ""pending""
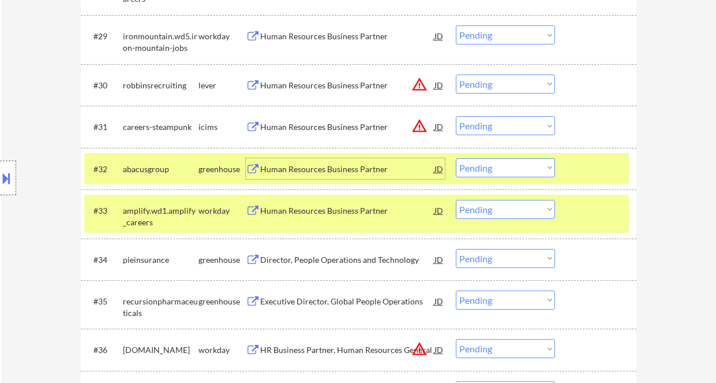
drag, startPoint x: 495, startPoint y: 170, endPoint x: 497, endPoint y: 177, distance: 6.8
click at [495, 170] on select "Choose an option... Pending Applied Excluded (Questions) Excluded (Expired) Exc…" at bounding box center [505, 167] width 99 height 19
click at [456, 158] on select "Choose an option... Pending Applied Excluded (Questions) Excluded (Expired) Exc…" at bounding box center [505, 167] width 99 height 19
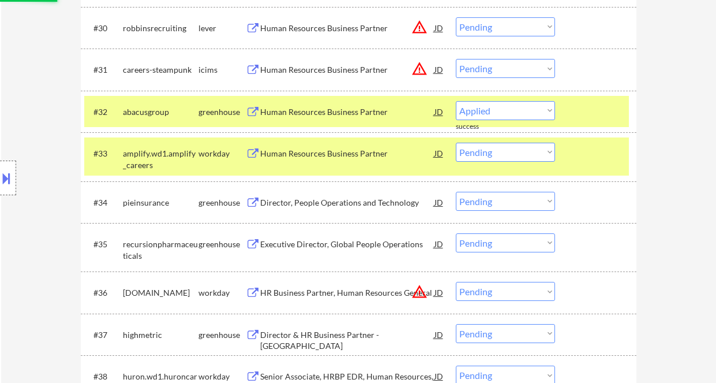
scroll to position [1692, 0]
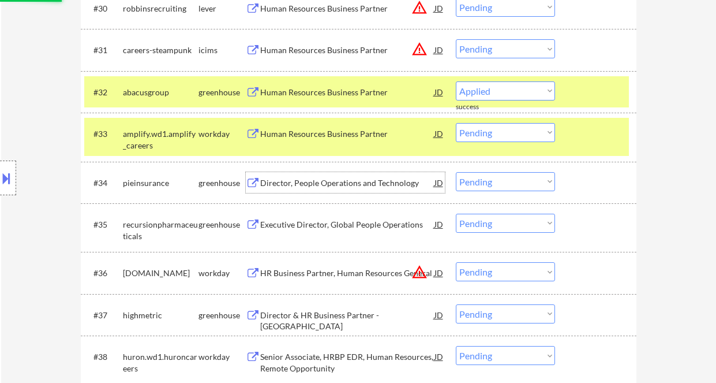
click at [343, 182] on div "Director, People Operations and Technology" at bounding box center [347, 183] width 174 height 12
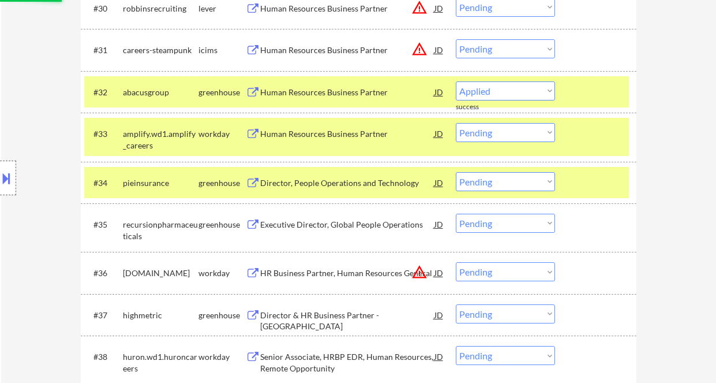
select select ""pending""
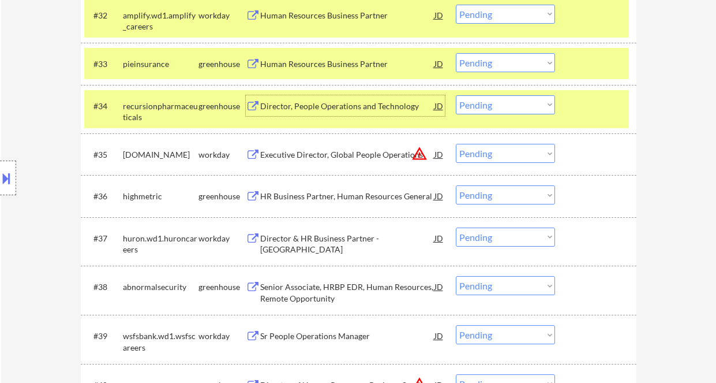
scroll to position [1769, 0]
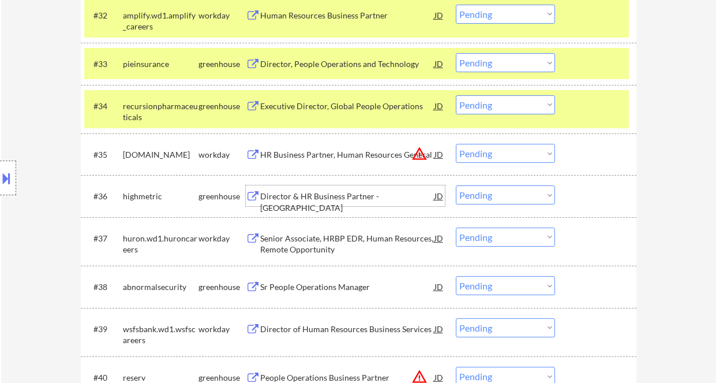
click at [322, 200] on div "Director & HR Business Partner - [GEOGRAPHIC_DATA]" at bounding box center [347, 201] width 174 height 23
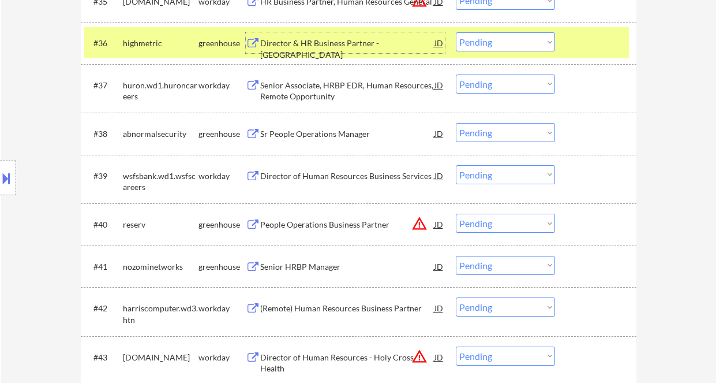
scroll to position [1923, 0]
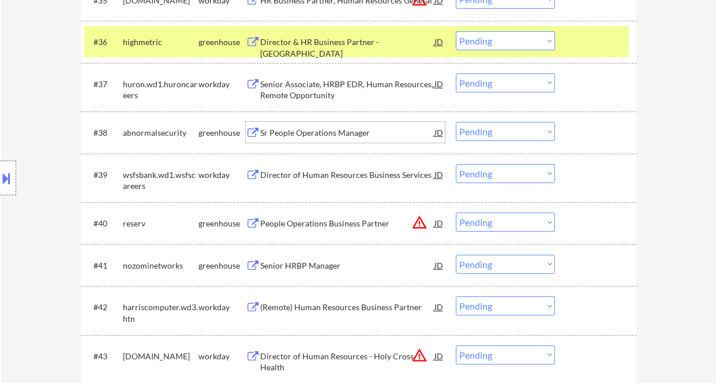
click at [349, 136] on div "Sr People Operations Manager" at bounding box center [347, 133] width 174 height 12
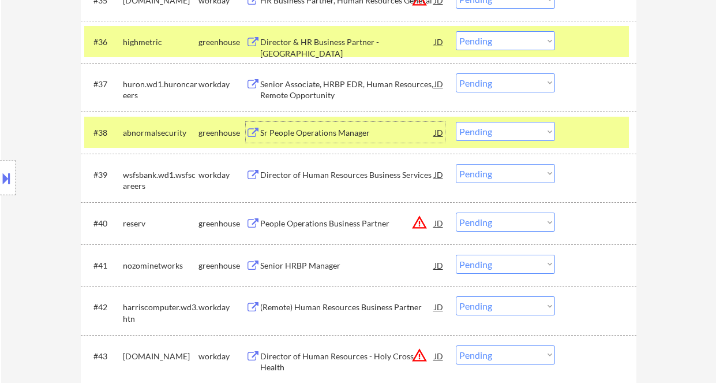
drag, startPoint x: 490, startPoint y: 129, endPoint x: 500, endPoint y: 140, distance: 14.7
click at [490, 129] on select "Choose an option... Pending Applied Excluded (Questions) Excluded (Expired) Exc…" at bounding box center [505, 131] width 99 height 19
click at [456, 122] on select "Choose an option... Pending Applied Excluded (Questions) Excluded (Expired) Exc…" at bounding box center [505, 131] width 99 height 19
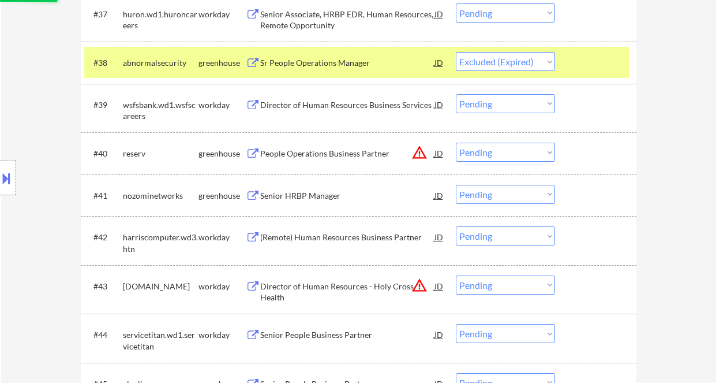
scroll to position [2000, 0]
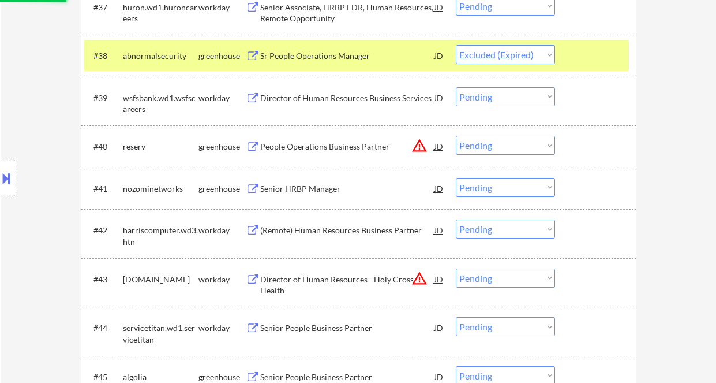
click at [310, 197] on div "Senior HRBP Manager" at bounding box center [347, 188] width 174 height 21
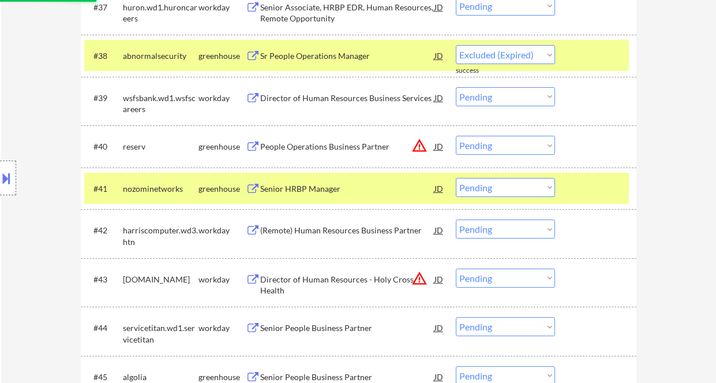
select select ""pending""
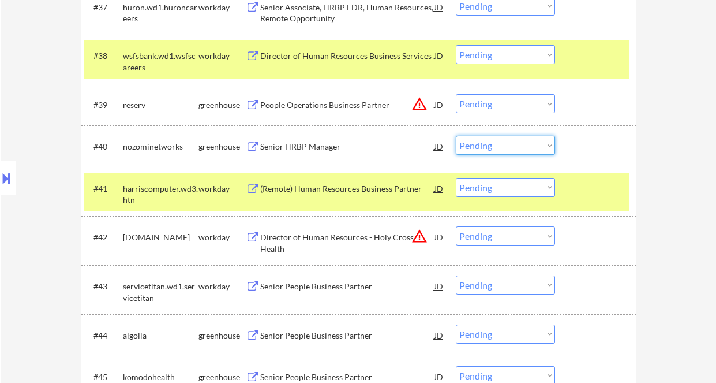
click at [486, 143] on select "Choose an option... Pending Applied Excluded (Questions) Excluded (Expired) Exc…" at bounding box center [505, 145] width 99 height 19
click at [456, 136] on select "Choose an option... Pending Applied Excluded (Questions) Excluded (Expired) Exc…" at bounding box center [505, 145] width 99 height 19
select select ""pending""
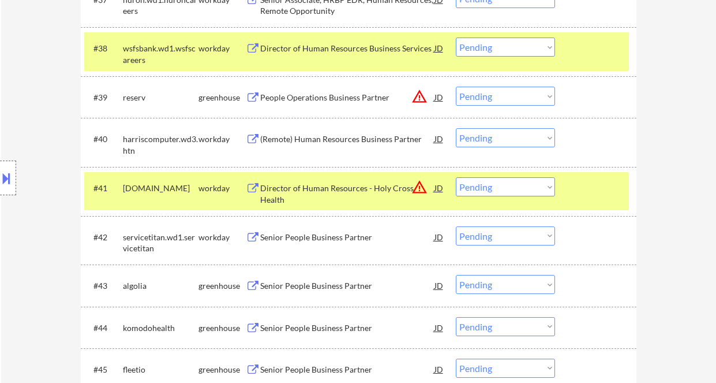
scroll to position [2154, 0]
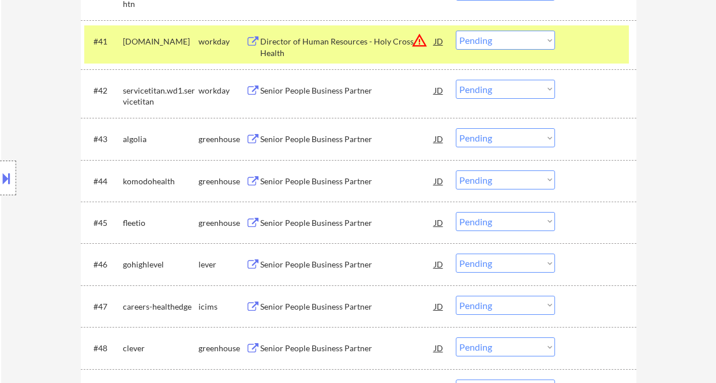
click at [332, 141] on div "Senior People Business Partner" at bounding box center [347, 139] width 174 height 12
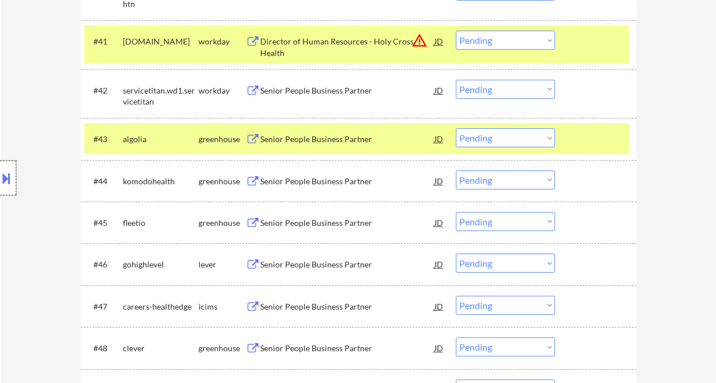
click at [13, 177] on div at bounding box center [8, 177] width 16 height 35
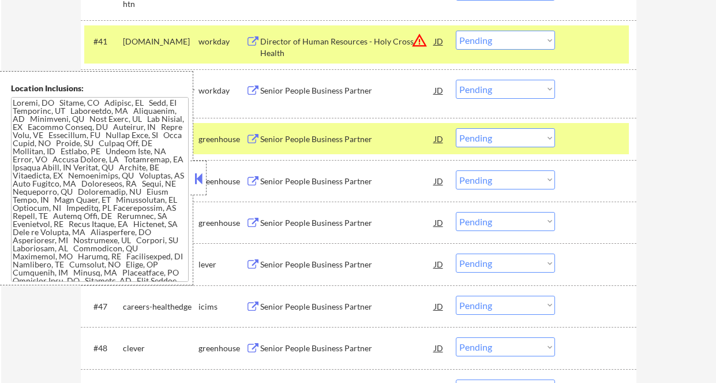
drag, startPoint x: 198, startPoint y: 172, endPoint x: 222, endPoint y: 174, distance: 23.7
click at [198, 172] on button at bounding box center [198, 178] width 13 height 17
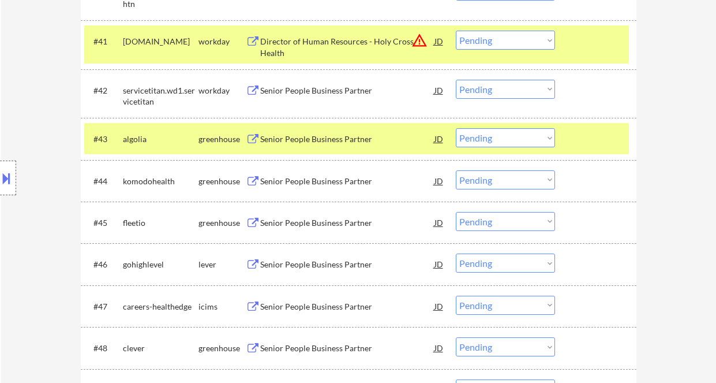
click at [438, 138] on div "JD" at bounding box center [439, 138] width 12 height 21
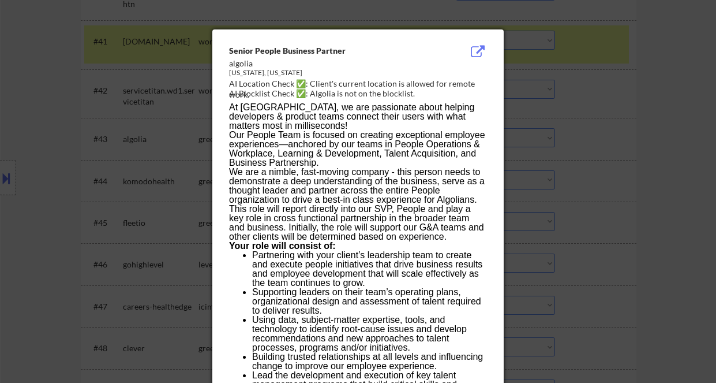
click at [611, 153] on div at bounding box center [358, 191] width 716 height 383
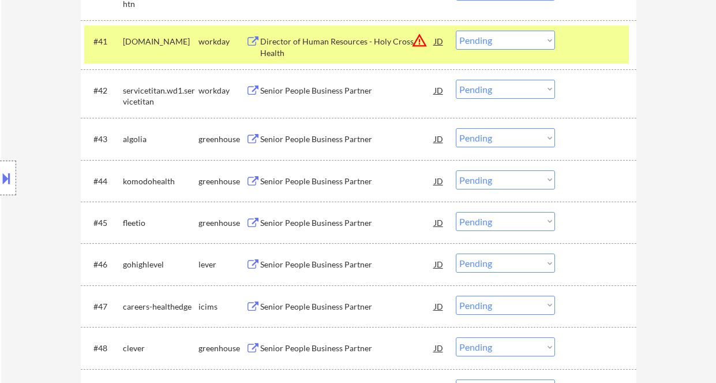
click at [493, 143] on select "Choose an option... Pending Applied Excluded (Questions) Excluded (Expired) Exc…" at bounding box center [505, 137] width 99 height 19
click at [456, 128] on select "Choose an option... Pending Applied Excluded (Questions) Excluded (Expired) Exc…" at bounding box center [505, 137] width 99 height 19
click at [322, 140] on div "Senior People Business Partner" at bounding box center [347, 139] width 174 height 12
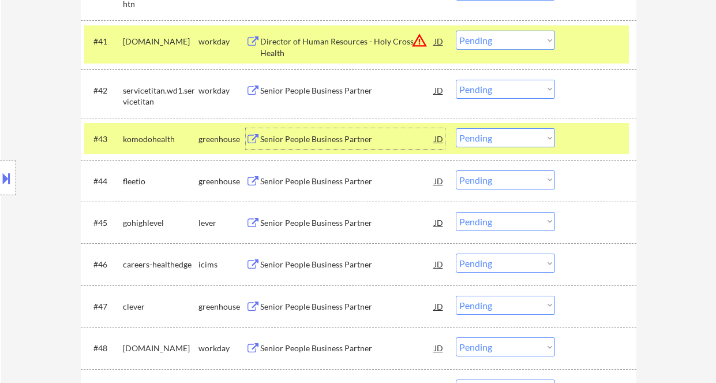
click at [480, 141] on select "Choose an option... Pending Applied Excluded (Questions) Excluded (Expired) Exc…" at bounding box center [505, 137] width 99 height 19
click at [456, 128] on select "Choose an option... Pending Applied Excluded (Questions) Excluded (Expired) Exc…" at bounding box center [505, 137] width 99 height 19
click at [342, 186] on div "Senior People Business Partner" at bounding box center [347, 181] width 174 height 12
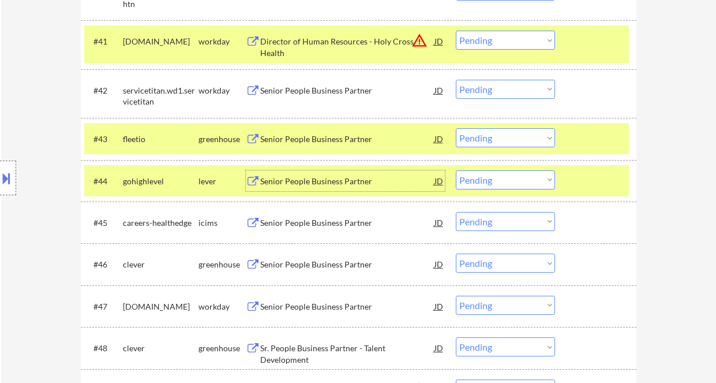
click at [473, 140] on select "Choose an option... Pending Applied Excluded (Questions) Excluded (Expired) Exc…" at bounding box center [505, 137] width 99 height 19
click at [456, 128] on select "Choose an option... Pending Applied Excluded (Questions) Excluded (Expired) Exc…" at bounding box center [505, 137] width 99 height 19
click at [331, 181] on div "Senior People Business Partner" at bounding box center [347, 181] width 174 height 12
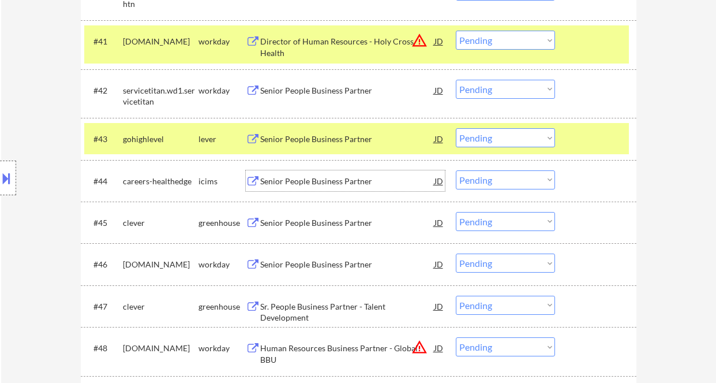
click at [13, 178] on div at bounding box center [8, 177] width 16 height 35
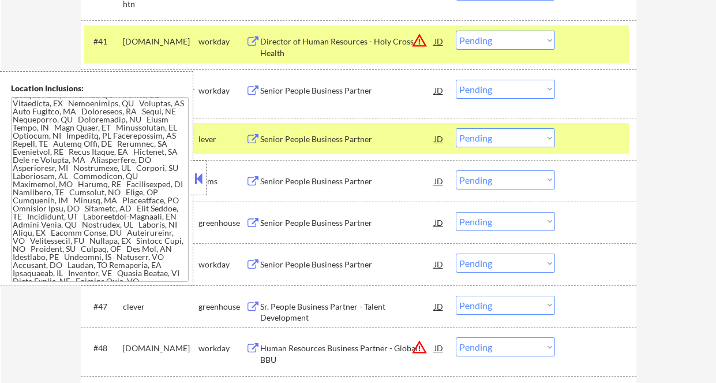
scroll to position [77, 0]
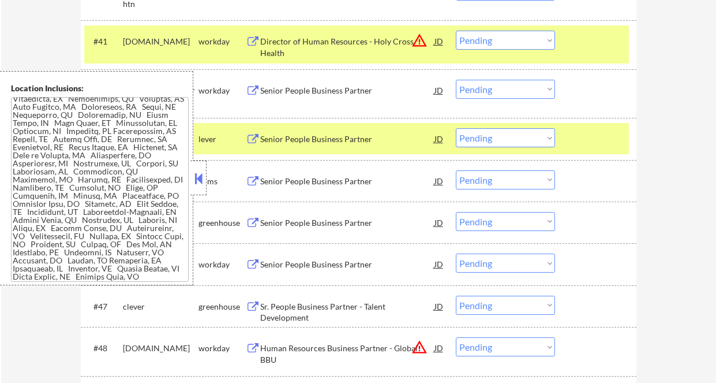
click at [203, 176] on button at bounding box center [198, 178] width 13 height 17
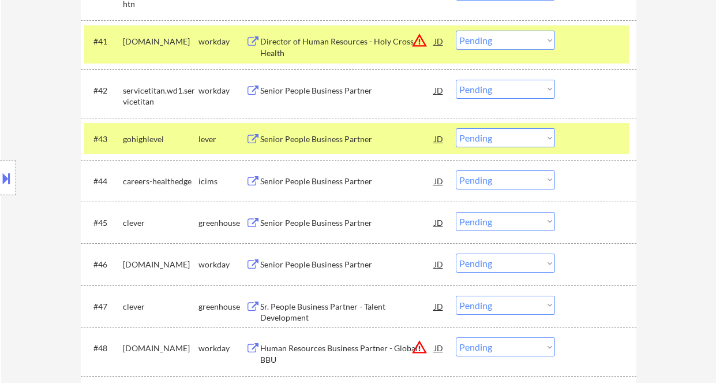
click at [489, 134] on select "Choose an option... Pending Applied Excluded (Questions) Excluded (Expired) Exc…" at bounding box center [505, 137] width 99 height 19
click at [456, 128] on select "Choose an option... Pending Applied Excluded (Questions) Excluded (Expired) Exc…" at bounding box center [505, 137] width 99 height 19
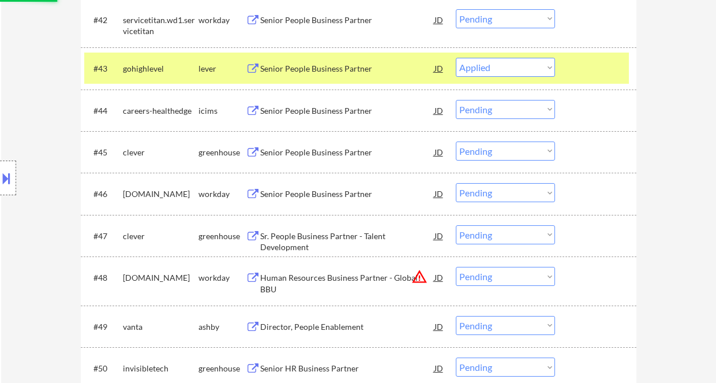
scroll to position [2231, 0]
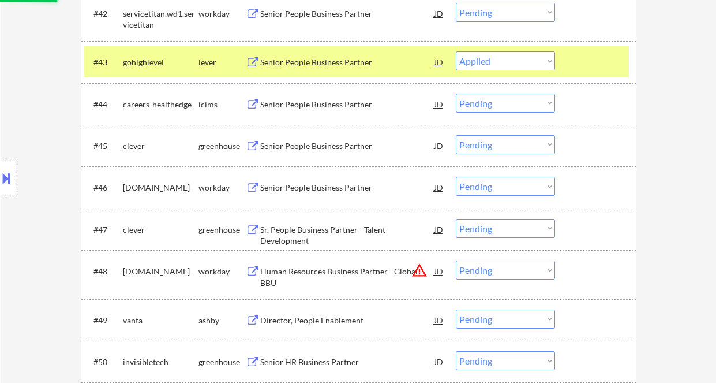
click at [351, 144] on div "Senior People Business Partner" at bounding box center [347, 146] width 174 height 12
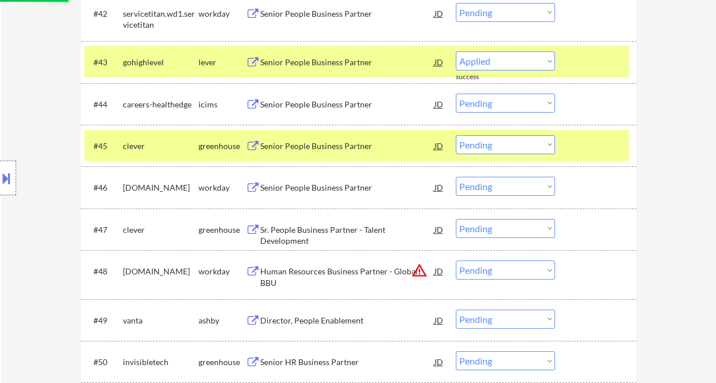
select select ""pending""
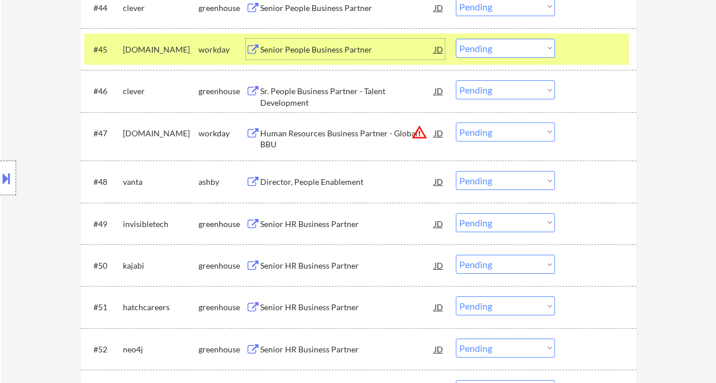
scroll to position [2385, 0]
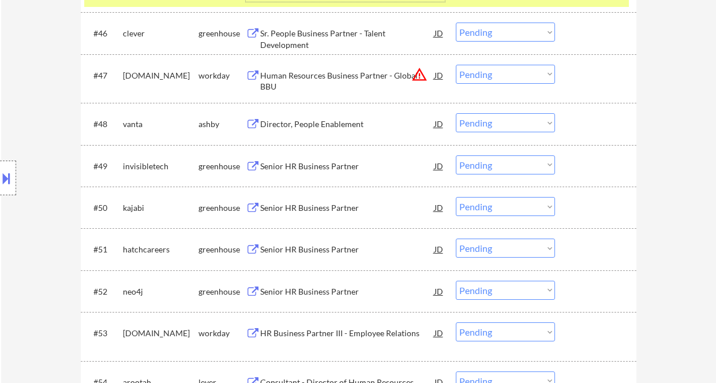
click at [314, 128] on div "Director, People Enablement" at bounding box center [347, 124] width 174 height 12
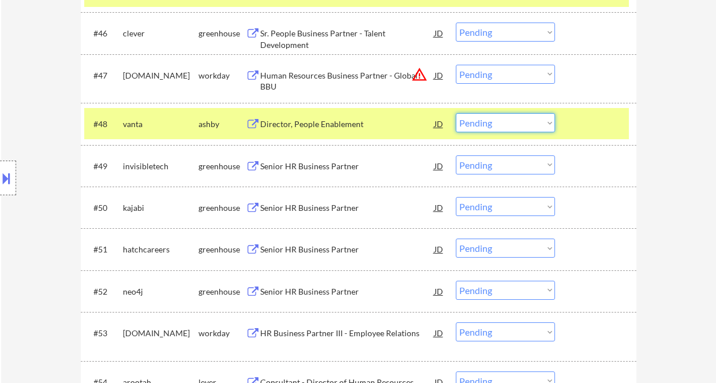
drag, startPoint x: 520, startPoint y: 124, endPoint x: 510, endPoint y: 132, distance: 12.8
click at [520, 124] on select "Choose an option... Pending Applied Excluded (Questions) Excluded (Expired) Exc…" at bounding box center [505, 122] width 99 height 19
click at [456, 113] on select "Choose an option... Pending Applied Excluded (Questions) Excluded (Expired) Exc…" at bounding box center [505, 122] width 99 height 19
click at [336, 167] on div "Senior HR Business Partner" at bounding box center [347, 166] width 174 height 12
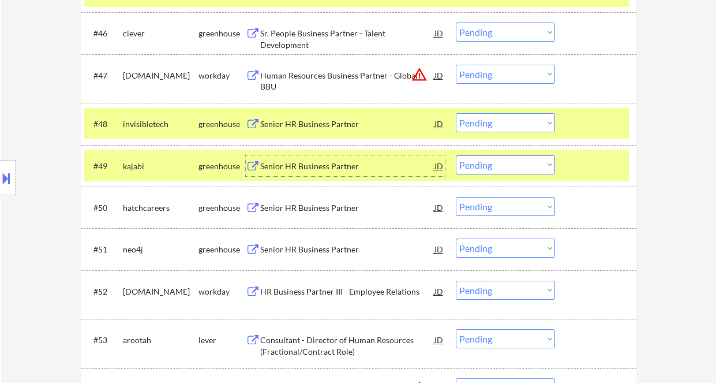
drag, startPoint x: 477, startPoint y: 119, endPoint x: 482, endPoint y: 132, distance: 13.4
click at [478, 119] on select "Choose an option... Pending Applied Excluded (Questions) Excluded (Expired) Exc…" at bounding box center [505, 122] width 99 height 19
click at [456, 113] on select "Choose an option... Pending Applied Excluded (Questions) Excluded (Expired) Exc…" at bounding box center [505, 122] width 99 height 19
click at [312, 175] on div "Senior HR Business Partner" at bounding box center [347, 165] width 174 height 21
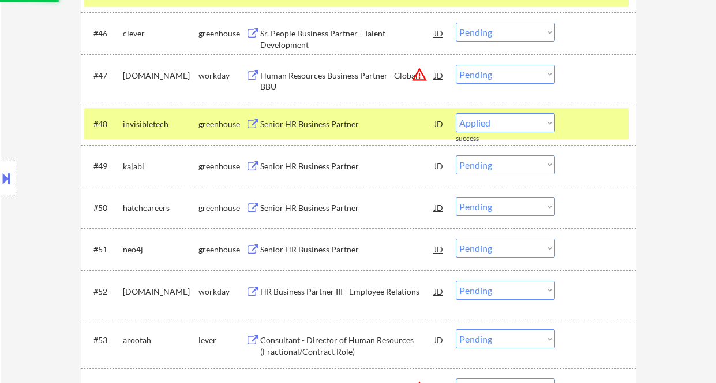
select select ""pending""
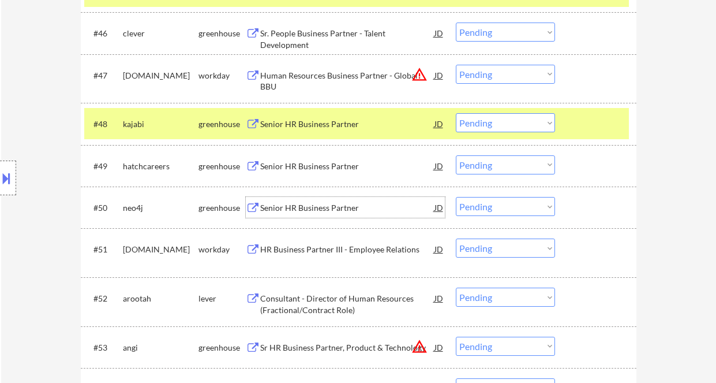
click at [329, 208] on div "Senior HR Business Partner" at bounding box center [347, 208] width 174 height 12
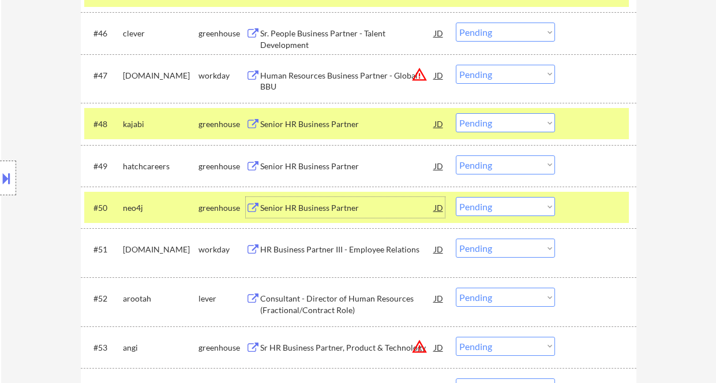
click at [481, 207] on select "Choose an option... Pending Applied Excluded (Questions) Excluded (Expired) Exc…" at bounding box center [505, 206] width 99 height 19
click at [456, 197] on select "Choose an option... Pending Applied Excluded (Questions) Excluded (Expired) Exc…" at bounding box center [505, 206] width 99 height 19
select select ""pending""
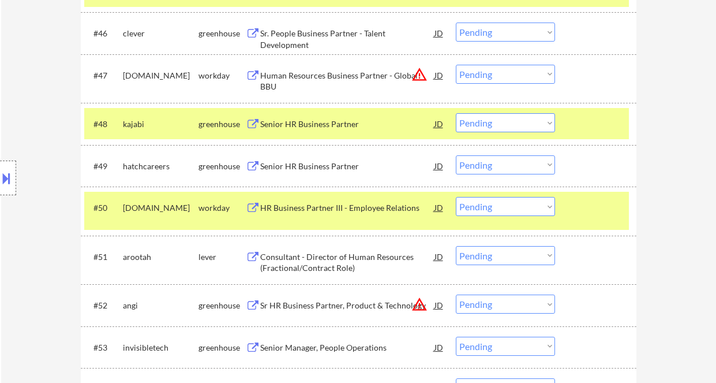
click at [310, 162] on div "Senior HR Business Partner" at bounding box center [347, 166] width 174 height 12
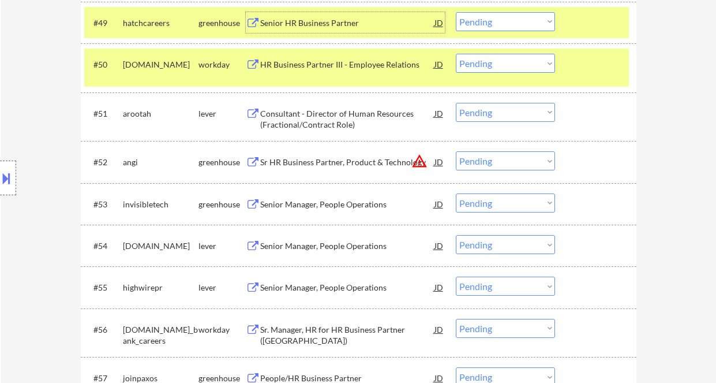
scroll to position [2539, 0]
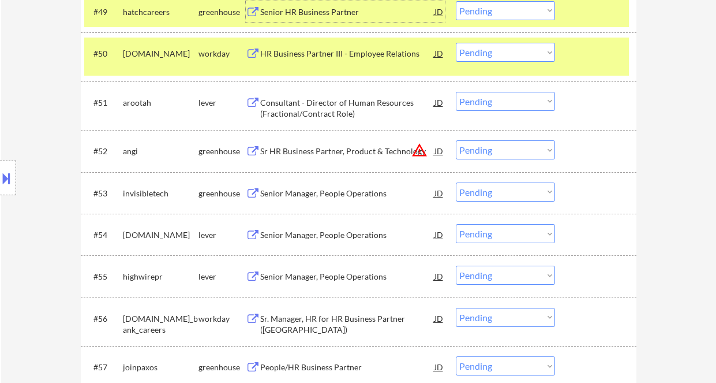
click at [316, 200] on div "Senior Manager, People Operations" at bounding box center [347, 192] width 174 height 21
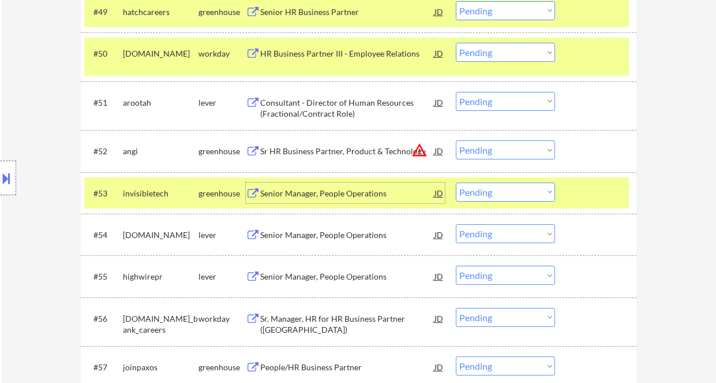
drag, startPoint x: 488, startPoint y: 188, endPoint x: 493, endPoint y: 201, distance: 14.3
click at [488, 188] on select "Choose an option... Pending Applied Excluded (Questions) Excluded (Expired) Exc…" at bounding box center [505, 191] width 99 height 19
click at [456, 182] on select "Choose an option... Pending Applied Excluded (Questions) Excluded (Expired) Exc…" at bounding box center [505, 191] width 99 height 19
click at [323, 238] on div "Senior Manager, People Operations" at bounding box center [347, 235] width 174 height 12
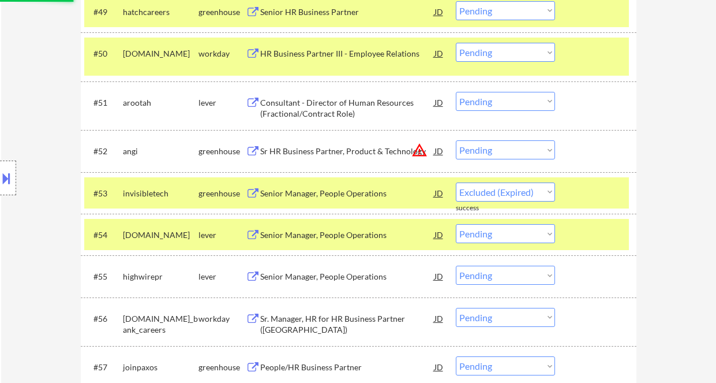
select select ""pending""
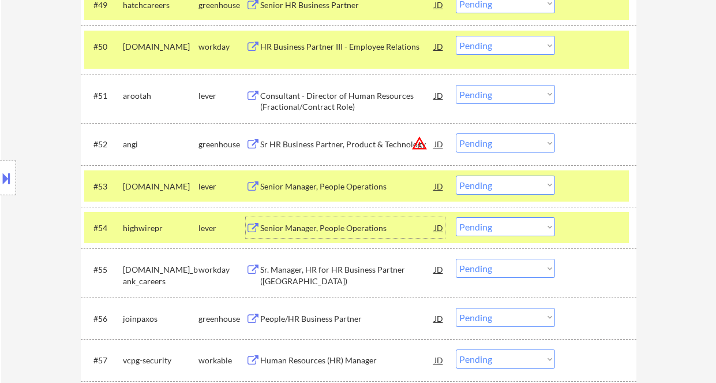
scroll to position [2616, 0]
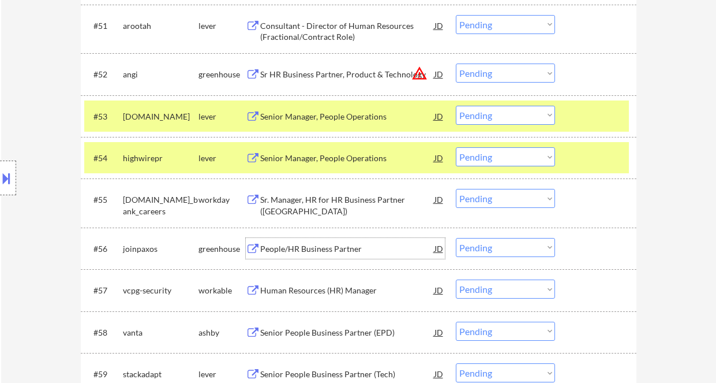
click at [331, 250] on div "People/HR Business Partner" at bounding box center [347, 249] width 174 height 12
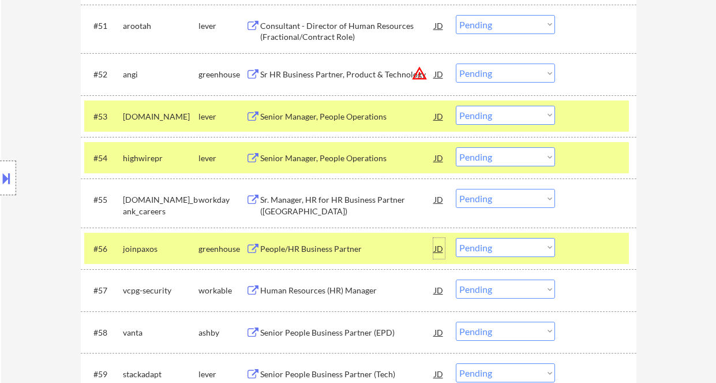
click at [442, 248] on div "JD" at bounding box center [439, 248] width 12 height 21
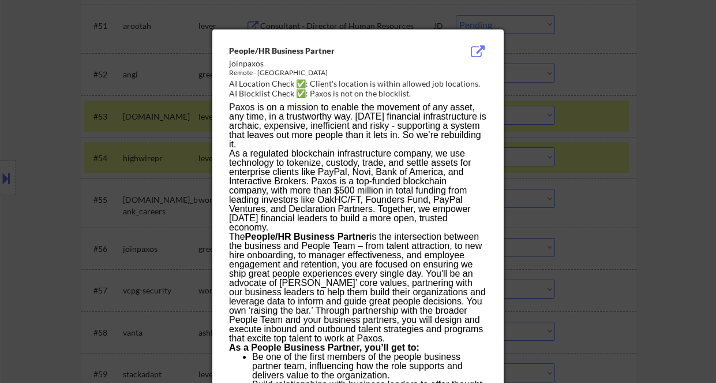
click at [378, 187] on p "As a regulated blockchain infrastructure company, we use technology to tokenize…" at bounding box center [357, 190] width 257 height 83
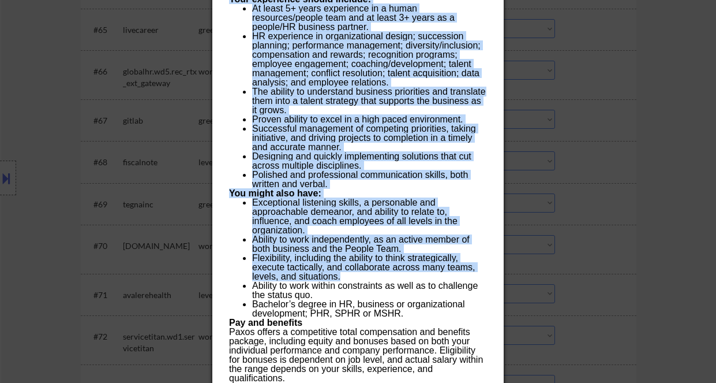
scroll to position [3385, 0]
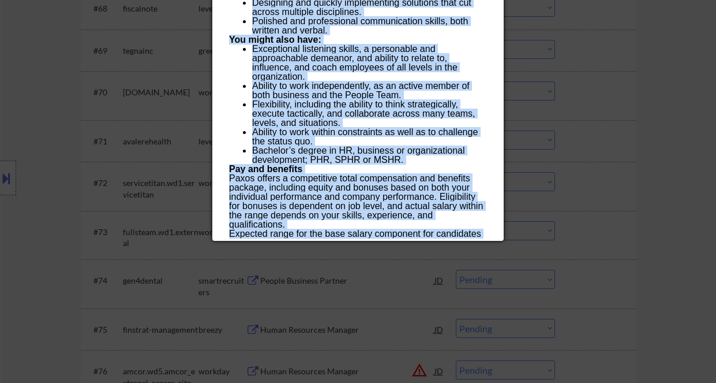
drag, startPoint x: 227, startPoint y: 47, endPoint x: 344, endPoint y: 233, distance: 218.9
copy div "People/HR Business Partner joinpaxos Remote - United States AI Location Check ✅…"
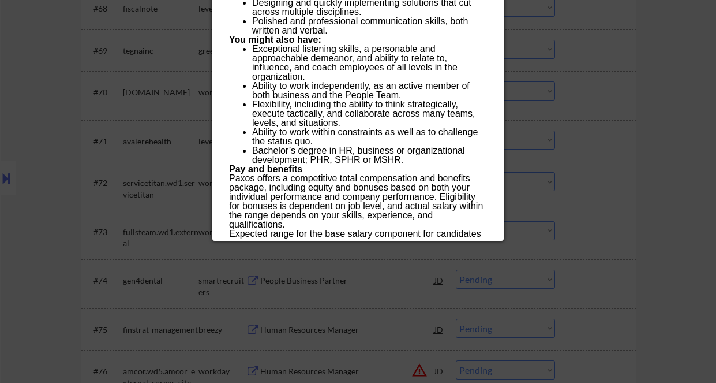
click at [623, 254] on div at bounding box center [358, 191] width 716 height 383
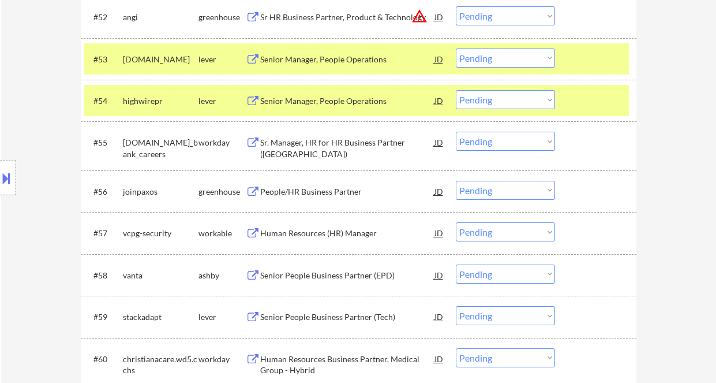
scroll to position [2750, 0]
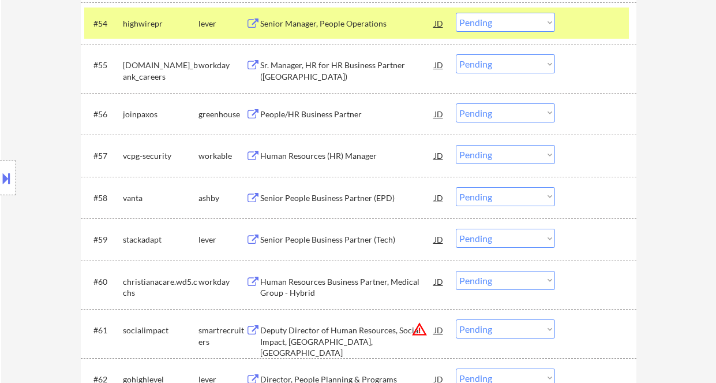
click at [301, 149] on div "Human Resources (HR) Manager" at bounding box center [347, 155] width 174 height 21
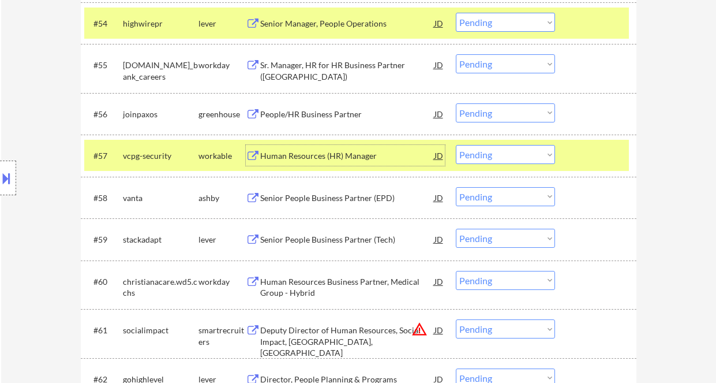
drag, startPoint x: 489, startPoint y: 155, endPoint x: 488, endPoint y: 162, distance: 7.0
click at [489, 155] on select "Choose an option... Pending Applied Excluded (Questions) Excluded (Expired) Exc…" at bounding box center [505, 154] width 99 height 19
click at [456, 145] on select "Choose an option... Pending Applied Excluded (Questions) Excluded (Expired) Exc…" at bounding box center [505, 154] width 99 height 19
click at [310, 197] on div "Senior People Business Partner (EPD)" at bounding box center [347, 198] width 174 height 12
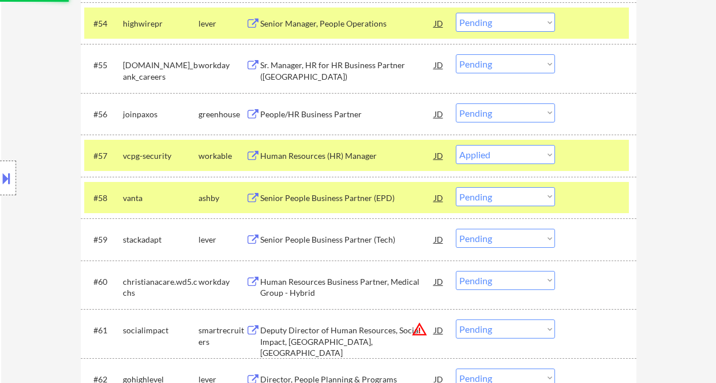
select select ""pending""
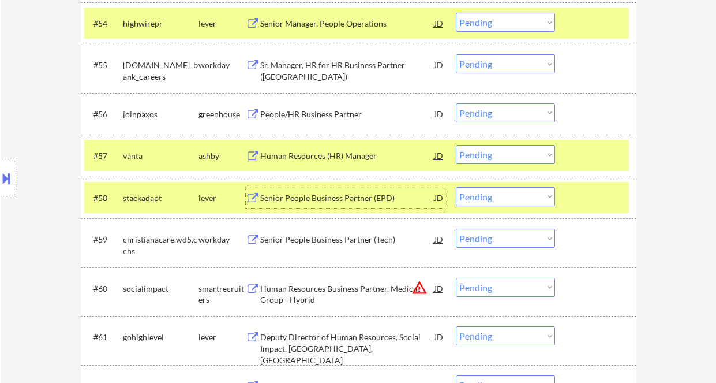
scroll to position [2827, 0]
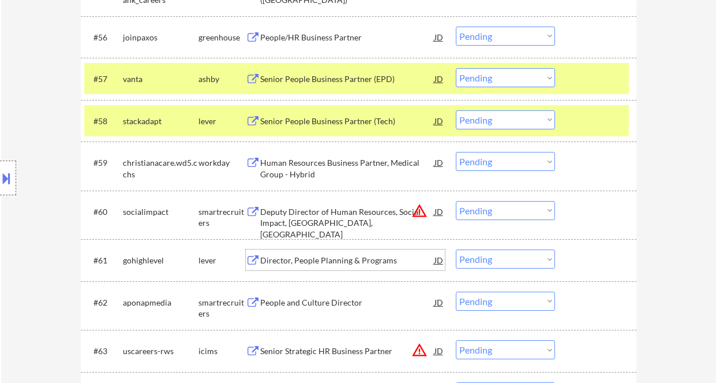
click at [352, 269] on div "Director, People Planning & Programs" at bounding box center [347, 259] width 174 height 21
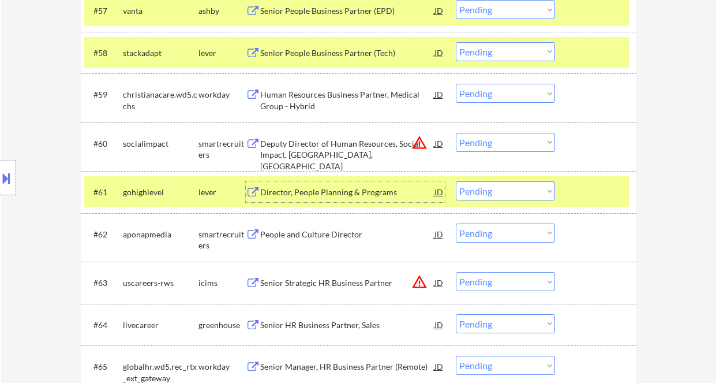
scroll to position [2904, 0]
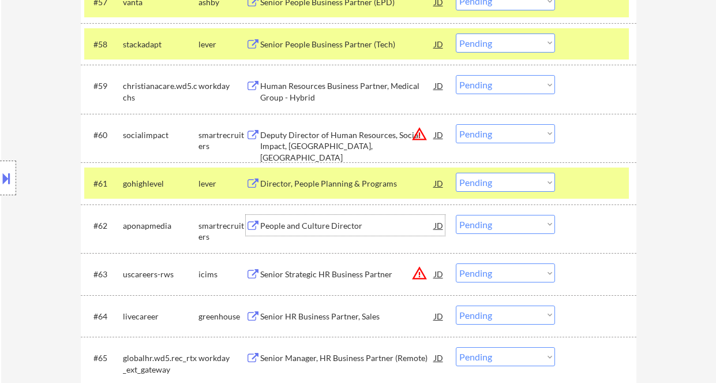
click at [327, 229] on div "People and Culture Director" at bounding box center [347, 226] width 174 height 12
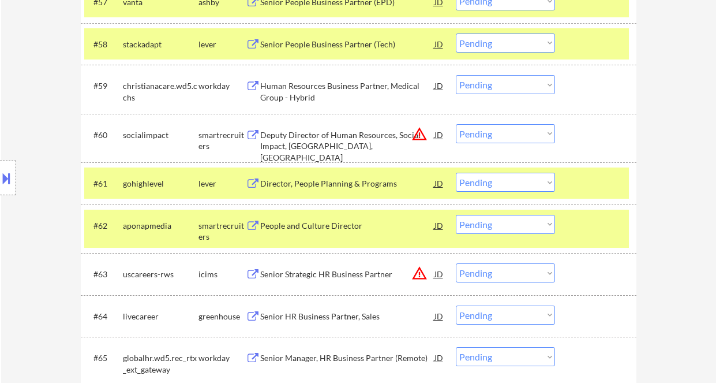
click at [7, 95] on div "Location Inclusions:" at bounding box center [103, 178] width 207 height 214
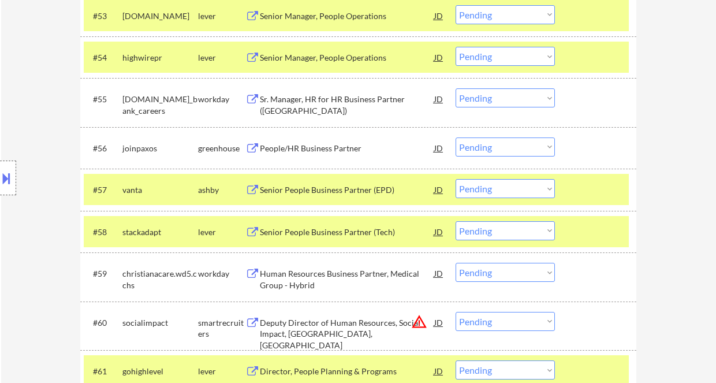
scroll to position [2750, 0]
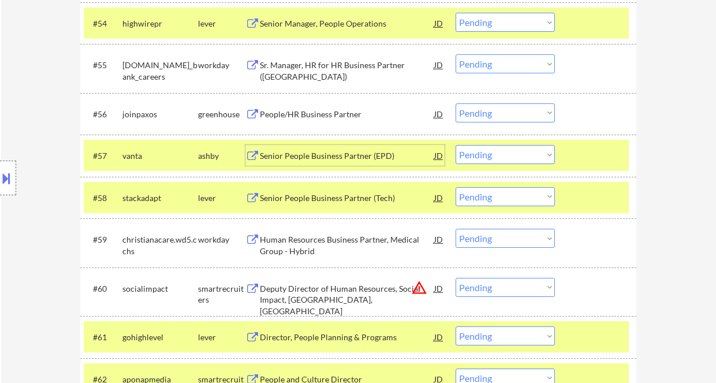
click at [329, 160] on div "Senior People Business Partner (EPD)" at bounding box center [347, 156] width 174 height 12
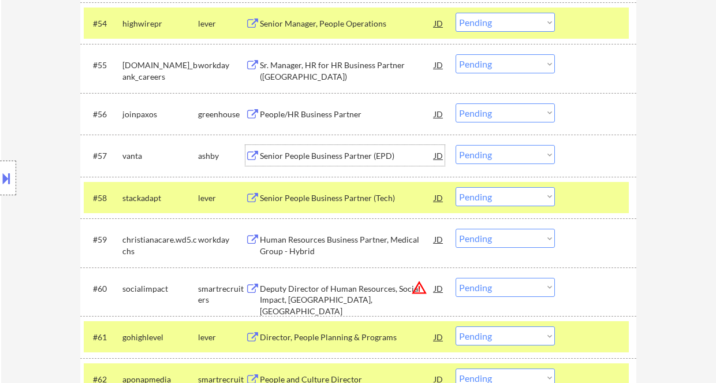
scroll to position [2827, 0]
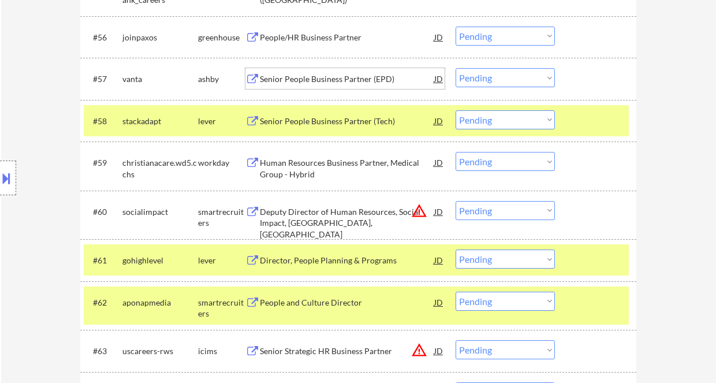
click at [326, 122] on div "Senior People Business Partner (Tech)" at bounding box center [347, 121] width 174 height 12
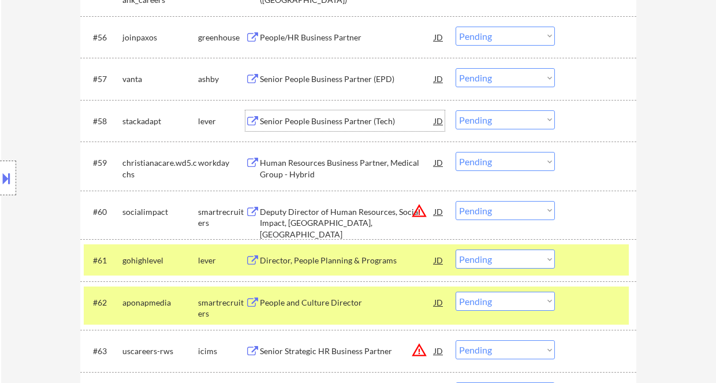
click at [364, 119] on div "Senior People Business Partner (Tech)" at bounding box center [347, 121] width 174 height 12
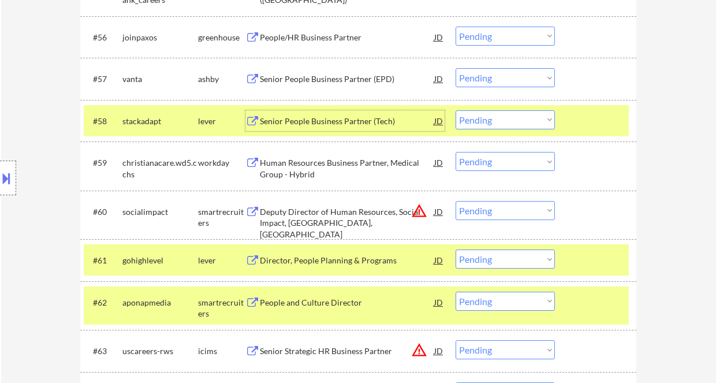
click at [509, 119] on select "Choose an option... Pending Applied Excluded (Questions) Excluded (Expired) Exc…" at bounding box center [504, 119] width 99 height 19
click at [455, 110] on select "Choose an option... Pending Applied Excluded (Questions) Excluded (Expired) Exc…" at bounding box center [504, 119] width 99 height 19
select select ""pending""
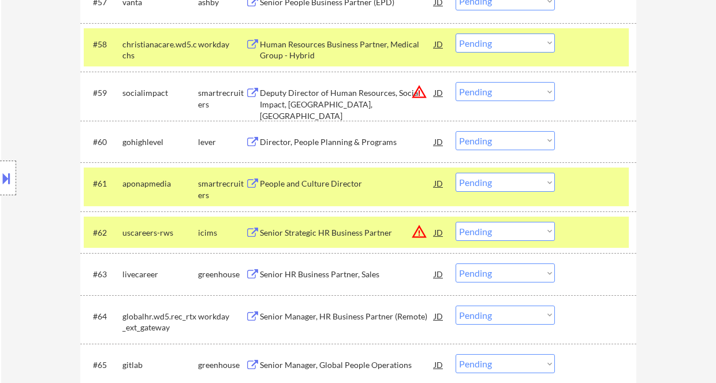
scroll to position [3058, 0]
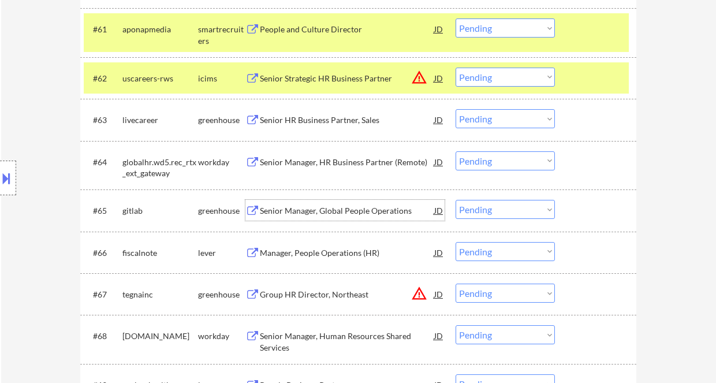
click at [347, 214] on div "Senior Manager, Global People Operations" at bounding box center [347, 211] width 174 height 12
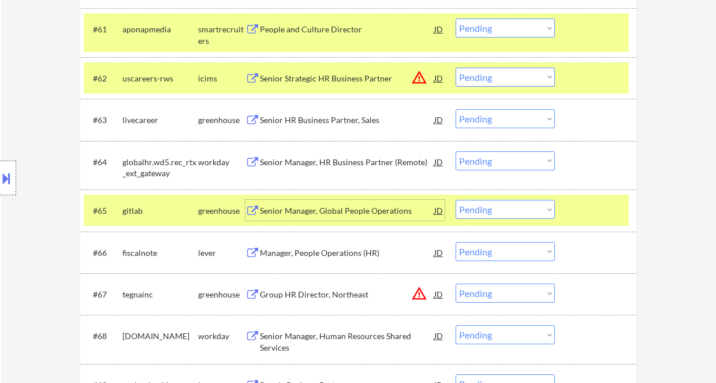
drag, startPoint x: 477, startPoint y: 207, endPoint x: 490, endPoint y: 215, distance: 14.7
click at [477, 207] on select "Choose an option... Pending Applied Excluded (Questions) Excluded (Expired) Exc…" at bounding box center [504, 209] width 99 height 19
click at [455, 200] on select "Choose an option... Pending Applied Excluded (Questions) Excluded (Expired) Exc…" at bounding box center [504, 209] width 99 height 19
click at [371, 246] on div "Manager, People Operations (HR)" at bounding box center [347, 252] width 174 height 21
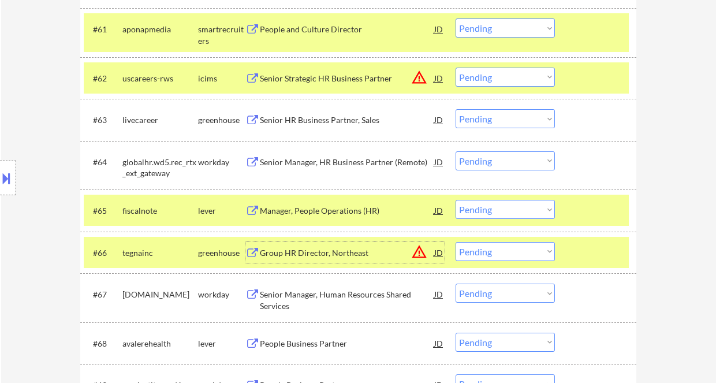
click at [480, 210] on select "Choose an option... Pending Applied Excluded (Questions) Excluded (Expired) Exc…" at bounding box center [504, 209] width 99 height 19
click at [455, 200] on select "Choose an option... Pending Applied Excluded (Questions) Excluded (Expired) Exc…" at bounding box center [504, 209] width 99 height 19
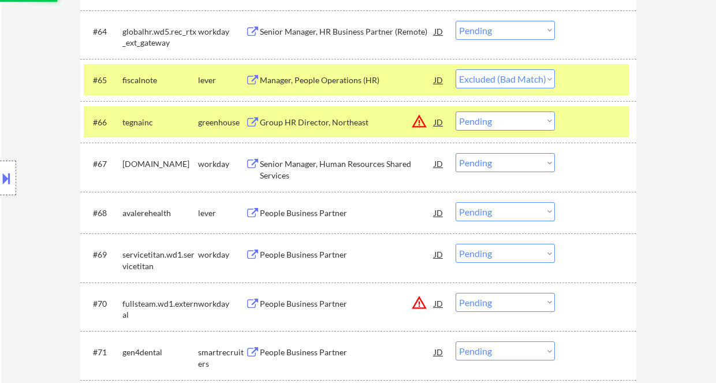
scroll to position [3212, 0]
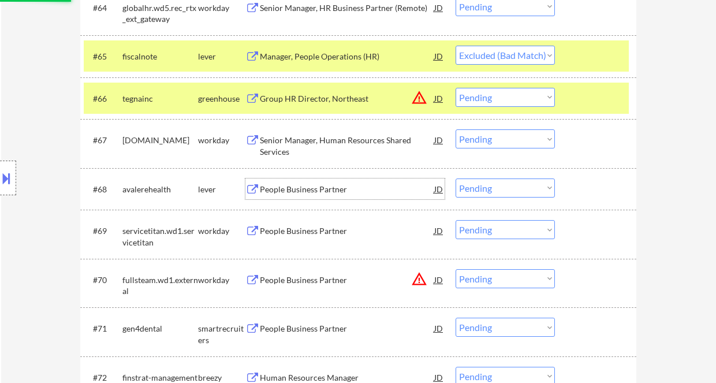
click at [328, 193] on div "People Business Partner" at bounding box center [347, 189] width 174 height 12
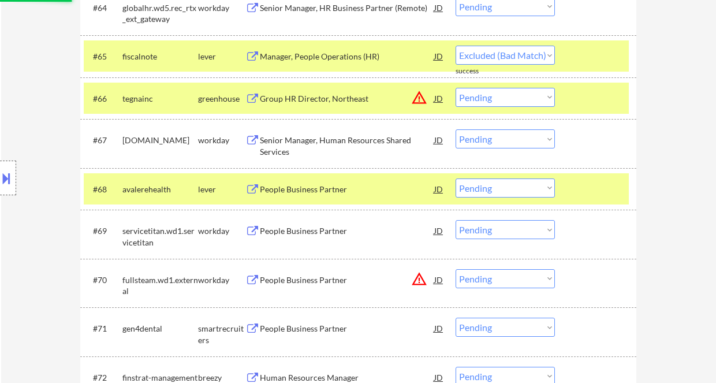
select select ""pending""
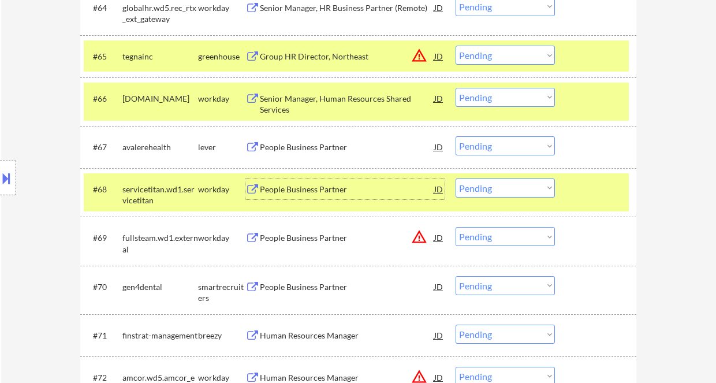
drag, startPoint x: 488, startPoint y: 144, endPoint x: 504, endPoint y: 155, distance: 19.2
click at [488, 144] on select "Choose an option... Pending Applied Excluded (Questions) Excluded (Expired) Exc…" at bounding box center [504, 145] width 99 height 19
click at [455, 136] on select "Choose an option... Pending Applied Excluded (Questions) Excluded (Expired) Exc…" at bounding box center [504, 145] width 99 height 19
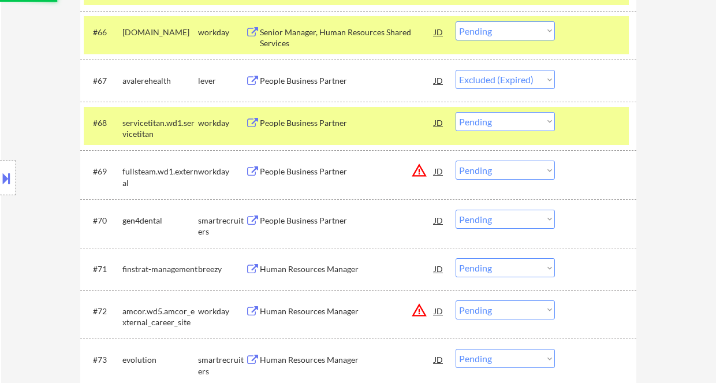
scroll to position [3289, 0]
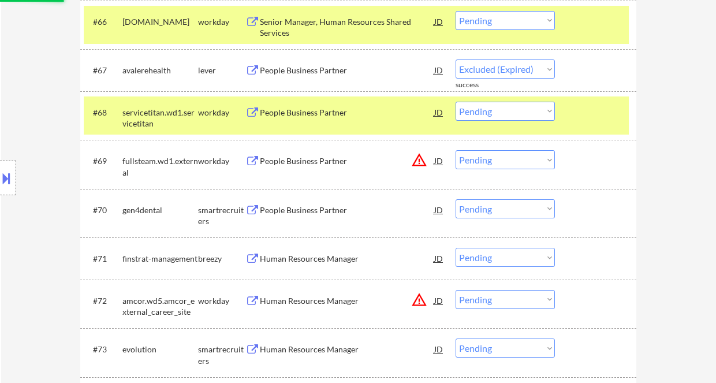
click at [325, 216] on div "People Business Partner" at bounding box center [347, 209] width 174 height 21
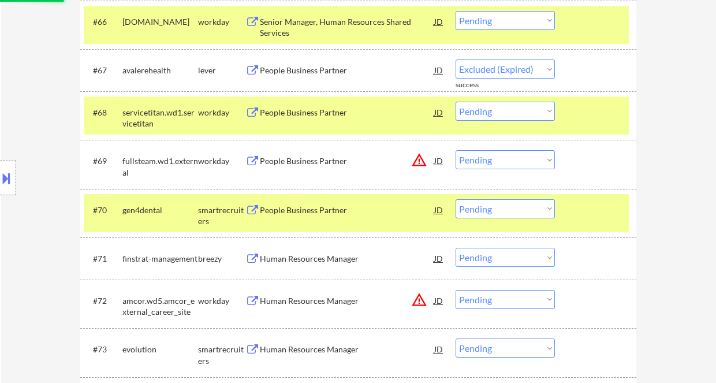
select select ""pending""
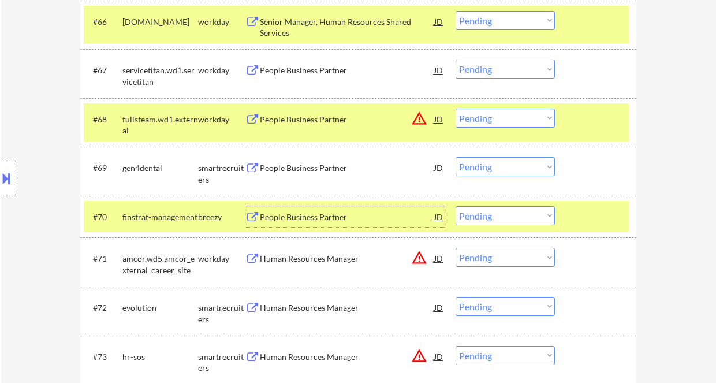
click at [489, 170] on select "Choose an option... Pending Applied Excluded (Questions) Excluded (Expired) Exc…" at bounding box center [504, 166] width 99 height 19
click at [455, 157] on select "Choose an option... Pending Applied Excluded (Questions) Excluded (Expired) Exc…" at bounding box center [504, 166] width 99 height 19
click at [296, 222] on div "Human Resources Manager" at bounding box center [347, 217] width 174 height 12
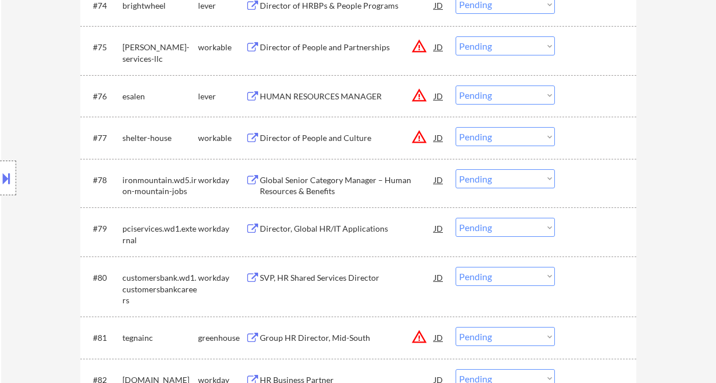
scroll to position [3265, 0]
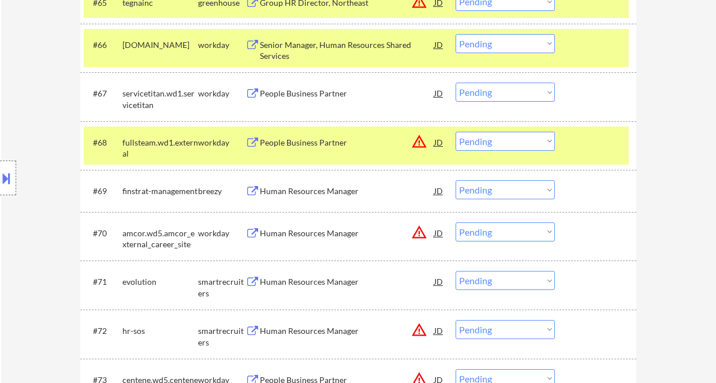
click at [516, 202] on div "#69 finstrat-management breezy Human Resources Manager JD warning_amber Choose …" at bounding box center [356, 190] width 545 height 31
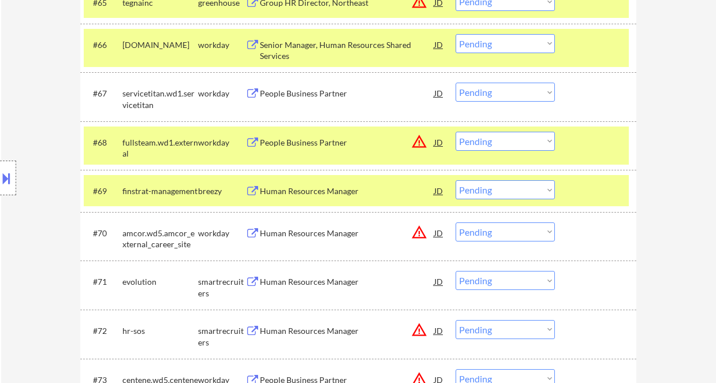
drag, startPoint x: 523, startPoint y: 190, endPoint x: 529, endPoint y: 199, distance: 10.4
click at [523, 190] on select "Choose an option... Pending Applied Excluded (Questions) Excluded (Expired) Exc…" at bounding box center [504, 189] width 99 height 19
click at [455, 180] on select "Choose an option... Pending Applied Excluded (Questions) Excluded (Expired) Exc…" at bounding box center [504, 189] width 99 height 19
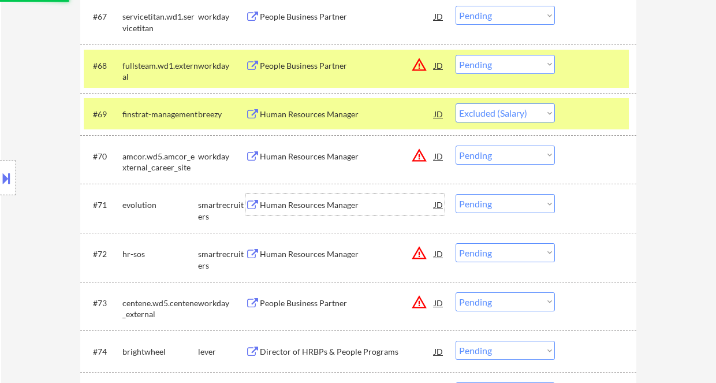
click at [295, 211] on div "Human Resources Manager" at bounding box center [347, 204] width 174 height 21
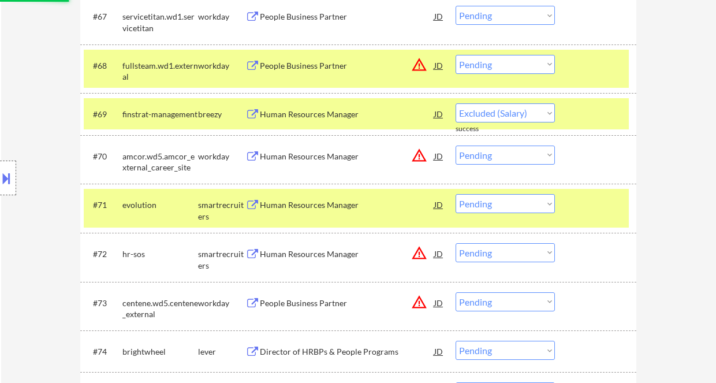
select select ""pending""
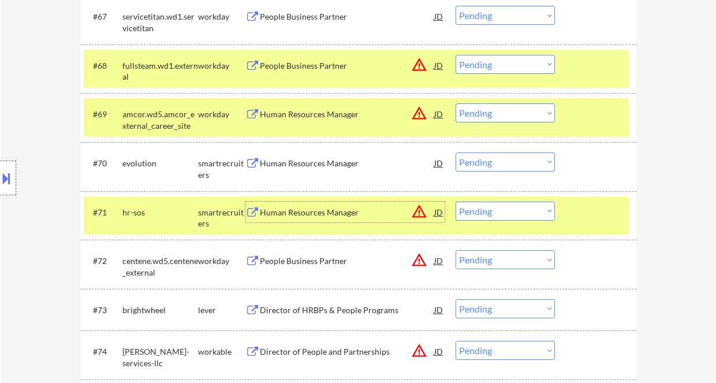
click at [482, 164] on select "Choose an option... Pending Applied Excluded (Questions) Excluded (Expired) Exc…" at bounding box center [504, 161] width 99 height 19
click at [455, 152] on select "Choose an option... Pending Applied Excluded (Questions) Excluded (Expired) Exc…" at bounding box center [504, 161] width 99 height 19
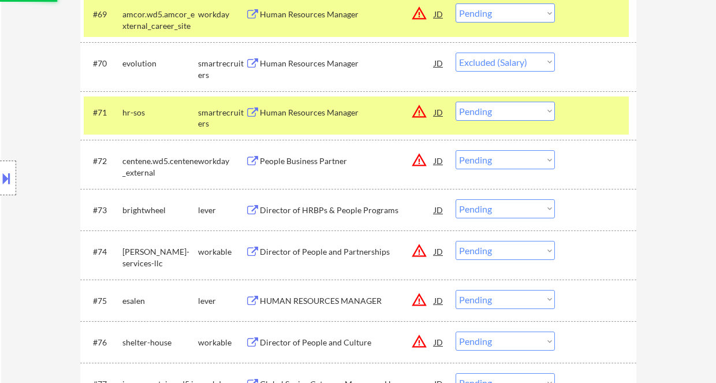
scroll to position [3496, 0]
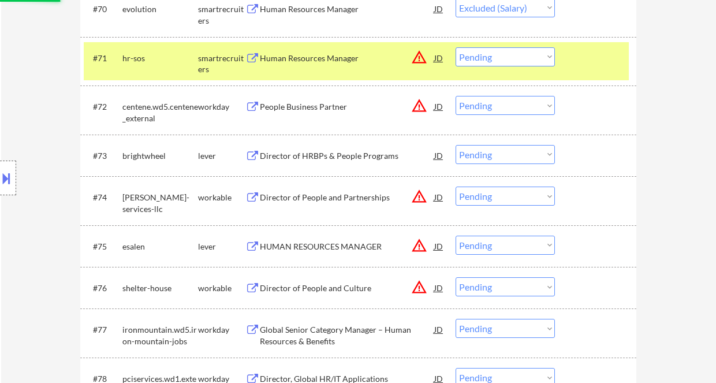
click at [339, 155] on div "Director of HRBPs & People Programs" at bounding box center [347, 156] width 174 height 12
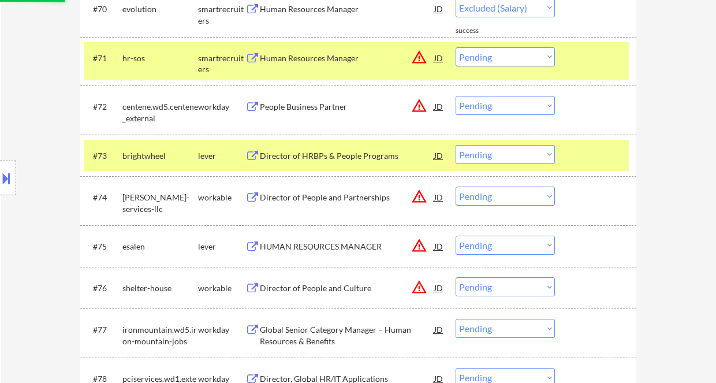
select select ""pending""
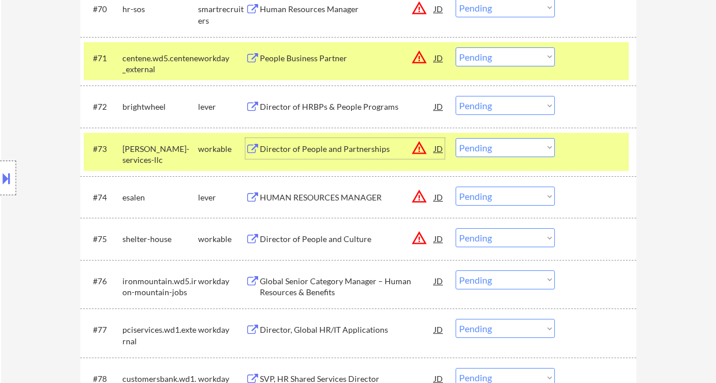
click at [493, 103] on select "Choose an option... Pending Applied Excluded (Questions) Excluded (Expired) Exc…" at bounding box center [504, 105] width 99 height 19
click at [455, 96] on select "Choose an option... Pending Applied Excluded (Questions) Excluded (Expired) Exc…" at bounding box center [504, 105] width 99 height 19
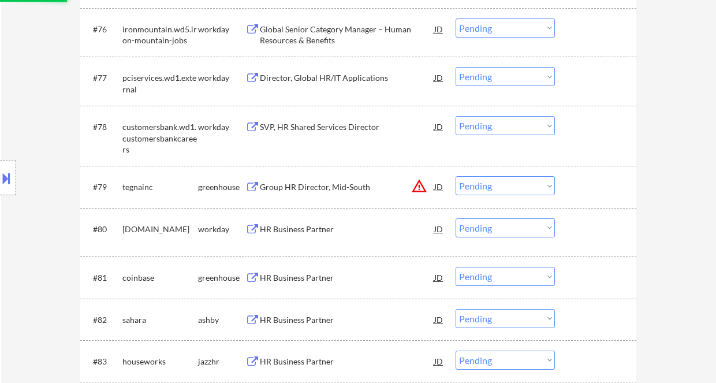
select select ""pending""
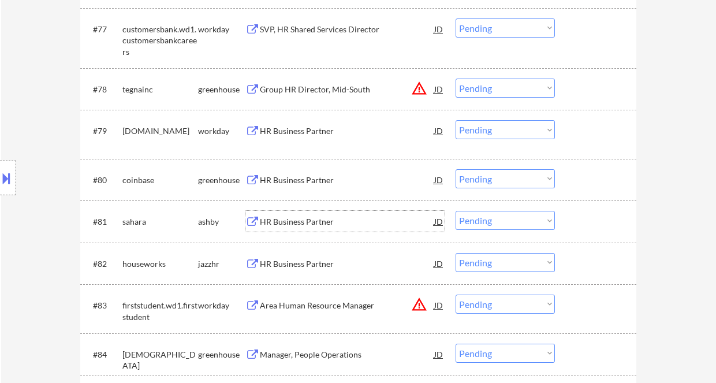
click at [317, 221] on div "HR Business Partner" at bounding box center [347, 222] width 174 height 12
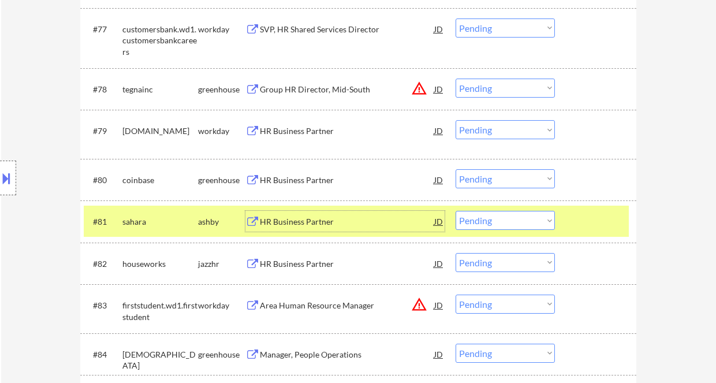
click at [504, 222] on select "Choose an option... Pending Applied Excluded (Questions) Excluded (Expired) Exc…" at bounding box center [504, 220] width 99 height 19
click at [455, 211] on select "Choose an option... Pending Applied Excluded (Questions) Excluded (Expired) Exc…" at bounding box center [504, 220] width 99 height 19
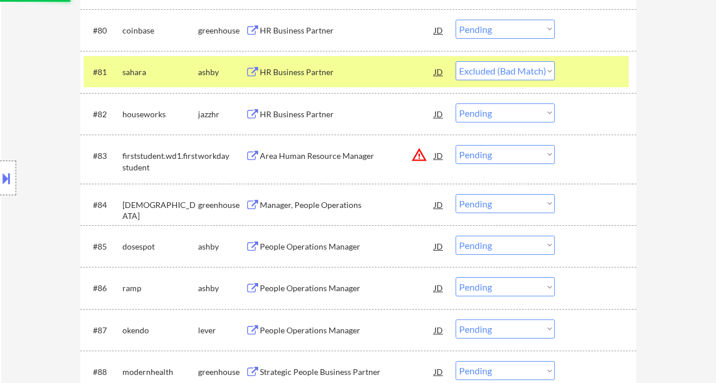
scroll to position [3958, 0]
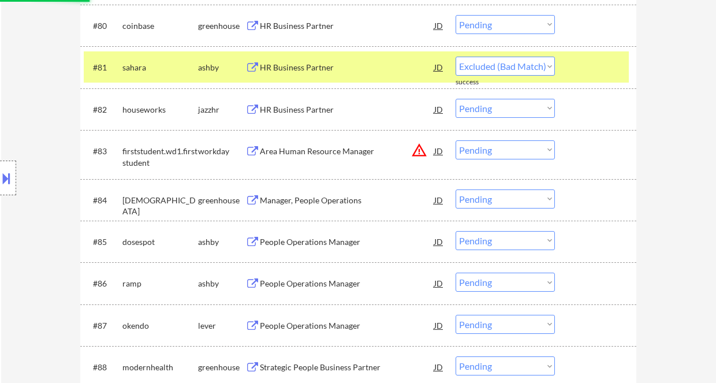
select select ""pending""
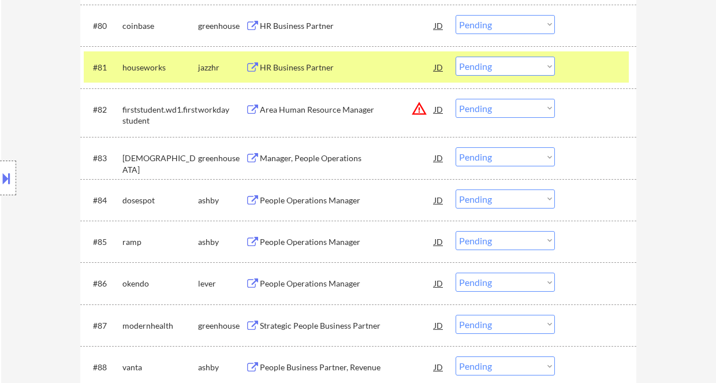
click at [334, 205] on div "People Operations Manager" at bounding box center [347, 200] width 174 height 12
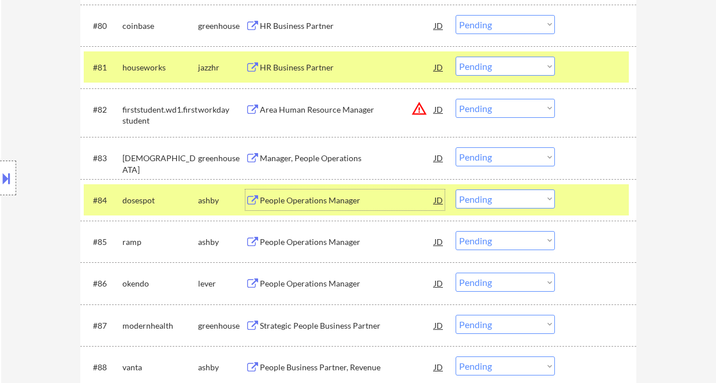
click at [497, 202] on select "Choose an option... Pending Applied Excluded (Questions) Excluded (Expired) Exc…" at bounding box center [504, 198] width 99 height 19
click at [455, 189] on select "Choose an option... Pending Applied Excluded (Questions) Excluded (Expired) Exc…" at bounding box center [504, 198] width 99 height 19
click at [336, 246] on div "People Operations Manager" at bounding box center [347, 242] width 174 height 12
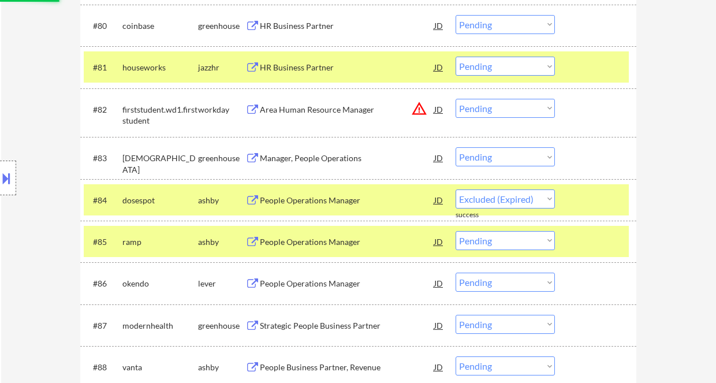
select select ""pending""
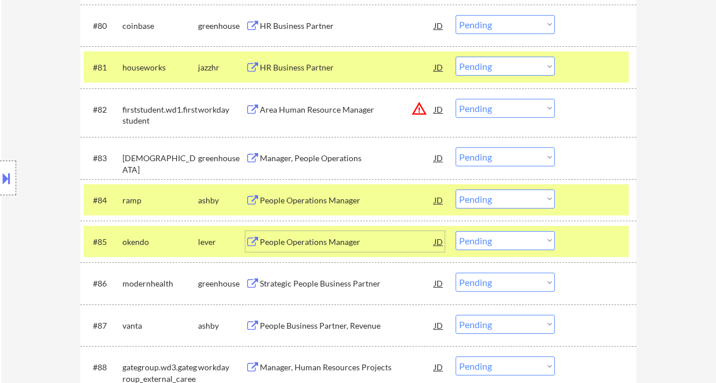
drag, startPoint x: 6, startPoint y: 173, endPoint x: 14, endPoint y: 181, distance: 11.0
click at [8, 173] on button at bounding box center [6, 177] width 13 height 19
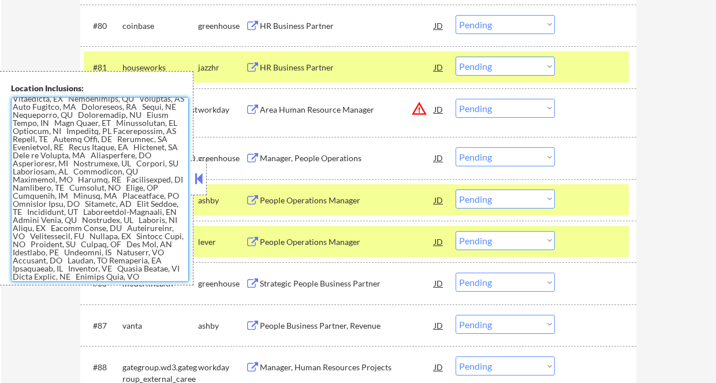
drag, startPoint x: 14, startPoint y: 173, endPoint x: 72, endPoint y: 173, distance: 57.1
click at [72, 173] on textarea at bounding box center [100, 189] width 178 height 185
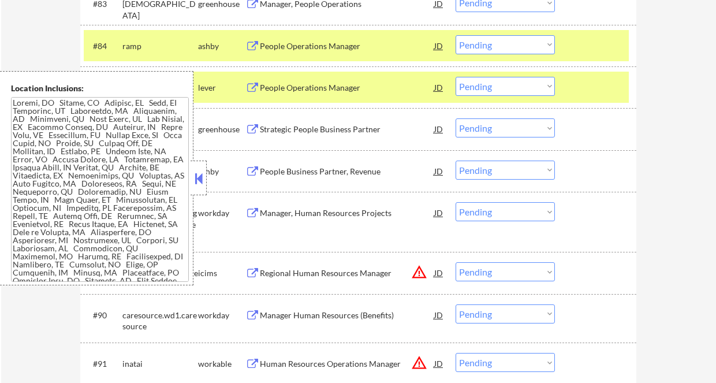
scroll to position [4035, 0]
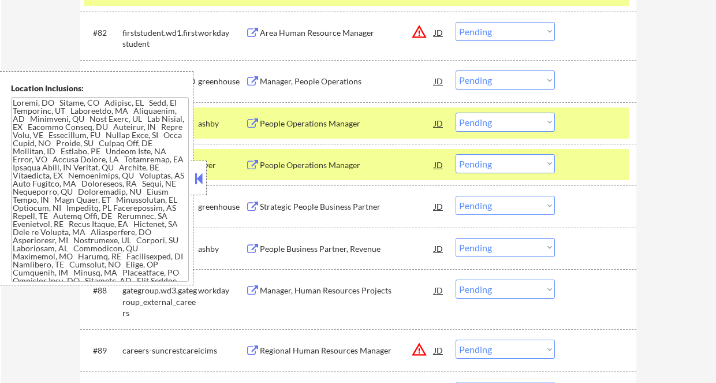
click at [201, 185] on button at bounding box center [198, 178] width 13 height 17
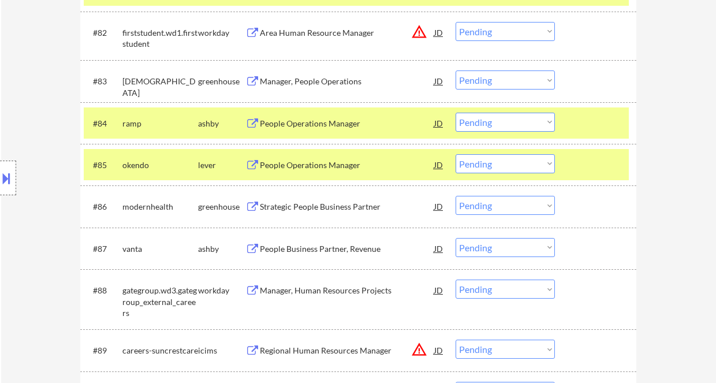
scroll to position [4112, 0]
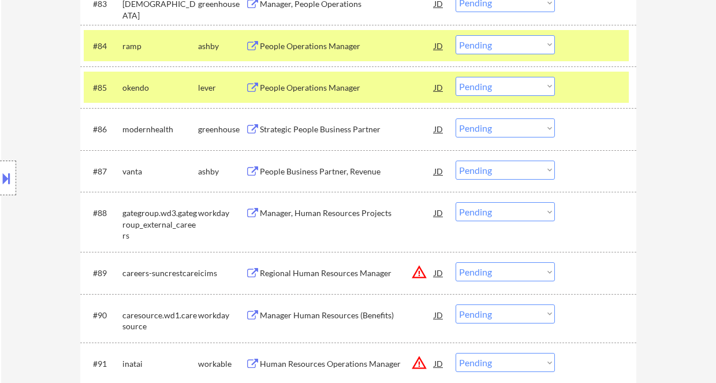
click at [309, 125] on div "Strategic People Business Partner" at bounding box center [347, 129] width 174 height 12
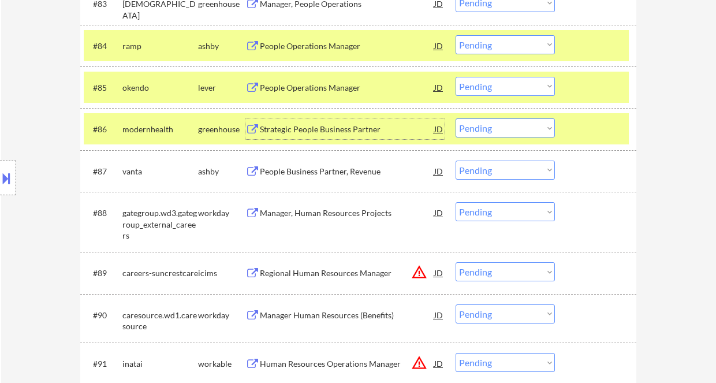
click at [508, 132] on select "Choose an option... Pending Applied Excluded (Questions) Excluded (Expired) Exc…" at bounding box center [504, 127] width 99 height 19
click at [455, 118] on select "Choose an option... Pending Applied Excluded (Questions) Excluded (Expired) Exc…" at bounding box center [504, 127] width 99 height 19
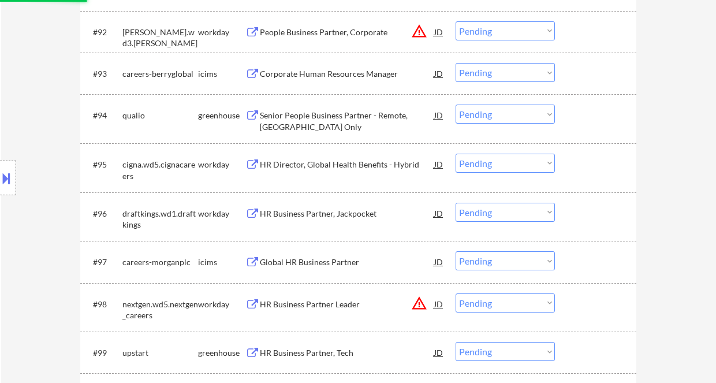
select select ""pending""
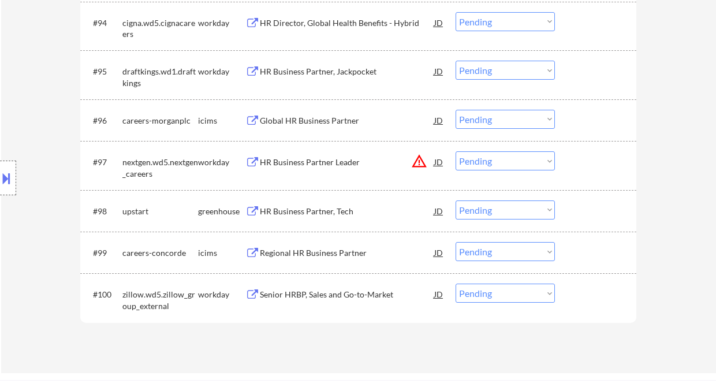
scroll to position [4650, 0]
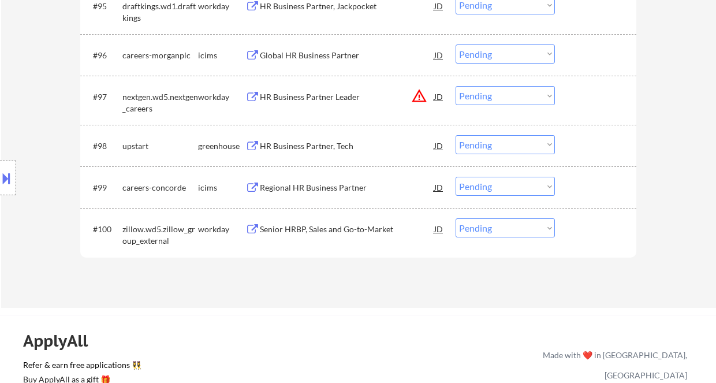
click at [308, 149] on div "HR Business Partner, Tech" at bounding box center [347, 146] width 174 height 12
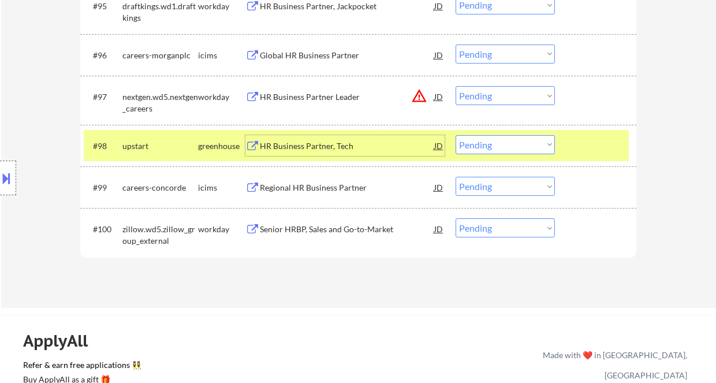
drag, startPoint x: 499, startPoint y: 141, endPoint x: 496, endPoint y: 153, distance: 12.5
click at [499, 141] on select "Choose an option... Pending Applied Excluded (Questions) Excluded (Expired) Exc…" at bounding box center [504, 144] width 99 height 19
click at [455, 135] on select "Choose an option... Pending Applied Excluded (Questions) Excluded (Expired) Exc…" at bounding box center [504, 144] width 99 height 19
select select ""pending""
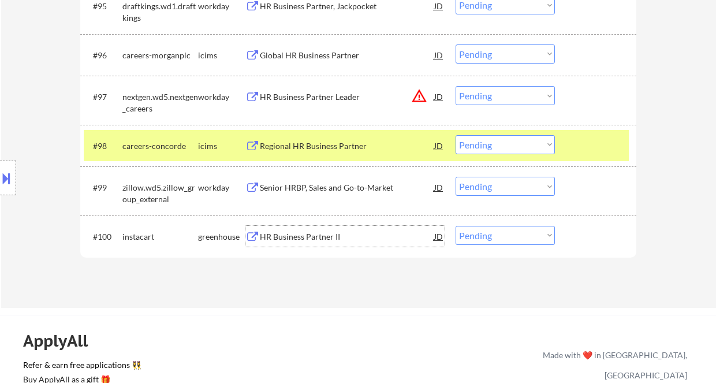
click at [282, 238] on div "HR Business Partner II" at bounding box center [347, 237] width 174 height 12
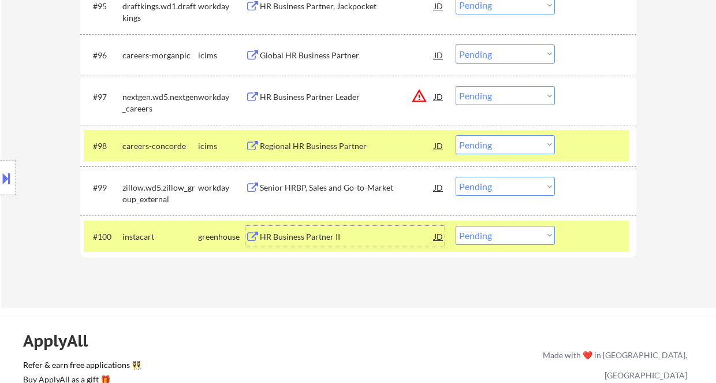
click at [477, 229] on select "Choose an option... Pending Applied Excluded (Questions) Excluded (Expired) Exc…" at bounding box center [504, 235] width 99 height 19
click at [455, 226] on select "Choose an option... Pending Applied Excluded (Questions) Excluded (Expired) Exc…" at bounding box center [504, 235] width 99 height 19
click at [320, 240] on div "Sr. Manager, People Business Partners" at bounding box center [347, 237] width 174 height 12
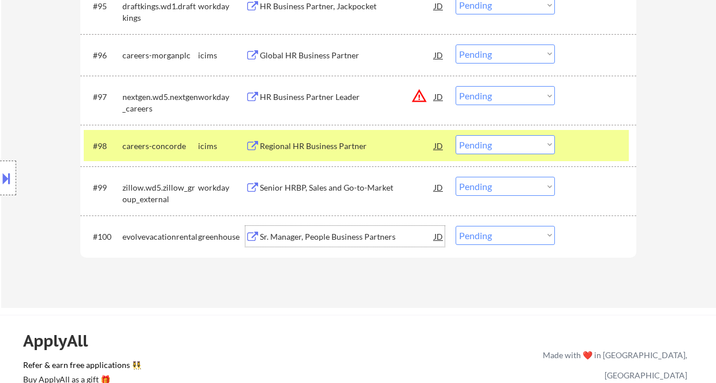
click at [514, 241] on select "Choose an option... Pending Applied Excluded (Questions) Excluded (Expired) Exc…" at bounding box center [504, 235] width 99 height 19
click at [455, 226] on select "Choose an option... Pending Applied Excluded (Questions) Excluded (Expired) Exc…" at bounding box center [504, 235] width 99 height 19
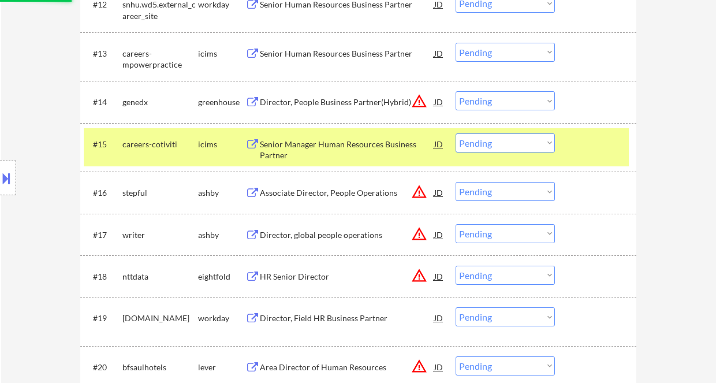
select select ""pending""
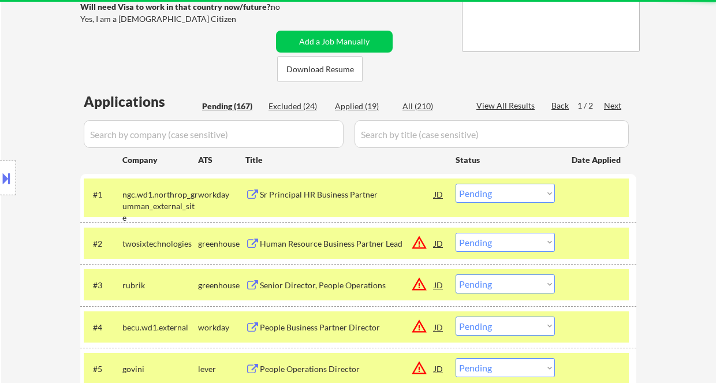
scroll to position [200, 0]
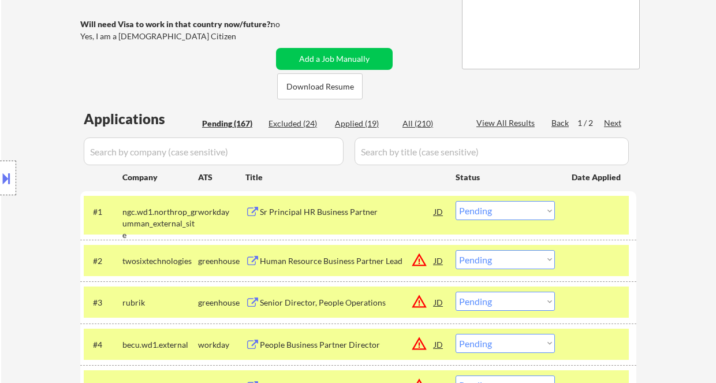
click at [613, 122] on div "Next" at bounding box center [613, 123] width 18 height 12
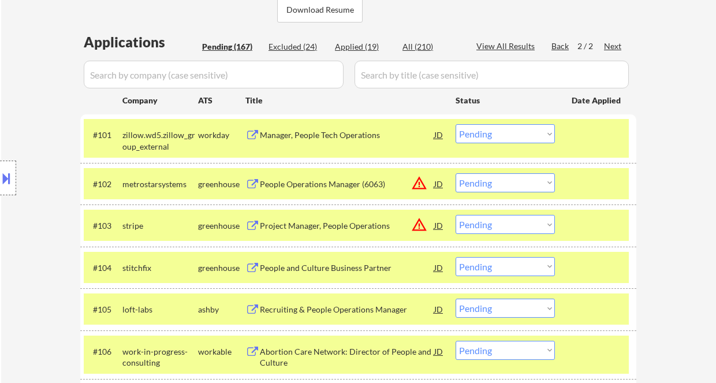
click at [327, 270] on div "People and Culture Business Partner" at bounding box center [347, 268] width 174 height 12
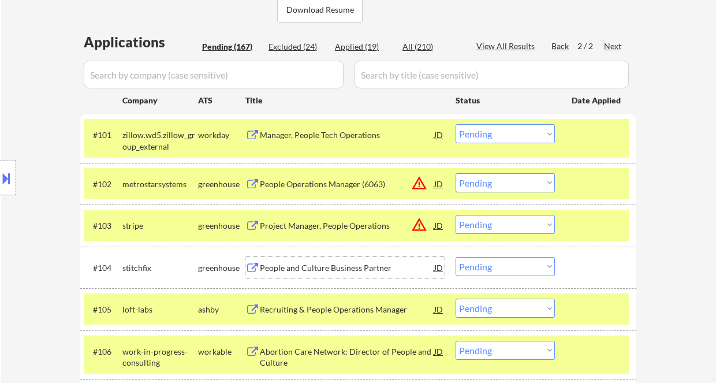
click at [328, 309] on div "Recruiting & People Operations Manager" at bounding box center [347, 310] width 174 height 12
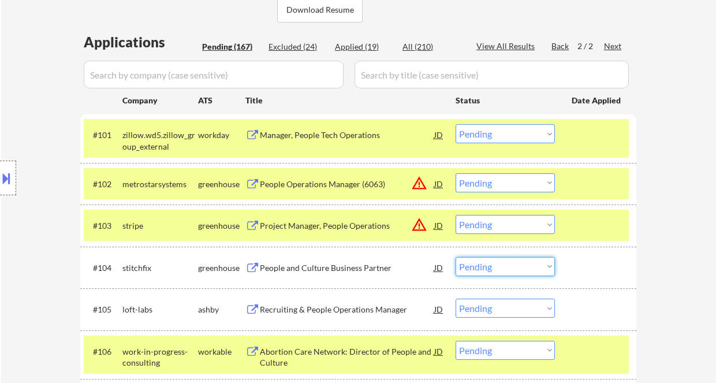
drag, startPoint x: 485, startPoint y: 264, endPoint x: 500, endPoint y: 275, distance: 18.6
click at [485, 264] on select "Choose an option... Pending Applied Excluded (Questions) Excluded (Expired) Exc…" at bounding box center [504, 266] width 99 height 19
click at [455, 257] on select "Choose an option... Pending Applied Excluded (Questions) Excluded (Expired) Exc…" at bounding box center [504, 266] width 99 height 19
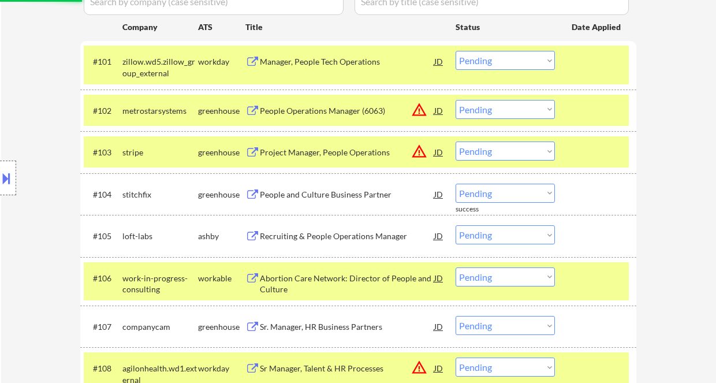
scroll to position [354, 0]
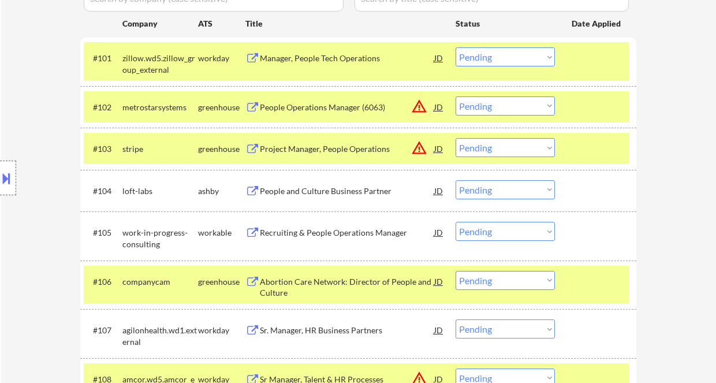
drag, startPoint x: 490, startPoint y: 190, endPoint x: 496, endPoint y: 198, distance: 9.5
click at [490, 190] on select "Choose an option... Pending Applied Excluded (Questions) Excluded (Expired) Exc…" at bounding box center [504, 189] width 99 height 19
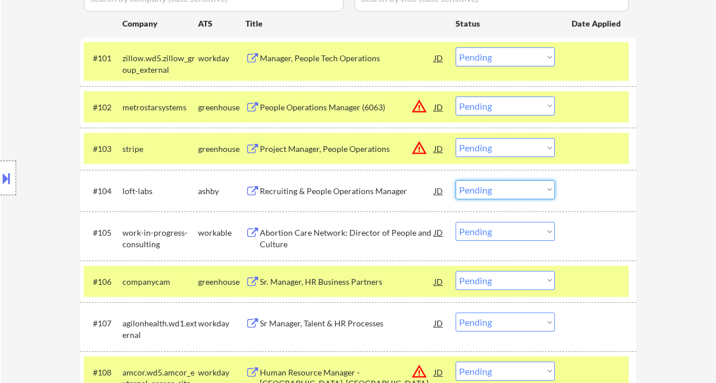
click at [523, 193] on select "Choose an option... Pending Applied Excluded (Questions) Excluded (Expired) Exc…" at bounding box center [504, 189] width 99 height 19
click at [455, 180] on select "Choose an option... Pending Applied Excluded (Questions) Excluded (Expired) Exc…" at bounding box center [504, 189] width 99 height 19
click at [324, 236] on div "Abortion Care Network: Director of People and Culture" at bounding box center [347, 238] width 174 height 23
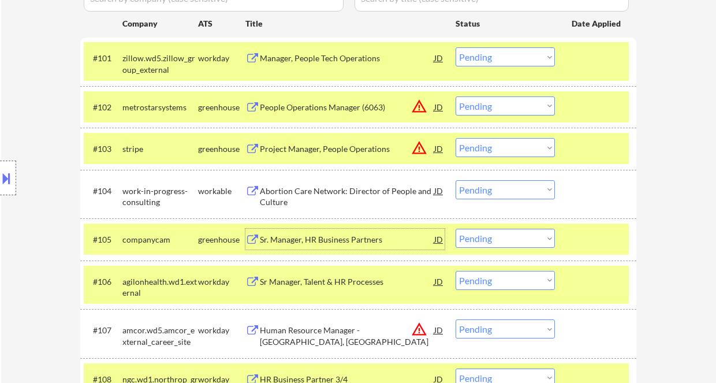
click at [355, 194] on div "Abortion Care Network: Director of People and Culture" at bounding box center [347, 196] width 174 height 23
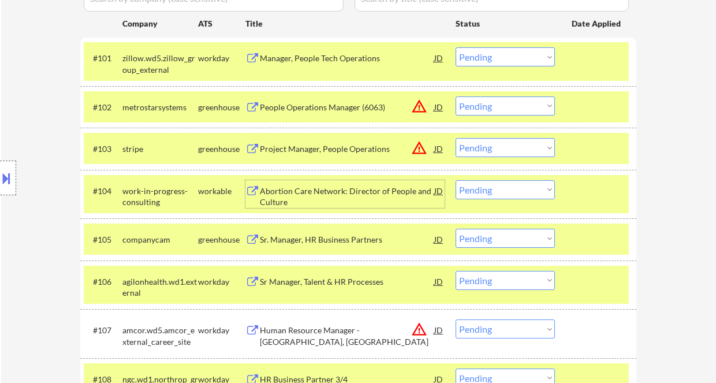
click at [481, 195] on select "Choose an option... Pending Applied Excluded (Questions) Excluded (Expired) Exc…" at bounding box center [504, 189] width 99 height 19
click at [455, 180] on select "Choose an option... Pending Applied Excluded (Questions) Excluded (Expired) Exc…" at bounding box center [504, 189] width 99 height 19
click at [339, 244] on div "Sr. Manager, HR Business Partners" at bounding box center [347, 240] width 174 height 12
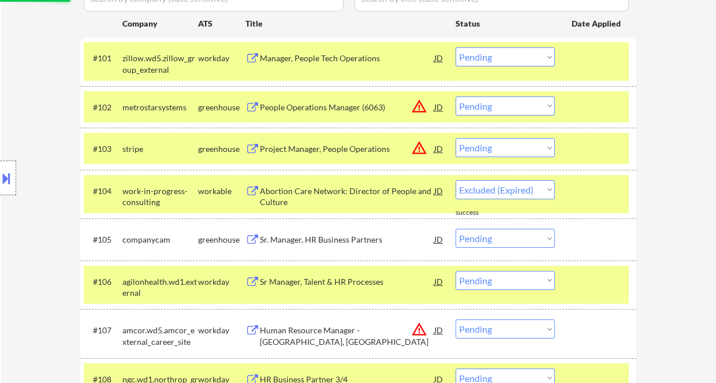
select select ""pending""
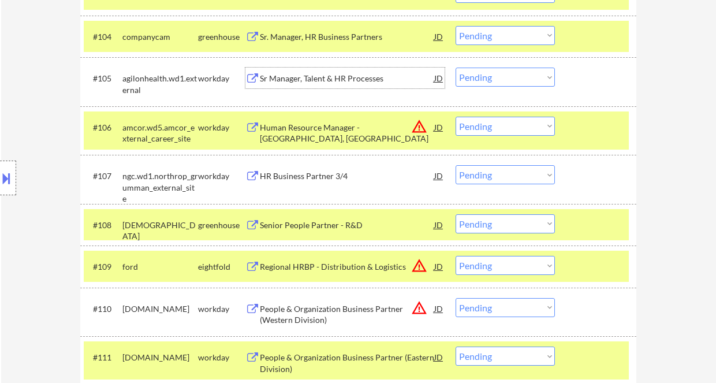
scroll to position [585, 0]
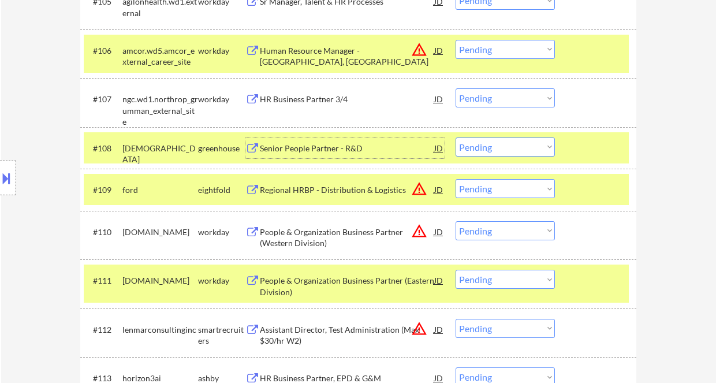
click at [286, 151] on div "Senior People Partner - R&D" at bounding box center [347, 149] width 174 height 12
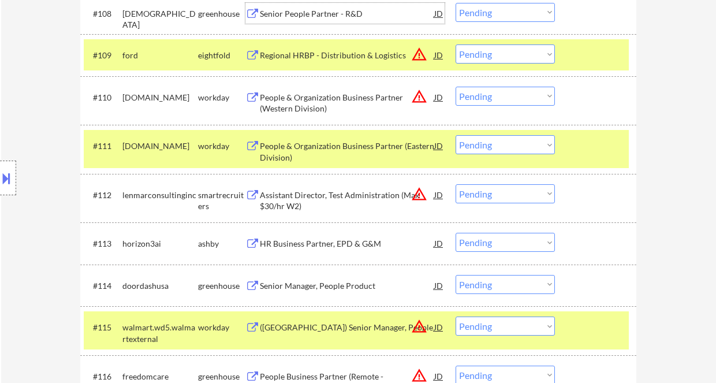
scroll to position [739, 0]
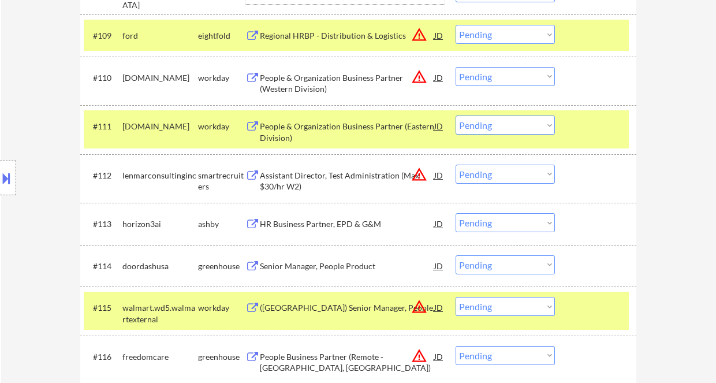
click at [309, 229] on div "HR Business Partner, EPD & G&M" at bounding box center [347, 224] width 174 height 12
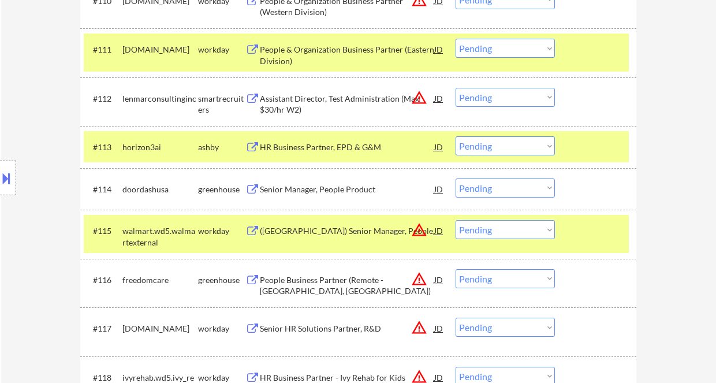
scroll to position [541, 0]
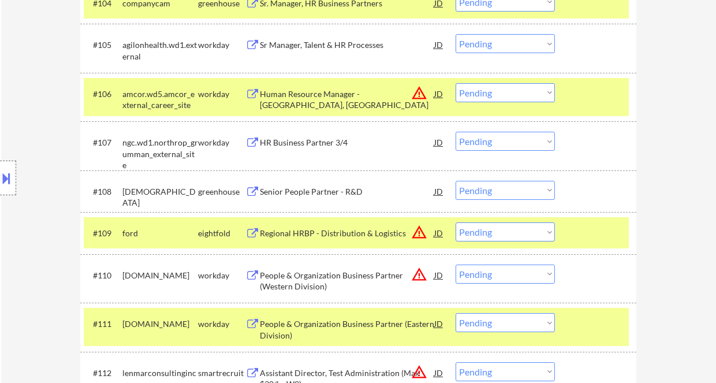
drag, startPoint x: 476, startPoint y: 192, endPoint x: 485, endPoint y: 199, distance: 11.1
click at [476, 192] on select "Choose an option... Pending Applied Excluded (Questions) Excluded (Expired) Exc…" at bounding box center [504, 190] width 99 height 19
click at [455, 181] on select "Choose an option... Pending Applied Excluded (Questions) Excluded (Expired) Exc…" at bounding box center [504, 190] width 99 height 19
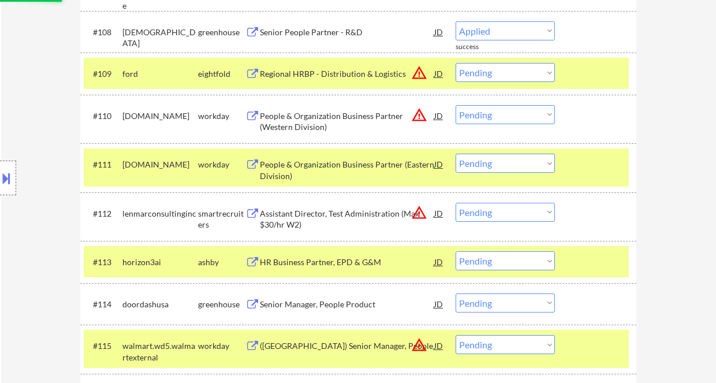
scroll to position [772, 0]
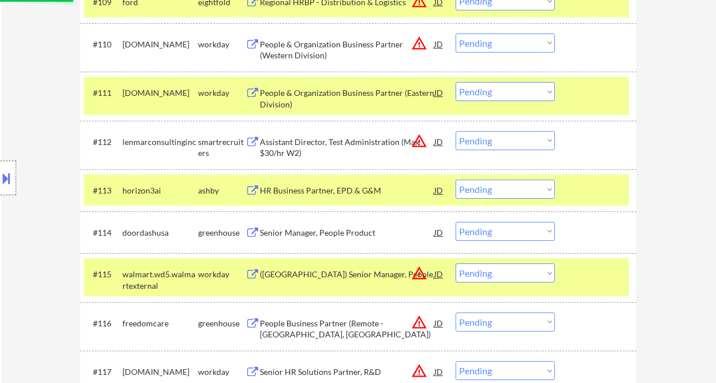
select select ""pending""
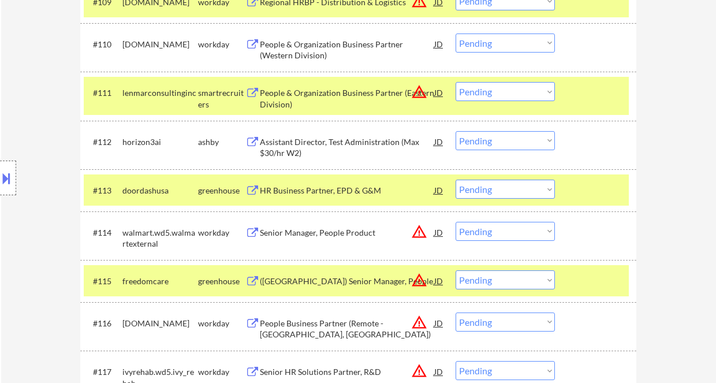
click at [335, 192] on div "HR Business Partner, EPD & G&M" at bounding box center [347, 191] width 174 height 12
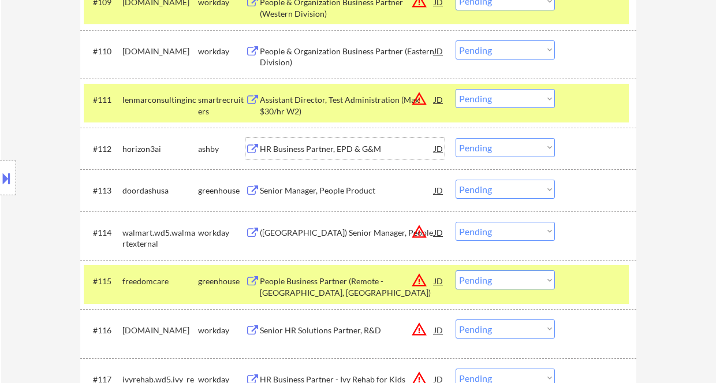
click at [313, 151] on div "HR Business Partner, EPD & G&M" at bounding box center [347, 149] width 174 height 12
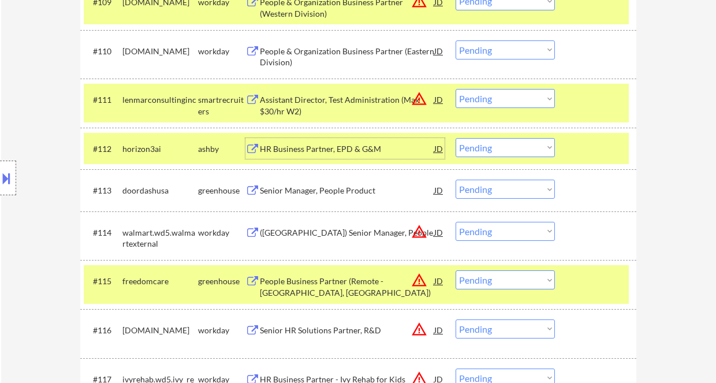
click at [473, 194] on select "Choose an option... Pending Applied Excluded (Questions) Excluded (Expired) Exc…" at bounding box center [504, 188] width 99 height 19
click at [455, 179] on select "Choose an option... Pending Applied Excluded (Questions) Excluded (Expired) Exc…" at bounding box center [504, 188] width 99 height 19
click at [342, 154] on div "HR Business Partner, EPD & G&M" at bounding box center [347, 149] width 174 height 12
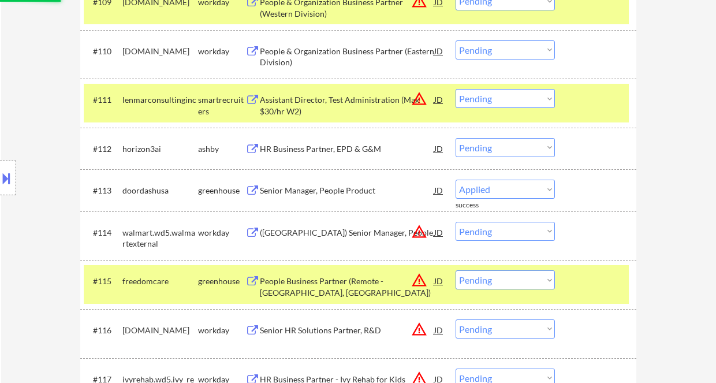
select select ""pending""
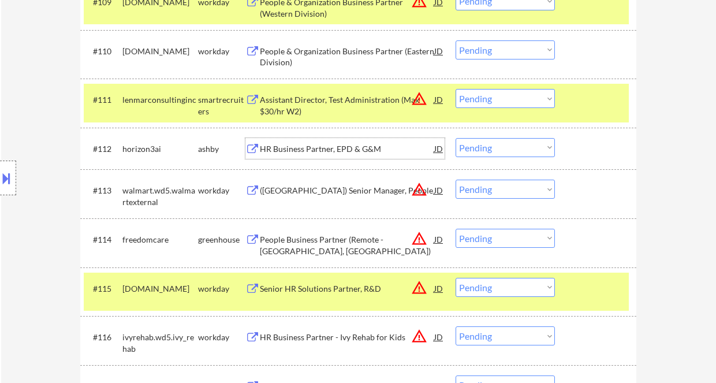
drag, startPoint x: 471, startPoint y: 149, endPoint x: 481, endPoint y: 156, distance: 12.5
click at [471, 149] on select "Choose an option... Pending Applied Excluded (Questions) Excluded (Expired) Exc…" at bounding box center [504, 147] width 99 height 19
click at [455, 138] on select "Choose an option... Pending Applied Excluded (Questions) Excluded (Expired) Exc…" at bounding box center [504, 147] width 99 height 19
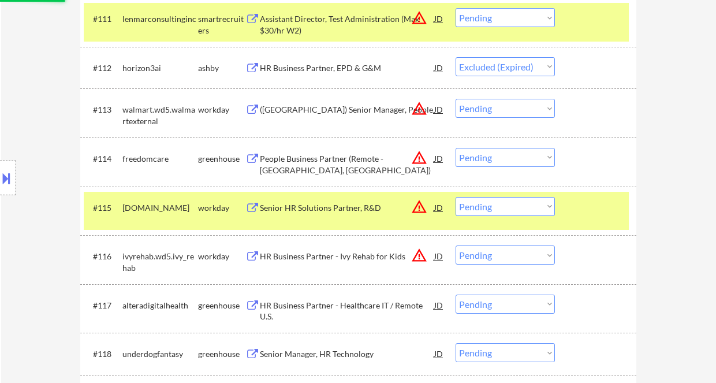
scroll to position [926, 0]
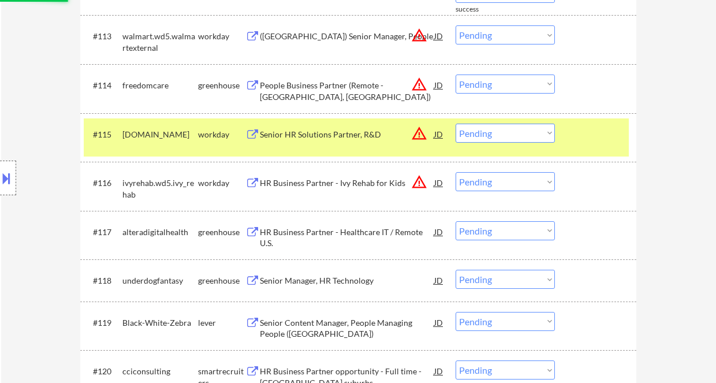
click at [341, 231] on div "HR Business Partner - Healthcare IT / Remote U.S." at bounding box center [347, 237] width 174 height 23
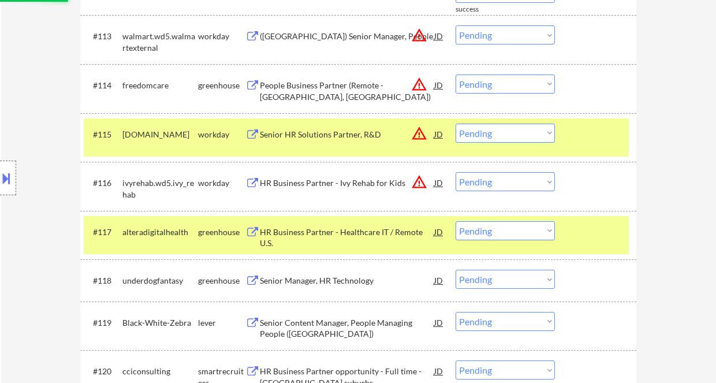
select select ""pending""
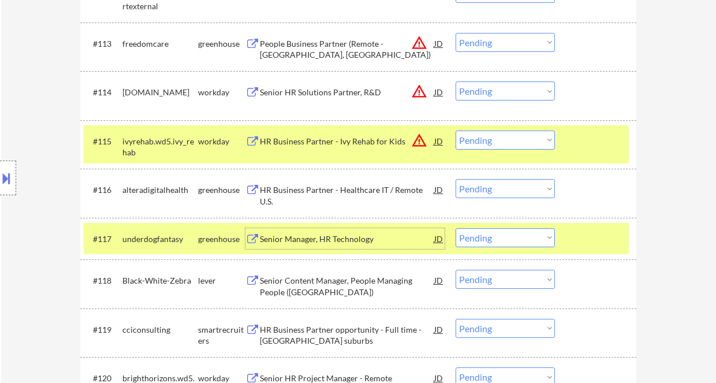
click at [506, 183] on select "Choose an option... Pending Applied Excluded (Questions) Excluded (Expired) Exc…" at bounding box center [504, 188] width 99 height 19
click at [455, 179] on select "Choose an option... Pending Applied Excluded (Questions) Excluded (Expired) Exc…" at bounding box center [504, 188] width 99 height 19
click at [325, 237] on div "Senior Manager, HR Technology" at bounding box center [347, 239] width 174 height 12
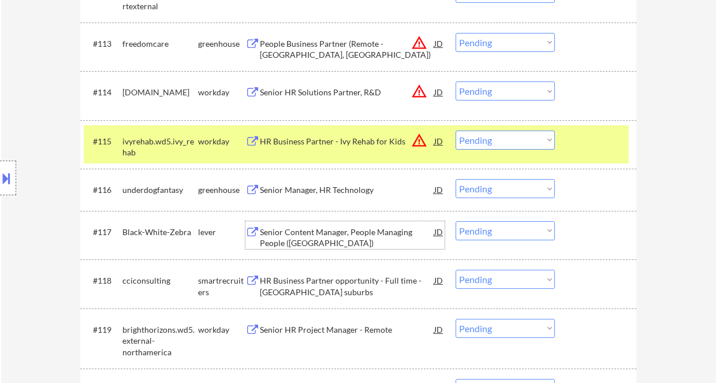
drag, startPoint x: 481, startPoint y: 186, endPoint x: 500, endPoint y: 197, distance: 21.8
click at [481, 186] on select "Choose an option... Pending Applied Excluded (Questions) Excluded (Expired) Exc…" at bounding box center [504, 188] width 99 height 19
click at [455, 179] on select "Choose an option... Pending Applied Excluded (Questions) Excluded (Expired) Exc…" at bounding box center [504, 188] width 99 height 19
click at [349, 234] on div "Senior Content Manager, People Managing People (USA)" at bounding box center [347, 237] width 174 height 23
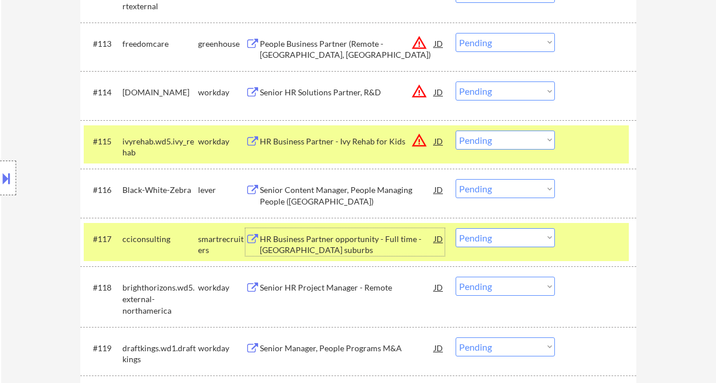
click at [478, 188] on select "Choose an option... Pending Applied Excluded (Questions) Excluded (Expired) Exc…" at bounding box center [504, 188] width 99 height 19
click at [455, 179] on select "Choose an option... Pending Applied Excluded (Questions) Excluded (Expired) Exc…" at bounding box center [504, 188] width 99 height 19
click at [345, 242] on div "HR Business Partner opportunity - Full time - [GEOGRAPHIC_DATA] suburbs" at bounding box center [347, 244] width 174 height 23
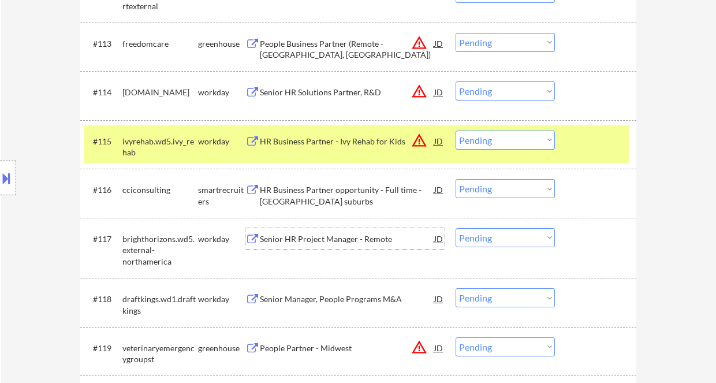
drag, startPoint x: 525, startPoint y: 188, endPoint x: 523, endPoint y: 197, distance: 9.4
click at [525, 188] on select "Choose an option... Pending Applied Excluded (Questions) Excluded (Expired) Exc…" at bounding box center [504, 188] width 99 height 19
click at [455, 179] on select "Choose an option... Pending Applied Excluded (Questions) Excluded (Expired) Exc…" at bounding box center [504, 188] width 99 height 19
select select ""pending""
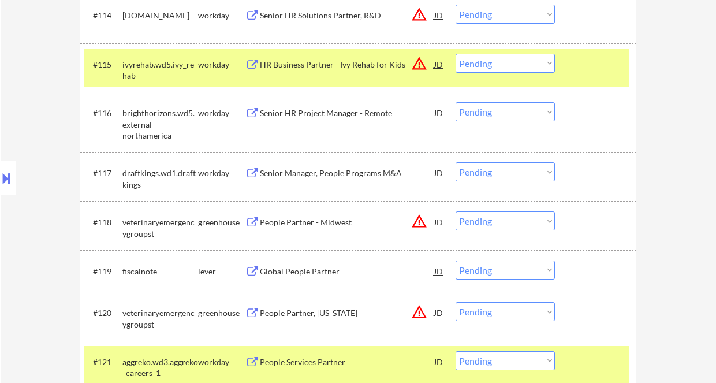
scroll to position [1080, 0]
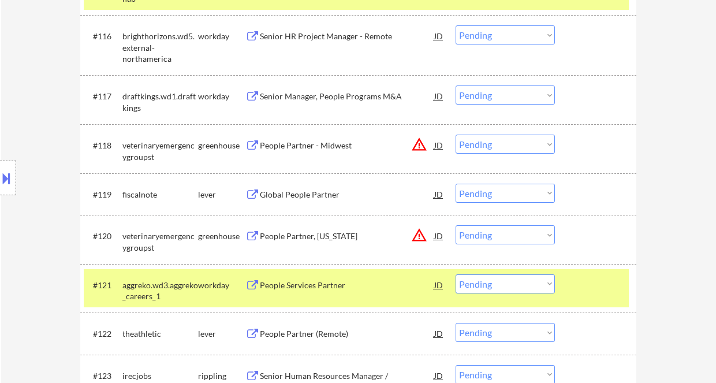
click at [323, 193] on div "Global People Partner" at bounding box center [347, 195] width 174 height 12
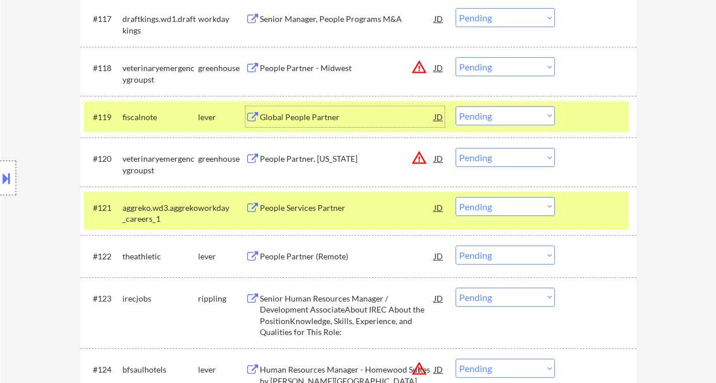
scroll to position [1234, 0]
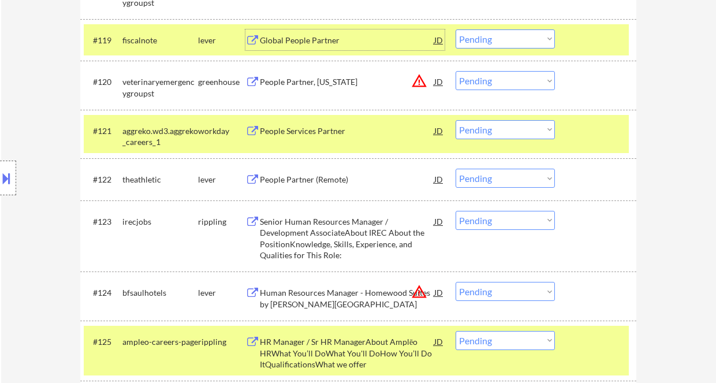
click at [292, 180] on div "People Partner (Remote)" at bounding box center [347, 180] width 174 height 12
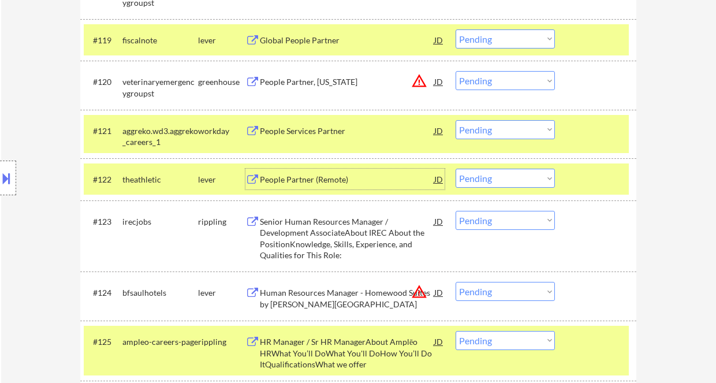
click at [519, 182] on select "Choose an option... Pending Applied Excluded (Questions) Excluded (Expired) Exc…" at bounding box center [504, 177] width 99 height 19
click at [455, 168] on select "Choose an option... Pending Applied Excluded (Questions) Excluded (Expired) Exc…" at bounding box center [504, 177] width 99 height 19
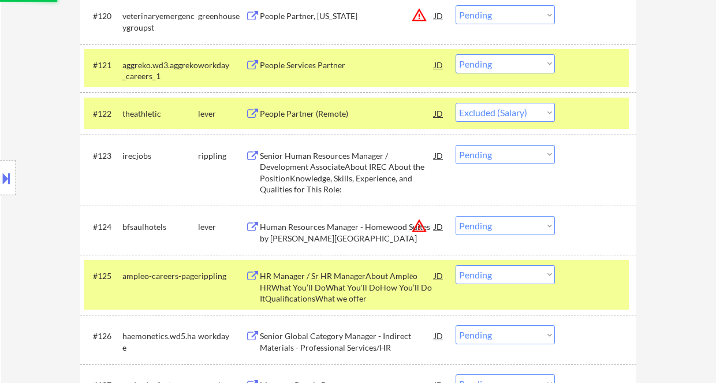
scroll to position [1310, 0]
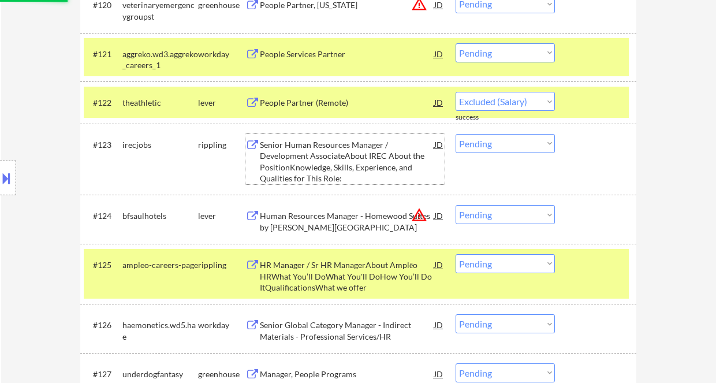
click at [328, 170] on div "Senior Human Resources Manager / Development AssociateAbout IREC About the Posi…" at bounding box center [347, 161] width 174 height 45
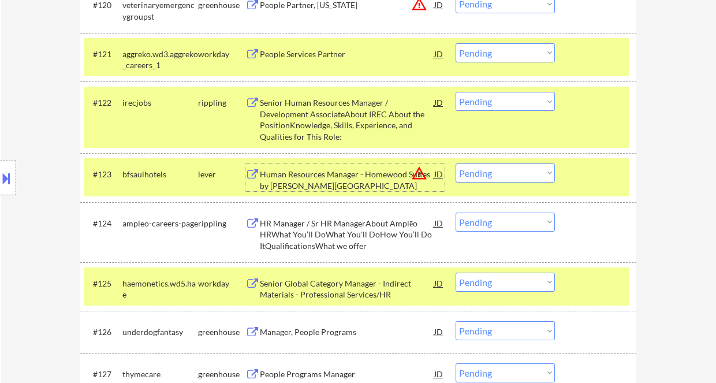
click at [514, 102] on select "Choose an option... Pending Applied Excluded (Questions) Excluded (Expired) Exc…" at bounding box center [504, 101] width 99 height 19
click at [455, 92] on select "Choose an option... Pending Applied Excluded (Questions) Excluded (Expired) Exc…" at bounding box center [504, 101] width 99 height 19
drag, startPoint x: 497, startPoint y: 89, endPoint x: 502, endPoint y: 105, distance: 16.4
click at [497, 90] on div "#122 irecjobs rippling Senior Human Resources Manager / Development AssociateAb…" at bounding box center [356, 117] width 545 height 61
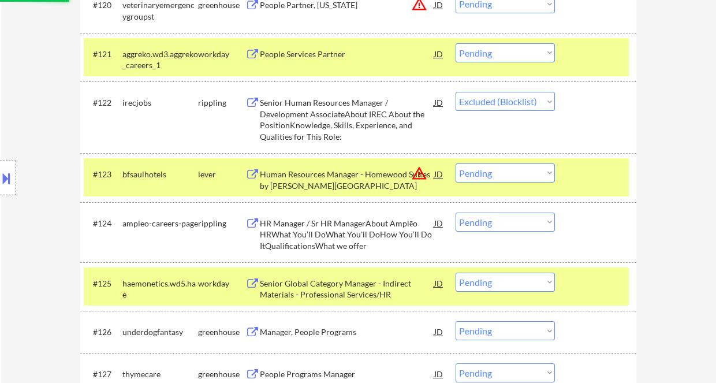
click at [504, 106] on select "Choose an option... Pending Applied Excluded (Questions) Excluded (Expired) Exc…" at bounding box center [504, 101] width 99 height 19
click at [455, 92] on select "Choose an option... Pending Applied Excluded (Questions) Excluded (Expired) Exc…" at bounding box center [504, 101] width 99 height 19
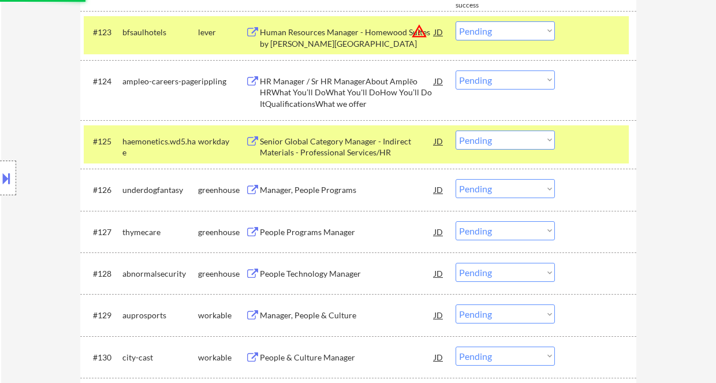
scroll to position [1465, 0]
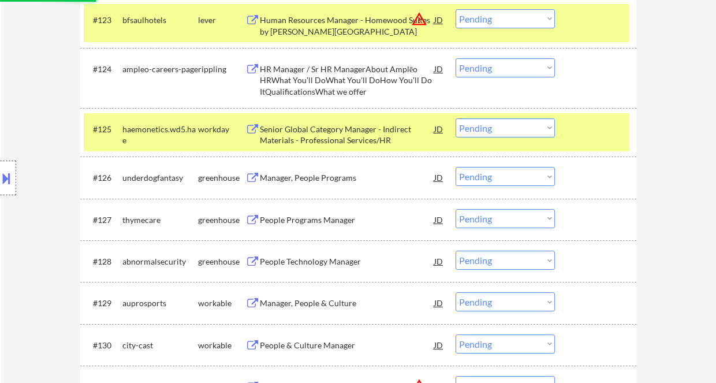
select select ""pending""
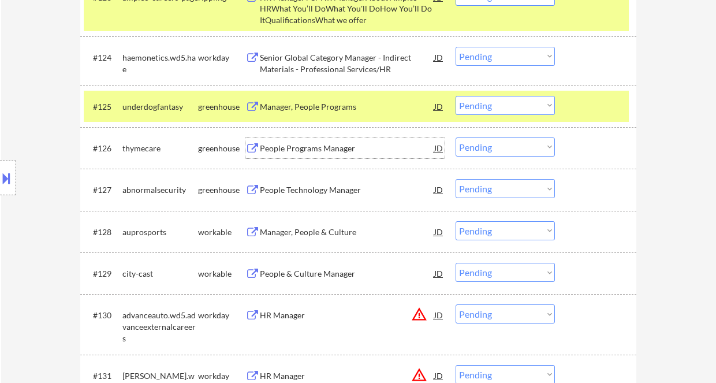
click at [314, 151] on div "People Programs Manager" at bounding box center [347, 149] width 174 height 12
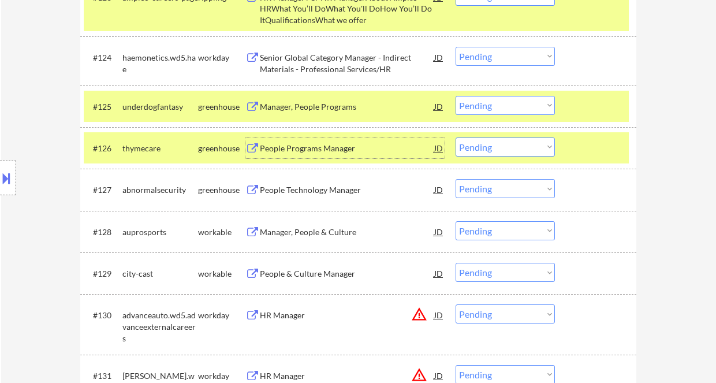
drag, startPoint x: 488, startPoint y: 145, endPoint x: 493, endPoint y: 156, distance: 12.1
click at [488, 145] on select "Choose an option... Pending Applied Excluded (Questions) Excluded (Expired) Exc…" at bounding box center [504, 146] width 99 height 19
click at [455, 137] on select "Choose an option... Pending Applied Excluded (Questions) Excluded (Expired) Exc…" at bounding box center [504, 146] width 99 height 19
click at [327, 106] on div "Manager, People Programs" at bounding box center [347, 107] width 174 height 12
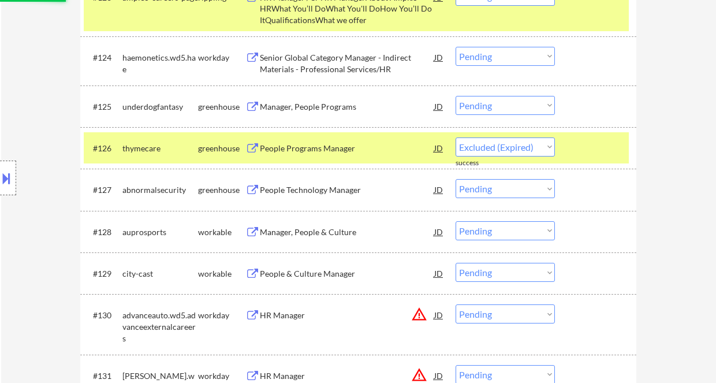
select select ""pending""
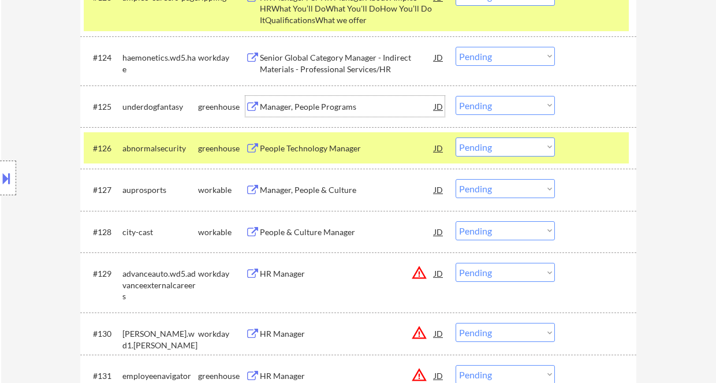
click at [478, 108] on select "Choose an option... Pending Applied Excluded (Questions) Excluded (Expired) Exc…" at bounding box center [504, 105] width 99 height 19
click at [455, 96] on select "Choose an option... Pending Applied Excluded (Questions) Excluded (Expired) Exc…" at bounding box center [504, 105] width 99 height 19
click at [308, 147] on div "People Technology Manager" at bounding box center [347, 149] width 174 height 12
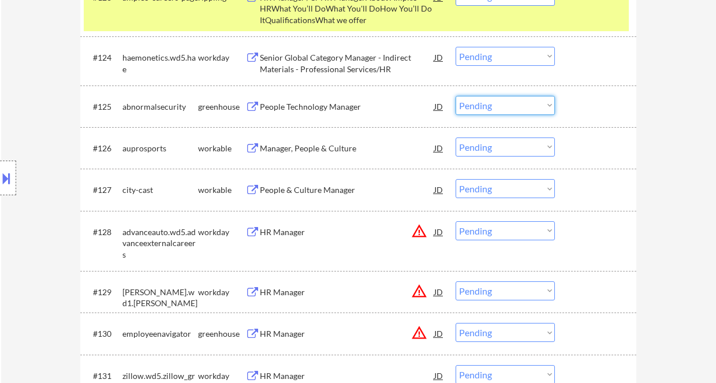
drag, startPoint x: 485, startPoint y: 104, endPoint x: 498, endPoint y: 114, distance: 15.7
click at [485, 104] on select "Choose an option... Pending Applied Excluded (Questions) Excluded (Expired) Exc…" at bounding box center [504, 105] width 99 height 19
click at [455, 96] on select "Choose an option... Pending Applied Excluded (Questions) Excluded (Expired) Exc…" at bounding box center [504, 105] width 99 height 19
click at [321, 153] on div "Manager, People & Culture" at bounding box center [347, 149] width 174 height 12
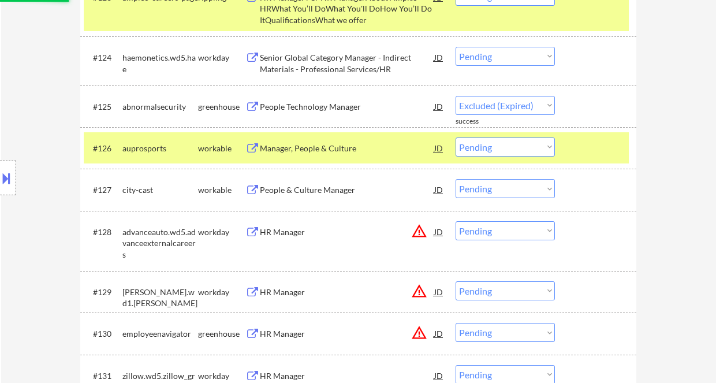
select select ""pending""
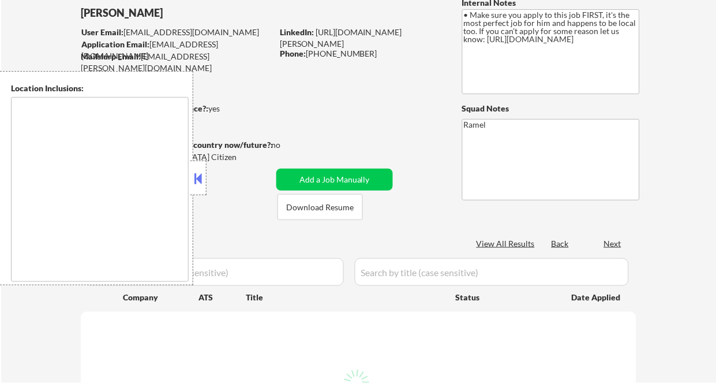
scroll to position [153, 0]
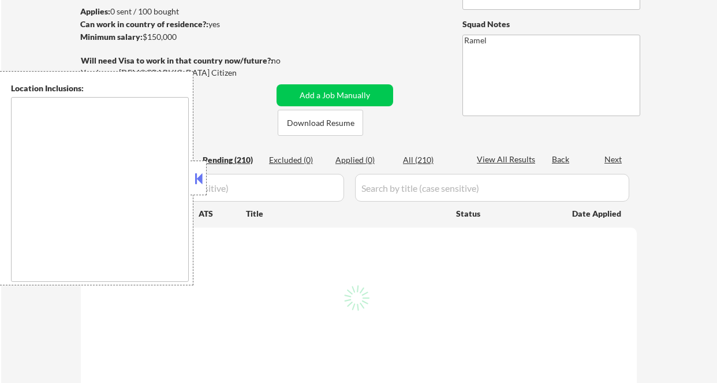
click at [362, 162] on div "Applied (0)" at bounding box center [364, 160] width 58 height 12
select select ""pending""
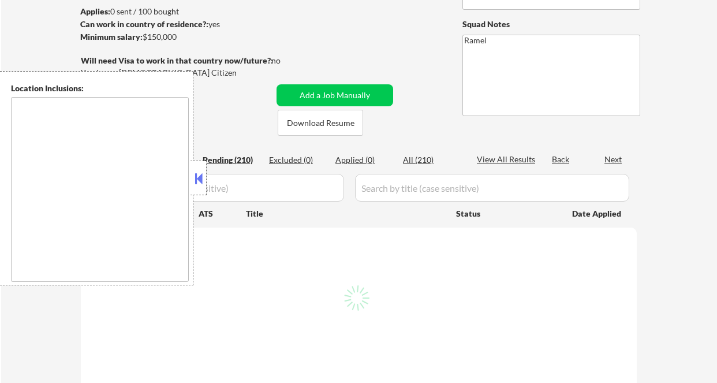
select select ""pending""
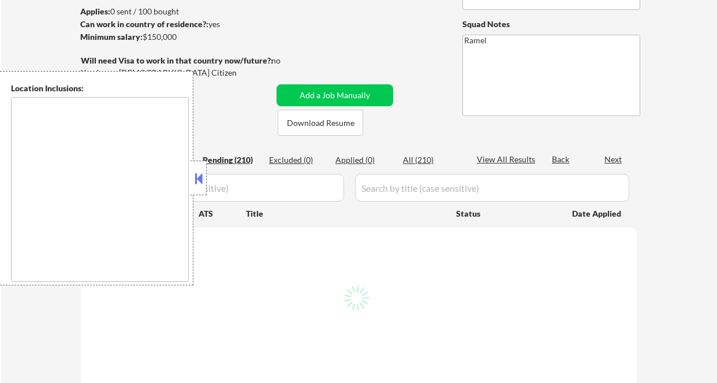
select select ""pending""
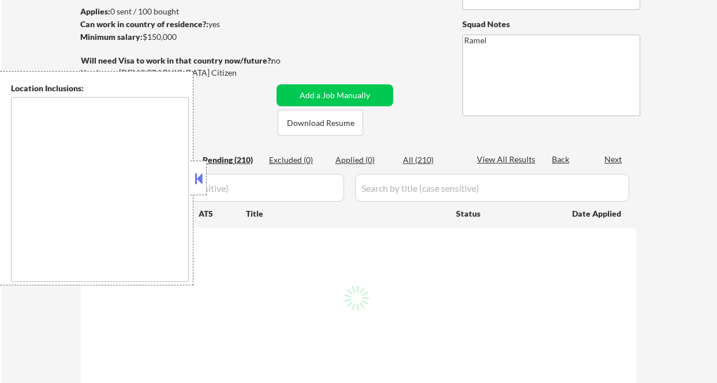
select select ""pending""
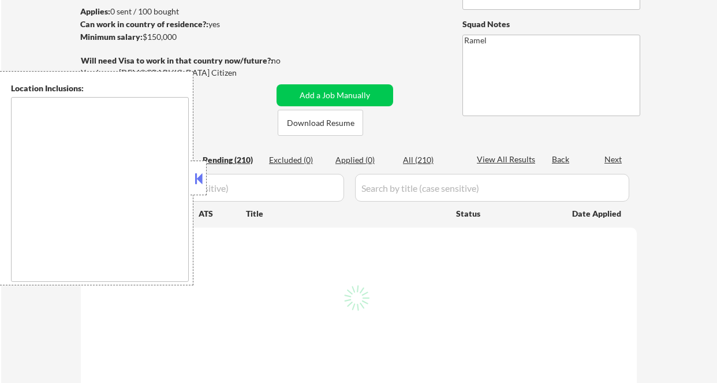
select select ""pending""
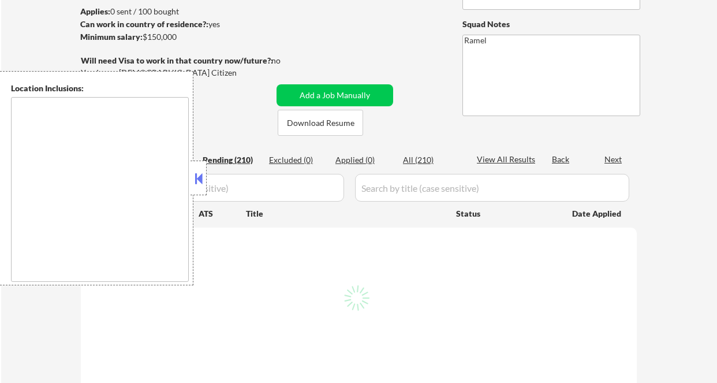
select select ""pending""
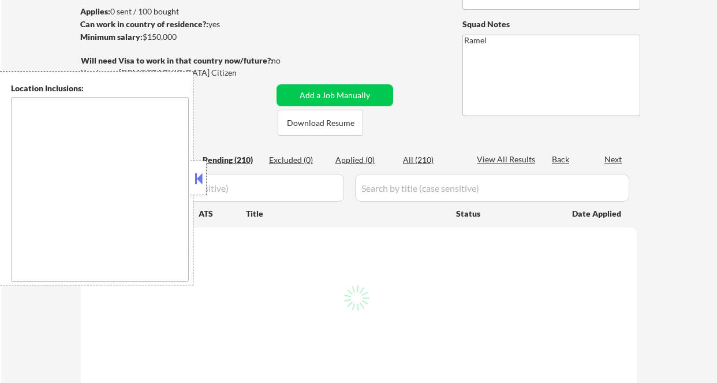
select select ""pending""
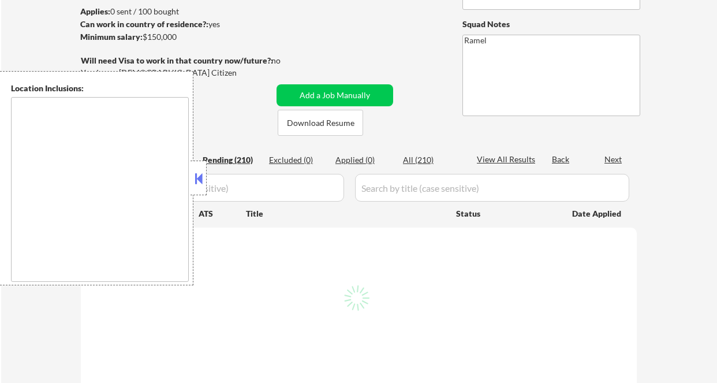
select select ""pending""
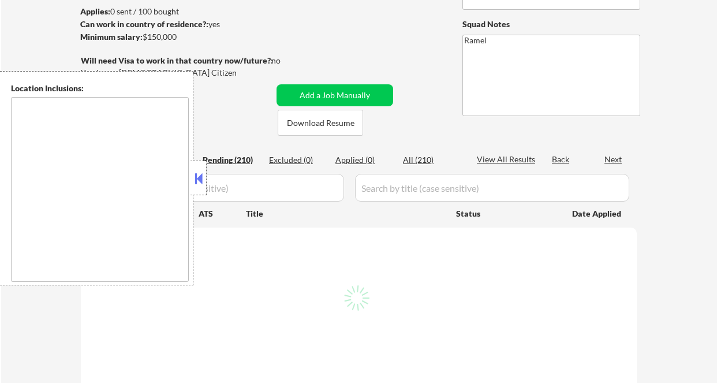
select select ""pending""
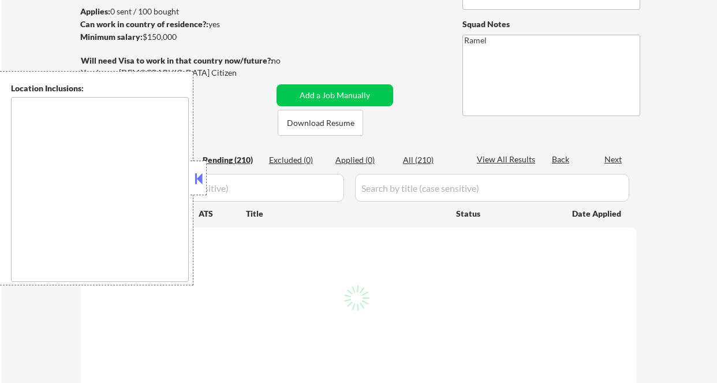
select select ""pending""
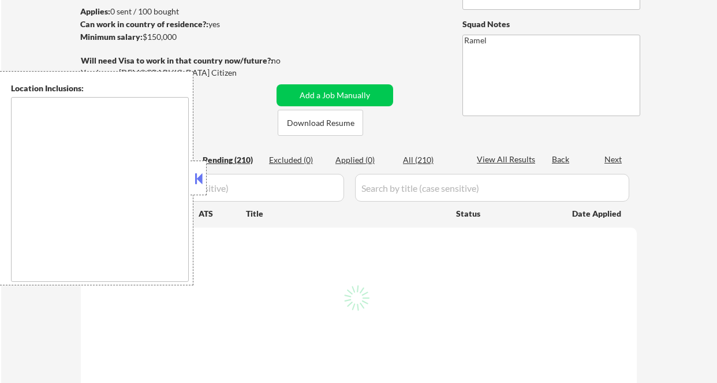
select select ""pending""
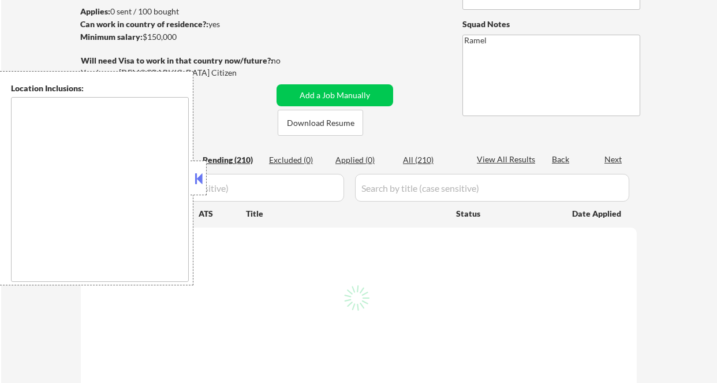
select select ""pending""
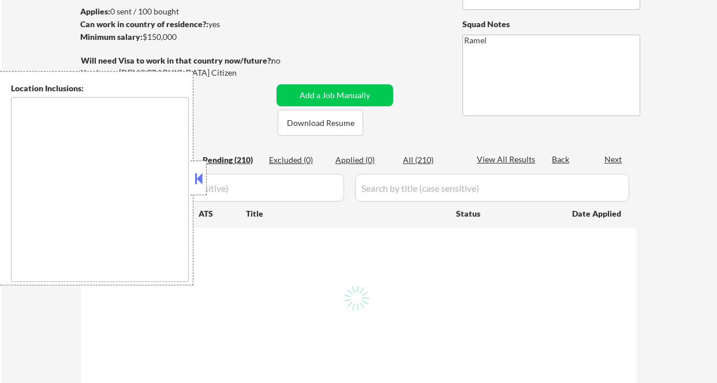
select select ""pending""
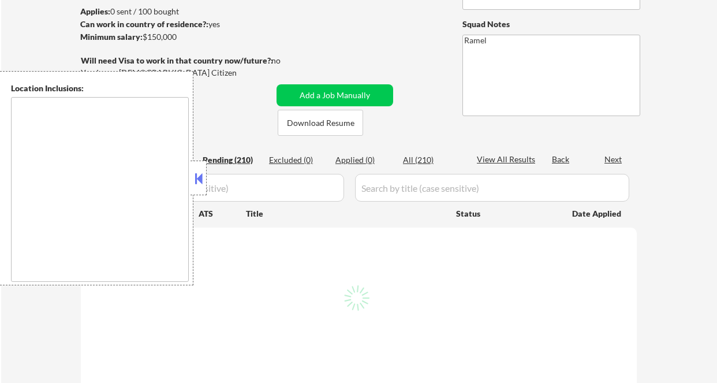
select select ""pending""
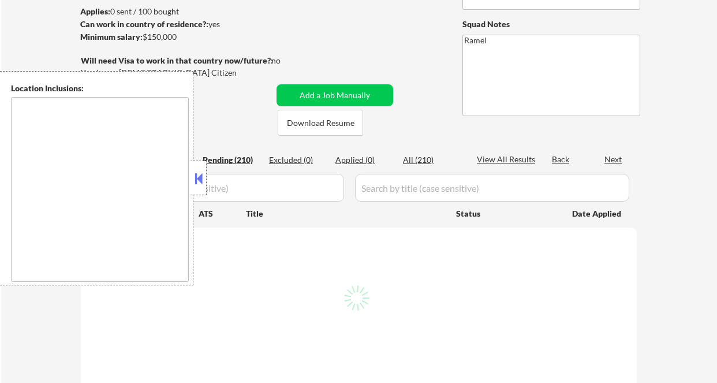
select select ""pending""
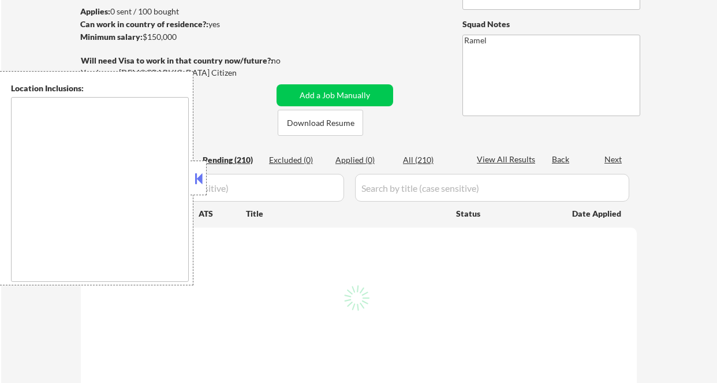
select select ""pending""
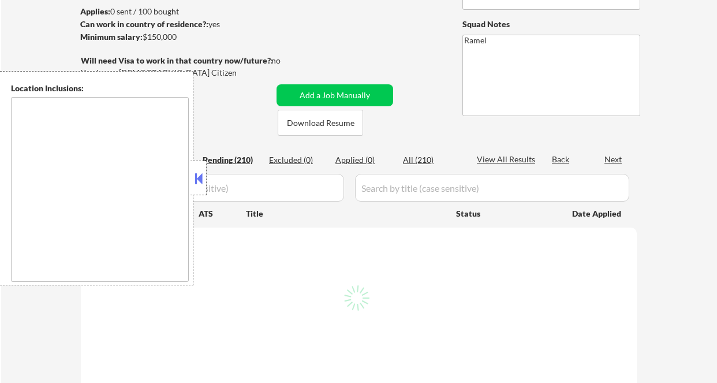
select select ""pending""
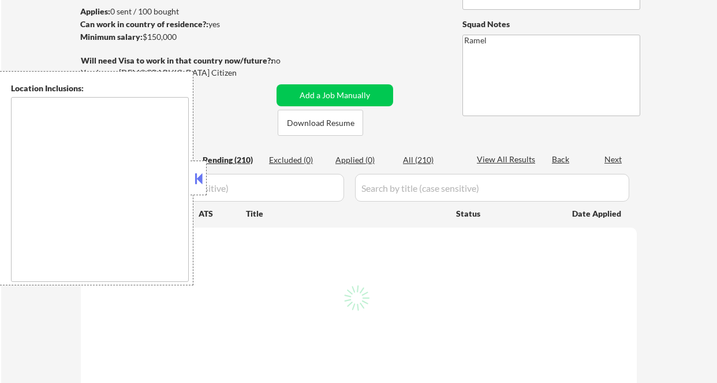
select select ""pending""
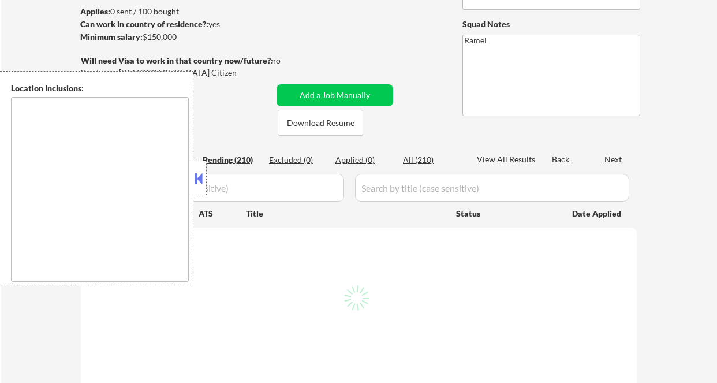
select select ""pending""
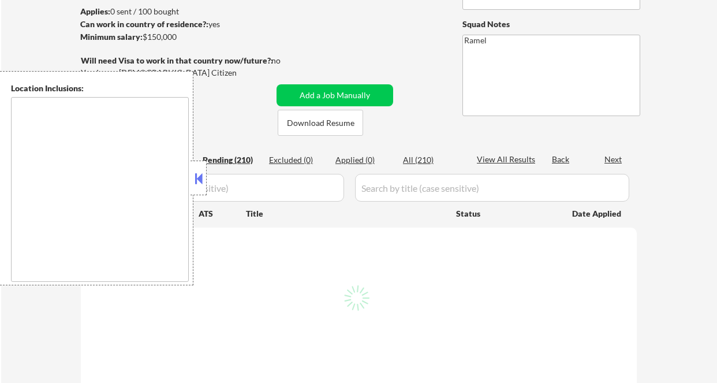
select select ""pending""
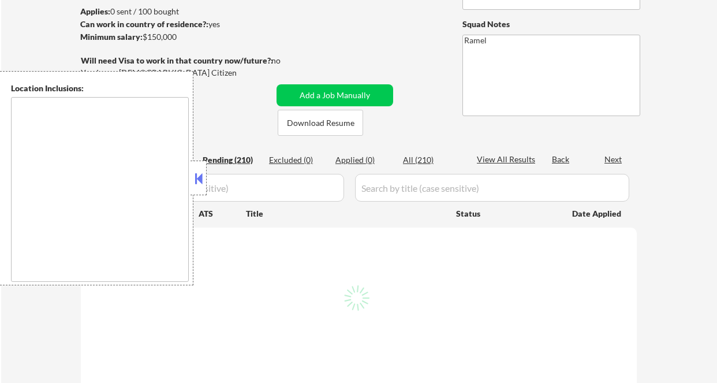
select select ""pending""
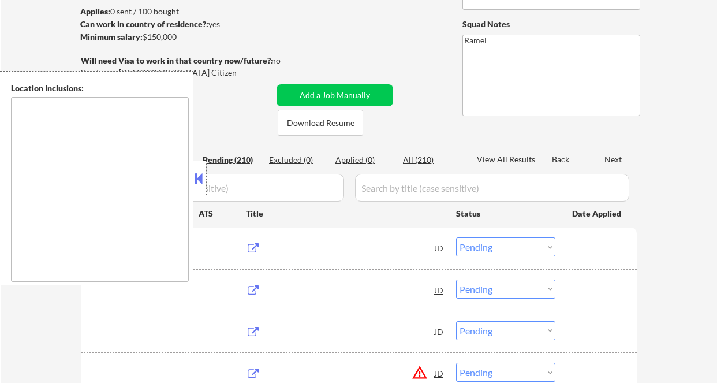
type textarea "[GEOGRAPHIC_DATA], [GEOGRAPHIC_DATA], [GEOGRAPHIC_DATA] [GEOGRAPHIC_DATA], [GEO…"
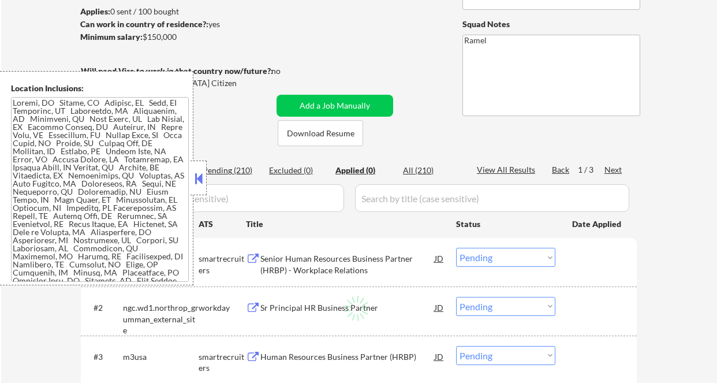
click at [200, 178] on button at bounding box center [198, 178] width 13 height 17
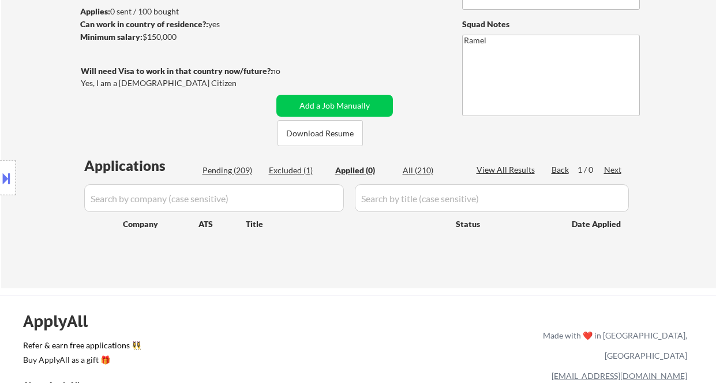
click at [293, 167] on div "Excluded (1)" at bounding box center [298, 170] width 58 height 12
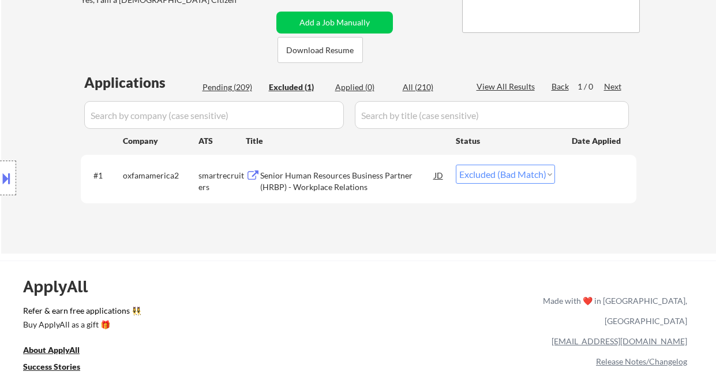
scroll to position [308, 0]
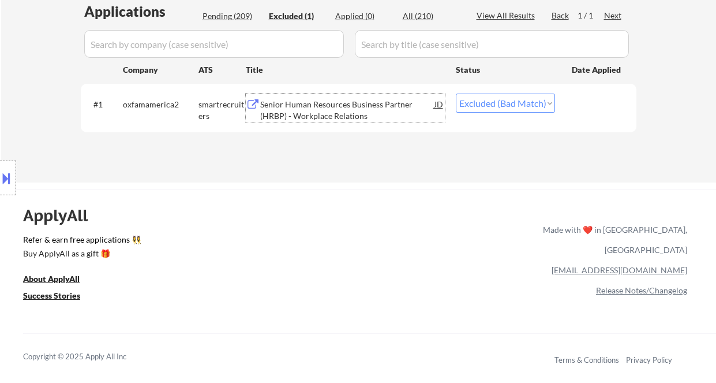
click at [343, 115] on div "Senior Human Resources Business Partner (HRBP) - Workplace Relations" at bounding box center [347, 110] width 174 height 23
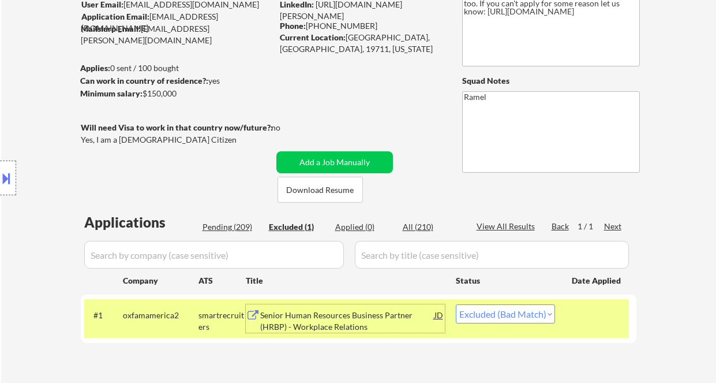
scroll to position [77, 0]
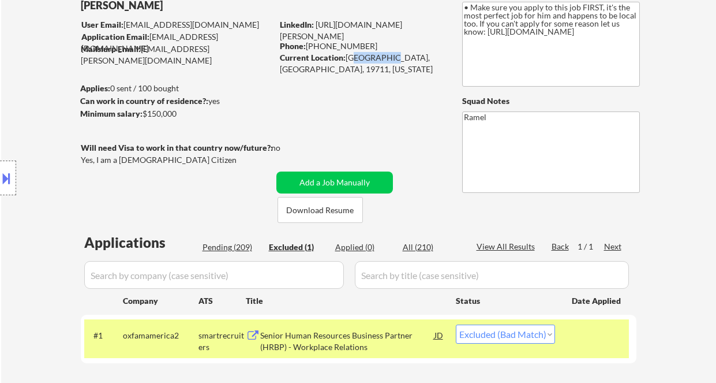
drag, startPoint x: 349, startPoint y: 58, endPoint x: 386, endPoint y: 59, distance: 37.0
click at [387, 59] on div "Current Location: [GEOGRAPHIC_DATA], [GEOGRAPHIC_DATA], 19711, [US_STATE]" at bounding box center [361, 63] width 163 height 23
drag, startPoint x: 346, startPoint y: 56, endPoint x: 387, endPoint y: 61, distance: 41.9
click at [387, 61] on div "Current Location: [GEOGRAPHIC_DATA], [GEOGRAPHIC_DATA], 19711, [US_STATE]" at bounding box center [361, 63] width 163 height 23
copy div "[GEOGRAPHIC_DATA], [GEOGRAPHIC_DATA]"
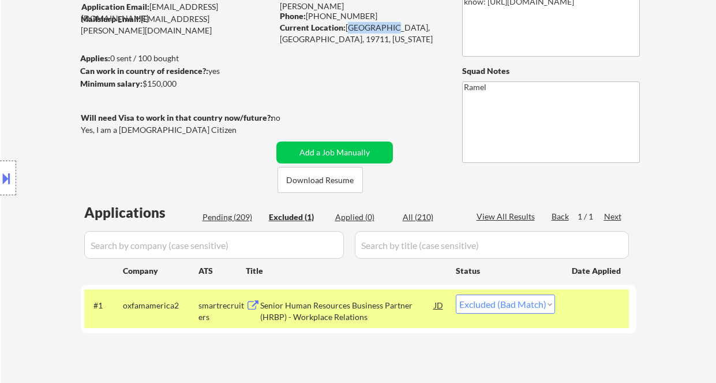
scroll to position [153, 0]
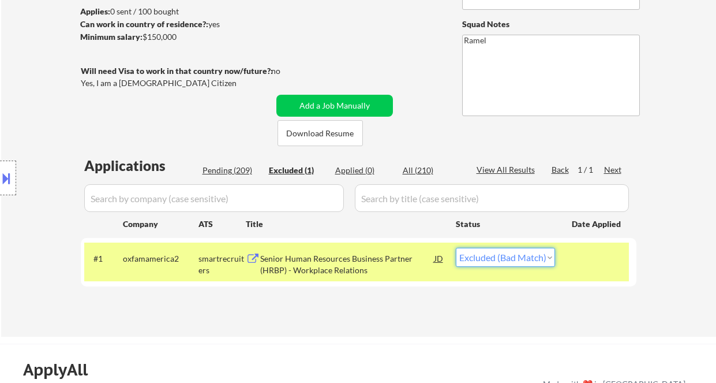
drag, startPoint x: 485, startPoint y: 264, endPoint x: 499, endPoint y: 282, distance: 23.4
click at [485, 264] on select "Choose an option... Pending Applied Excluded (Questions) Excluded (Expired) Exc…" at bounding box center [505, 257] width 99 height 19
drag, startPoint x: 503, startPoint y: 257, endPoint x: 504, endPoint y: 265, distance: 8.7
click at [503, 259] on select "Choose an option... Pending Applied Excluded (Questions) Excluded (Expired) Exc…" at bounding box center [505, 257] width 99 height 19
select select ""applied""
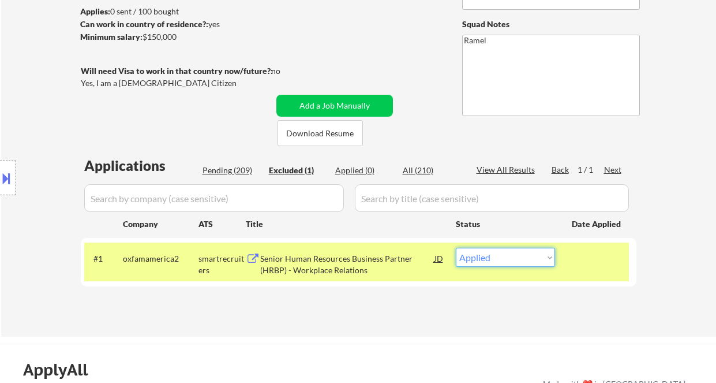
click at [456, 248] on select "Choose an option... Pending Applied Excluded (Questions) Excluded (Expired) Exc…" at bounding box center [505, 257] width 99 height 19
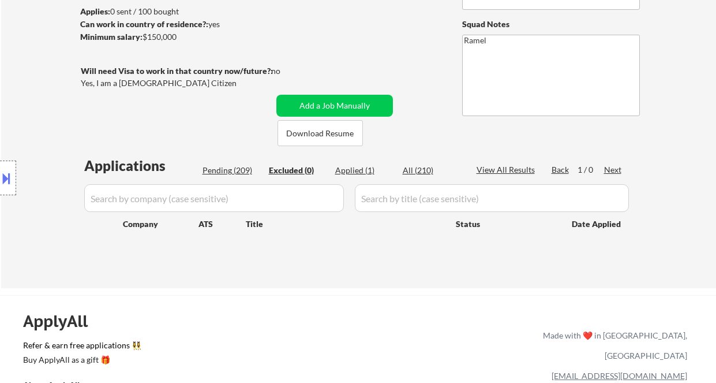
click at [366, 171] on div "Applied (1)" at bounding box center [364, 170] width 58 height 12
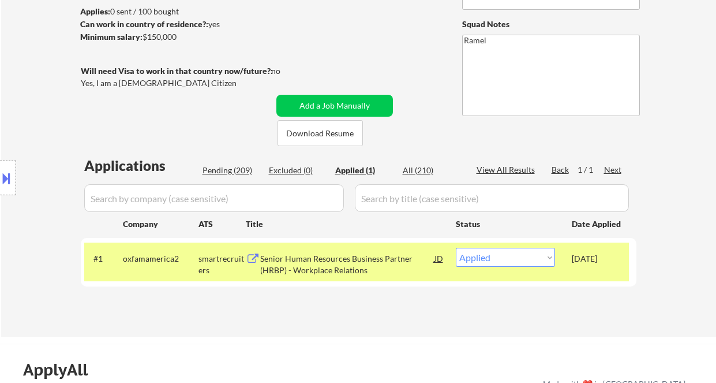
select select ""applied""
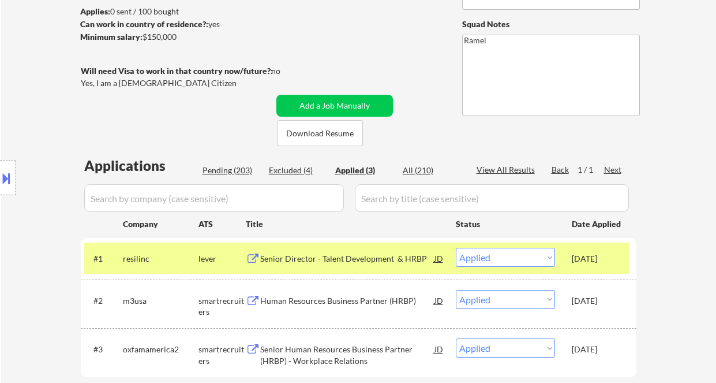
select select ""applied""
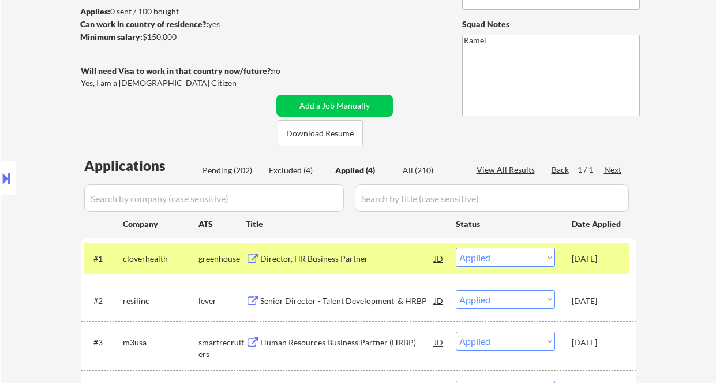
select select ""applied""
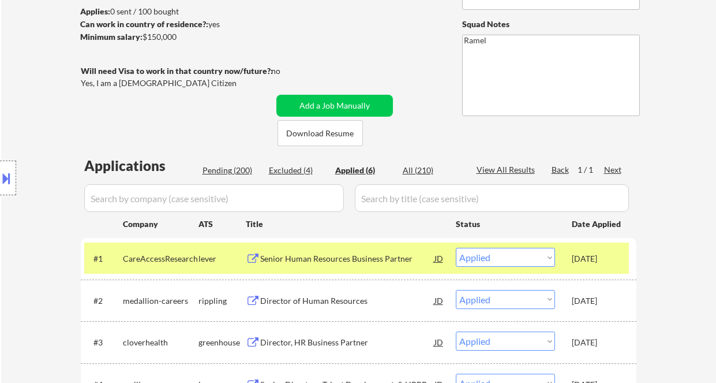
select select ""applied""
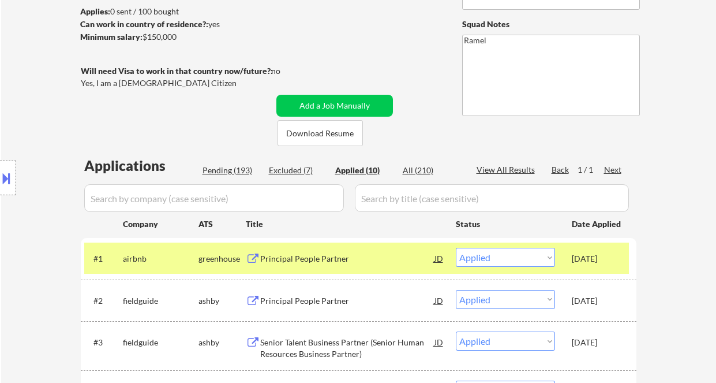
select select ""applied""
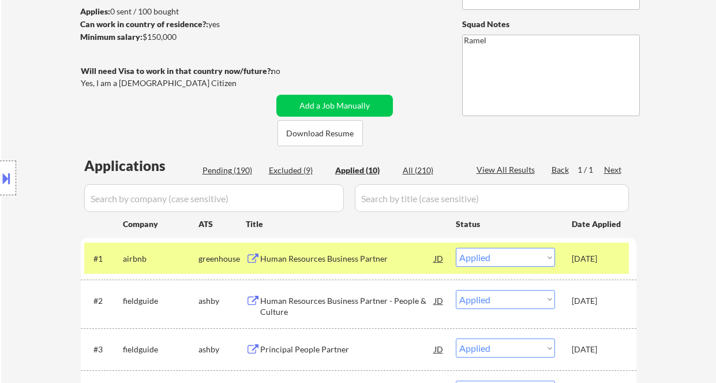
select select ""applied""
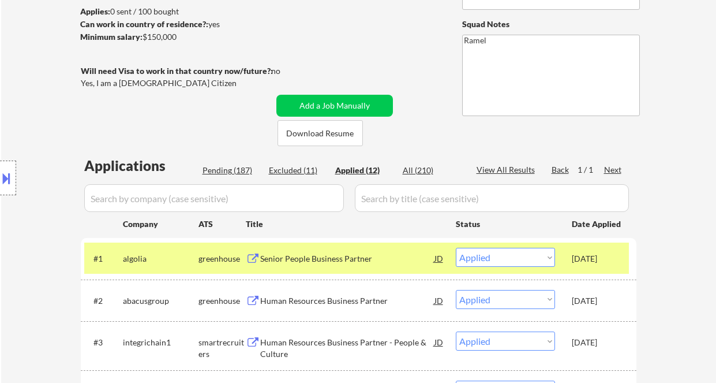
select select ""applied""
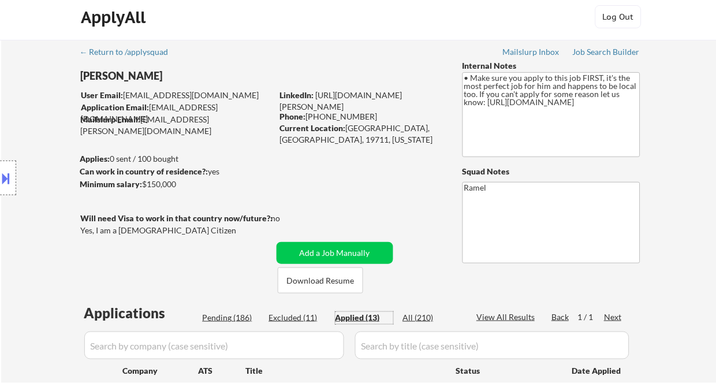
scroll to position [0, 0]
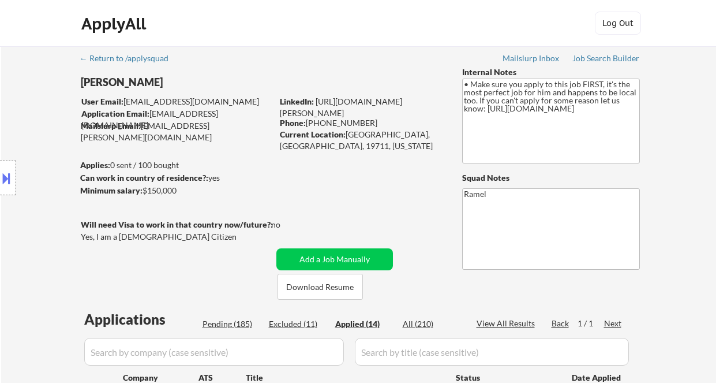
select select ""applied""
click at [402, 136] on div "Current Location: [GEOGRAPHIC_DATA], [GEOGRAPHIC_DATA], 19711, [US_STATE]" at bounding box center [360, 140] width 163 height 23
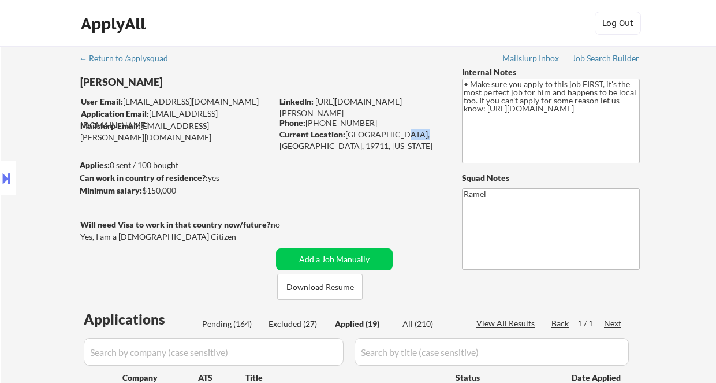
click at [402, 136] on div "Current Location: [GEOGRAPHIC_DATA], [GEOGRAPHIC_DATA], 19711, [US_STATE]" at bounding box center [360, 140] width 163 height 23
copy div "19711"
select select ""applied""
